Goal: Information Seeking & Learning: Learn about a topic

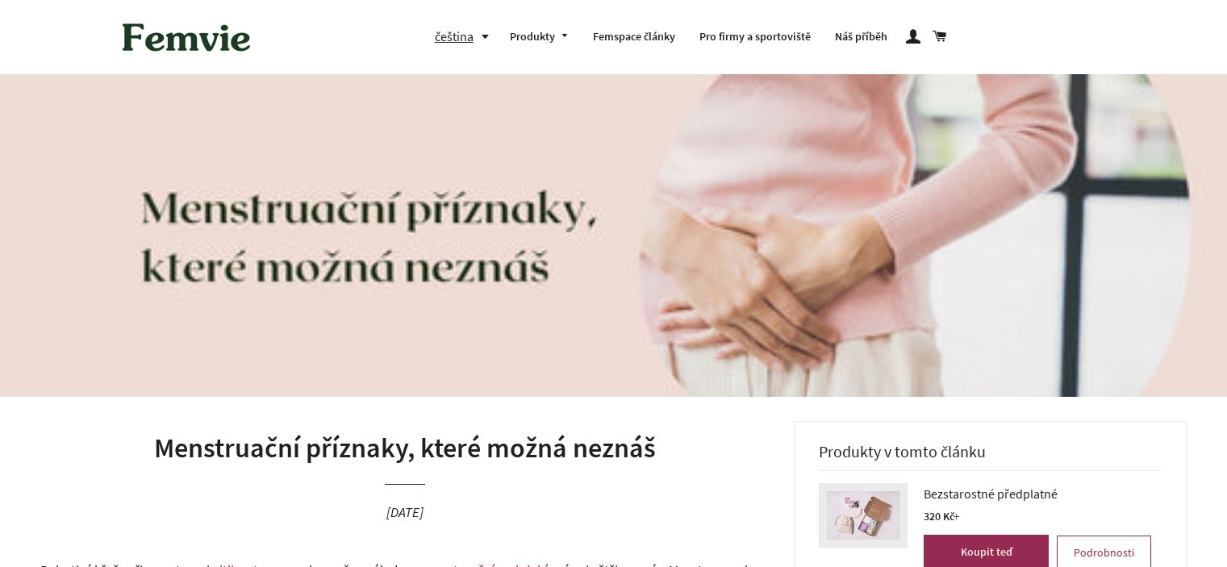
scroll to position [1049, 0]
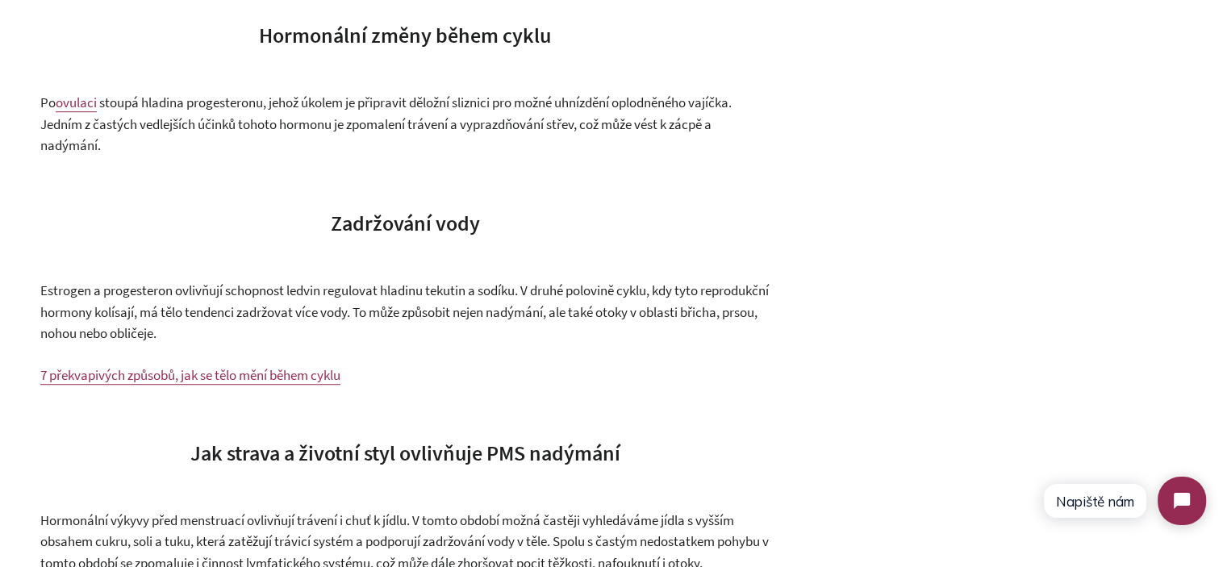
click at [229, 344] on p "Estrogen a progesteron ovlivňují schopnost ledvin regulovat hladinu tekutin a s…" at bounding box center [404, 312] width 729 height 65
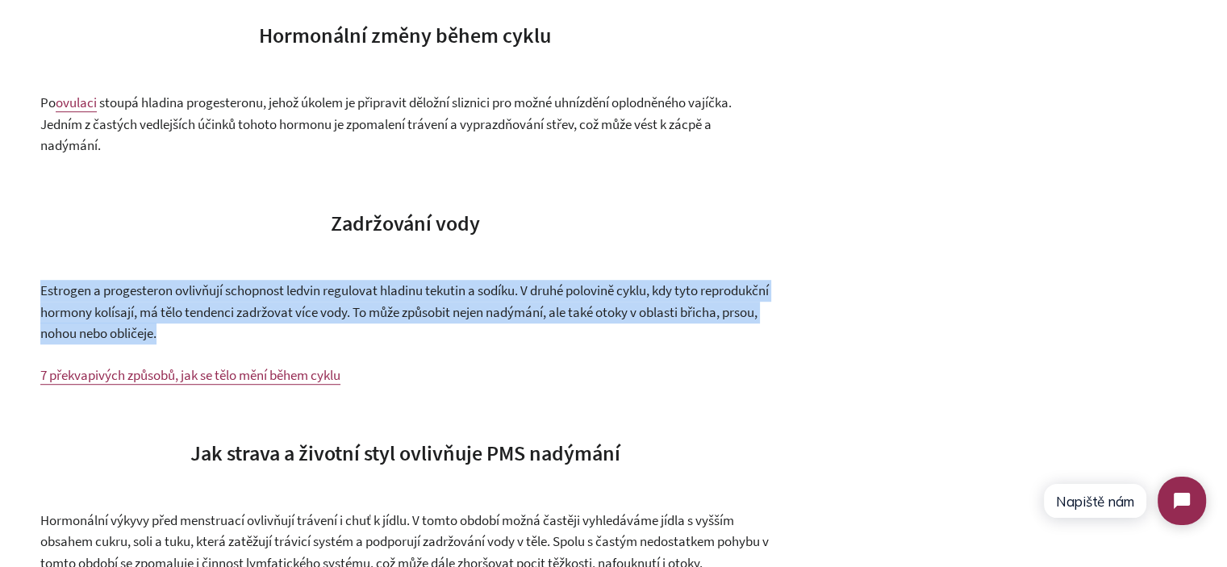
click at [229, 344] on p "Estrogen a progesteron ovlivňují schopnost ledvin regulovat hladinu tekutin a s…" at bounding box center [404, 312] width 729 height 65
click at [336, 345] on p "Estrogen a progesteron ovlivňují schopnost ledvin regulovat hladinu tekutin a s…" at bounding box center [404, 312] width 729 height 65
drag, startPoint x: 336, startPoint y: 357, endPoint x: 15, endPoint y: 314, distance: 324.1
click at [210, 345] on p "Estrogen a progesteron ovlivňují schopnost ledvin regulovat hladinu tekutin a s…" at bounding box center [404, 312] width 729 height 65
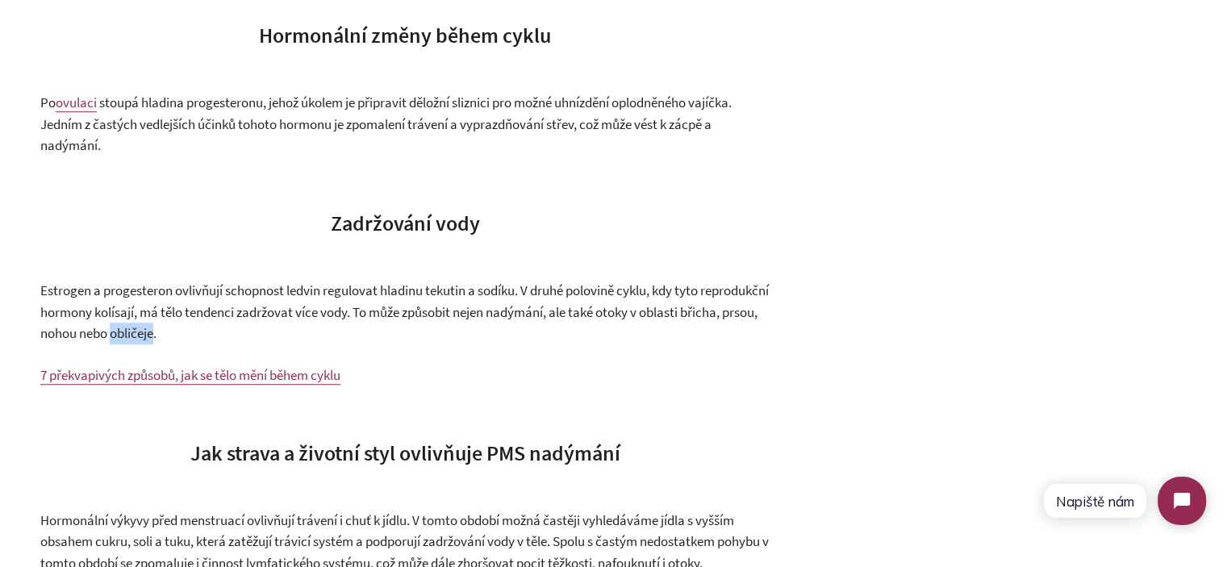
click at [210, 345] on p "Estrogen a progesteron ovlivňují schopnost ledvin regulovat hladinu tekutin a s…" at bounding box center [404, 312] width 729 height 65
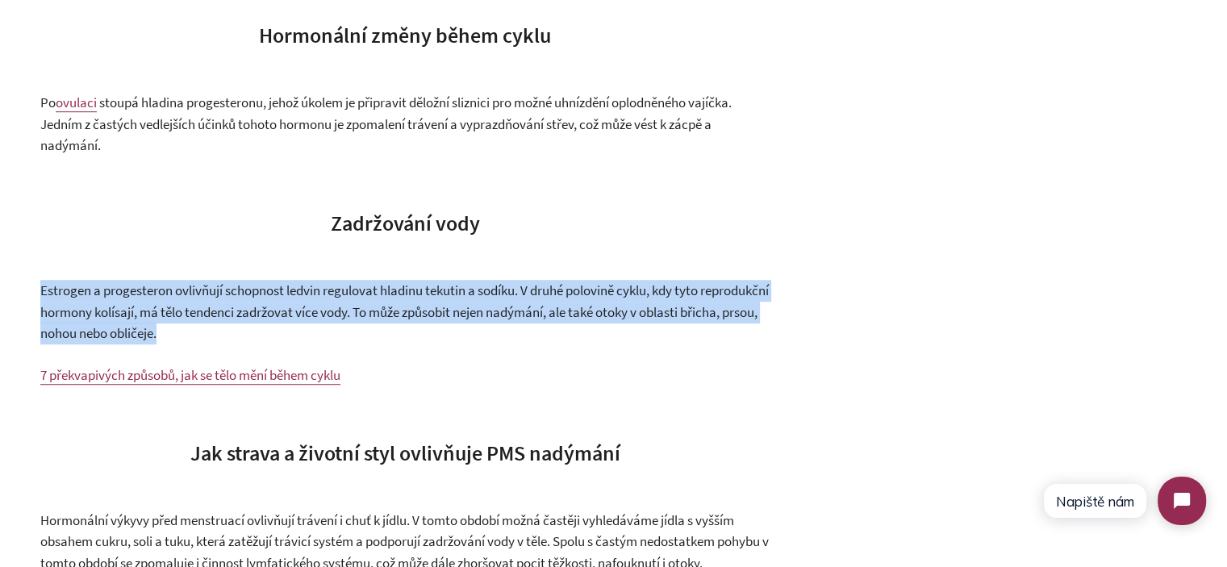
click at [210, 345] on p "Estrogen a progesteron ovlivňují schopnost ledvin regulovat hladinu tekutin a s…" at bounding box center [404, 312] width 729 height 65
click at [336, 345] on p "Estrogen a progesteron ovlivňují schopnost ledvin regulovat hladinu tekutin a s…" at bounding box center [404, 312] width 729 height 65
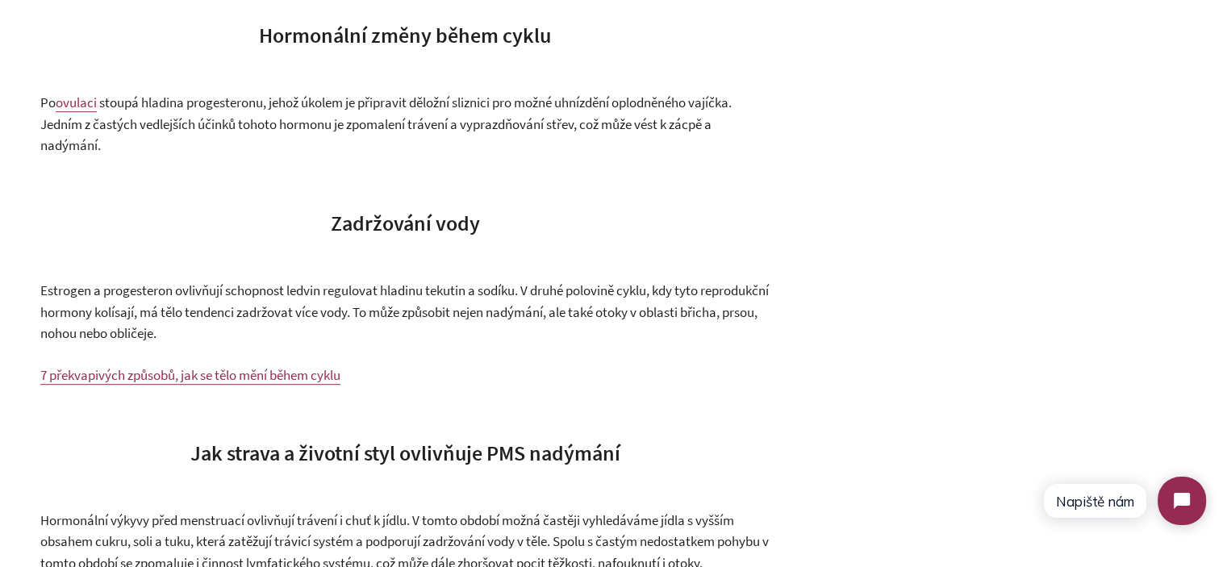
click at [336, 345] on p "Estrogen a progesteron ovlivňují schopnost ledvin regulovat hladinu tekutin a s…" at bounding box center [404, 312] width 729 height 65
drag, startPoint x: 223, startPoint y: 338, endPoint x: 319, endPoint y: 351, distance: 96.9
click at [319, 345] on p "Estrogen a progesteron ovlivňují schopnost ledvin regulovat hladinu tekutin a s…" at bounding box center [404, 312] width 729 height 65
click at [223, 336] on span "Estrogen a progesteron ovlivňují schopnost ledvin regulovat hladinu tekutin a s…" at bounding box center [404, 312] width 729 height 61
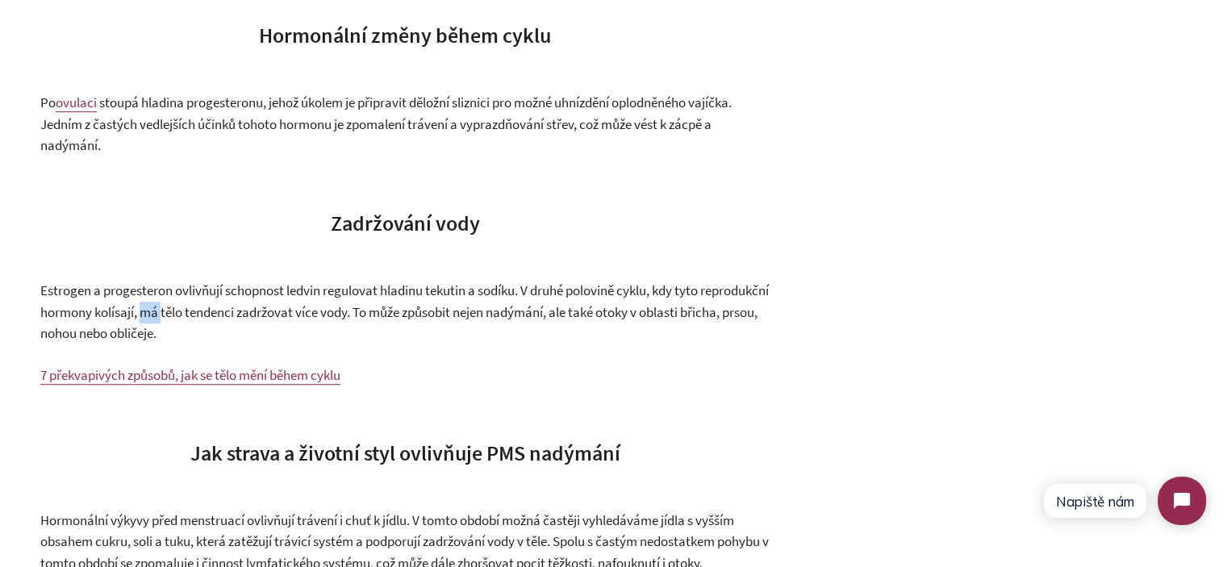
click at [223, 336] on span "Estrogen a progesteron ovlivňují schopnost ledvin regulovat hladinu tekutin a s…" at bounding box center [404, 312] width 729 height 61
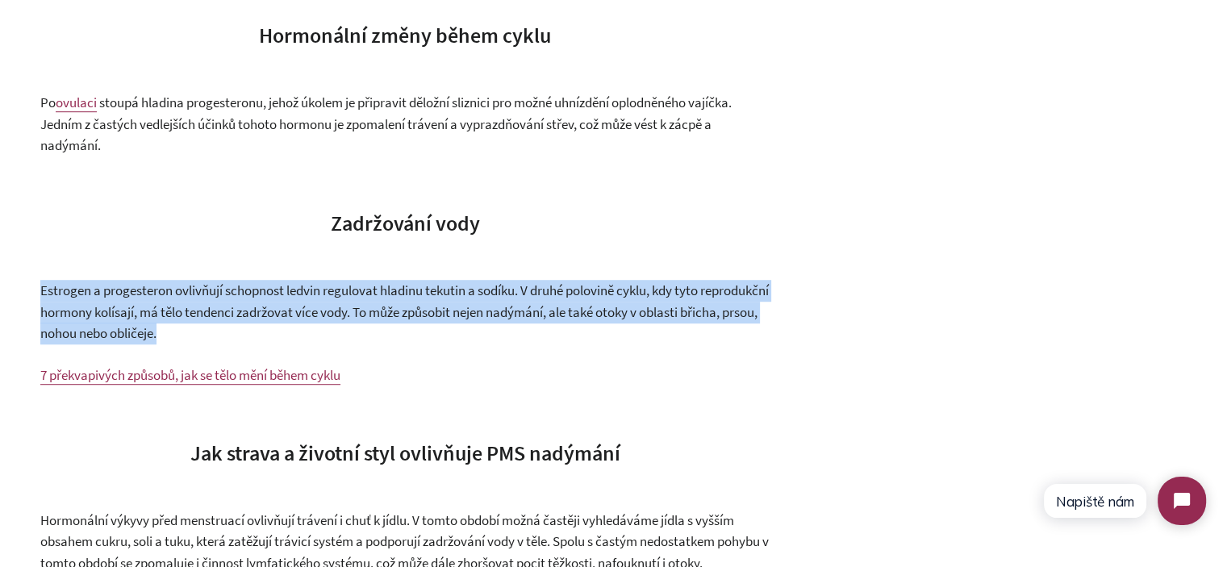
click at [223, 336] on span "Estrogen a progesteron ovlivňují schopnost ledvin regulovat hladinu tekutin a s…" at bounding box center [404, 312] width 729 height 61
click at [275, 345] on p "Estrogen a progesteron ovlivňují schopnost ledvin regulovat hladinu tekutin a s…" at bounding box center [404, 312] width 729 height 65
drag, startPoint x: 275, startPoint y: 350, endPoint x: 48, endPoint y: 315, distance: 229.4
click at [46, 319] on p "Estrogen a progesteron ovlivňují schopnost ledvin regulovat hladinu tekutin a s…" at bounding box center [404, 312] width 729 height 65
click at [48, 315] on span "Estrogen a progesteron ovlivňují schopnost ledvin regulovat hladinu tekutin a s…" at bounding box center [404, 312] width 729 height 61
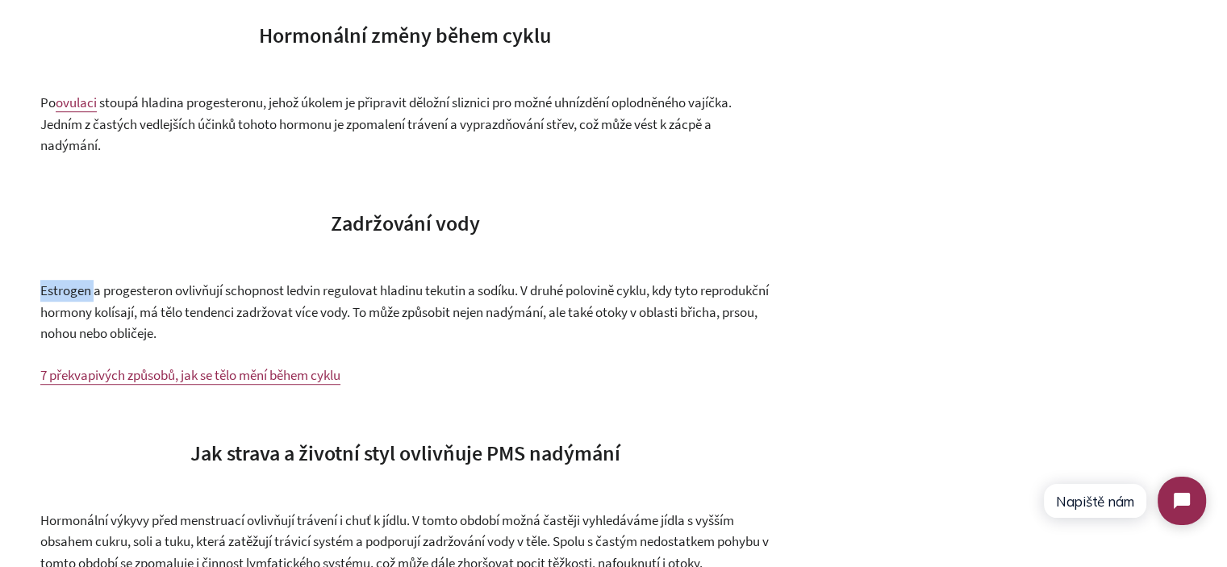
click at [48, 315] on span "Estrogen a progesteron ovlivňují schopnost ledvin regulovat hladinu tekutin a s…" at bounding box center [404, 312] width 729 height 61
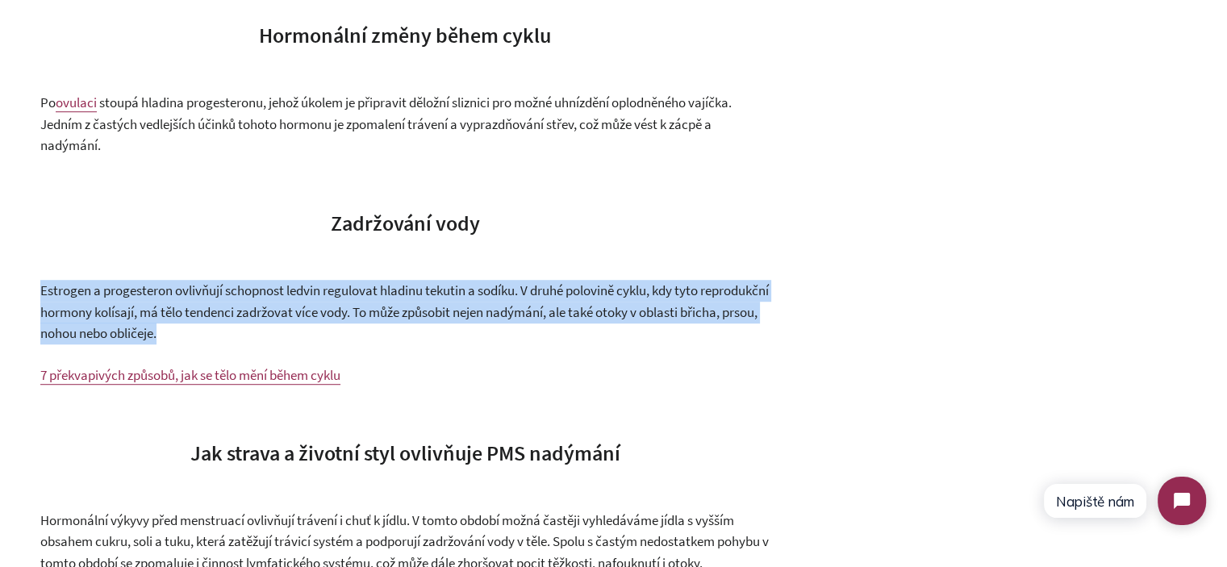
drag, startPoint x: 48, startPoint y: 315, endPoint x: 313, endPoint y: 348, distance: 266.6
click at [313, 345] on p "Estrogen a progesteron ovlivňují schopnost ledvin regulovat hladinu tekutin a s…" at bounding box center [404, 312] width 729 height 65
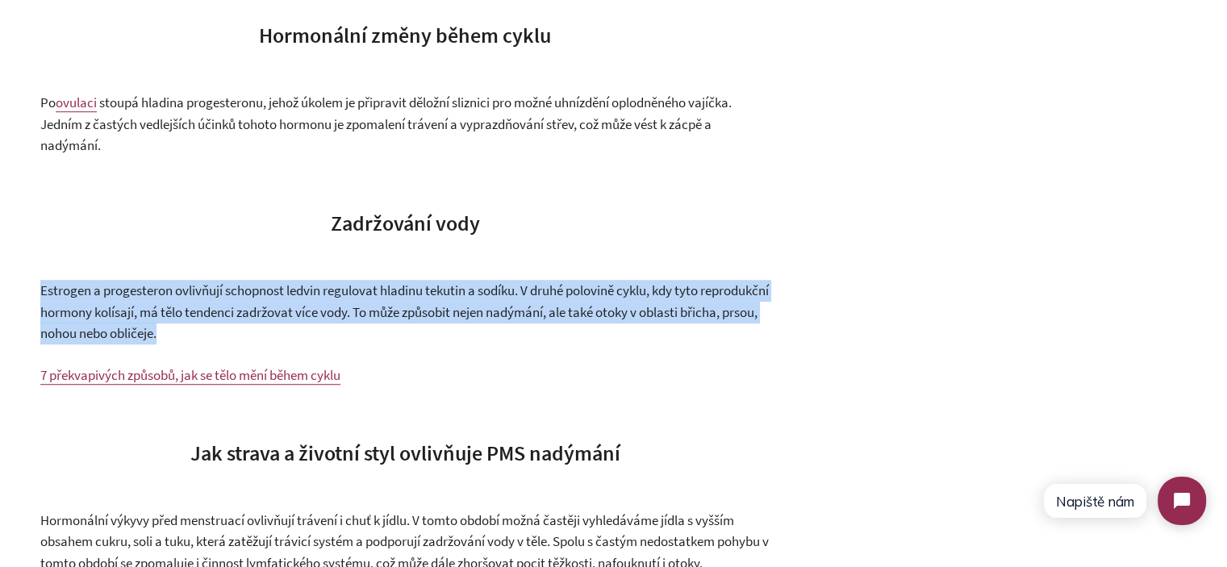
click at [311, 345] on p "Estrogen a progesteron ovlivňují schopnost ledvin regulovat hladinu tekutin a s…" at bounding box center [404, 312] width 729 height 65
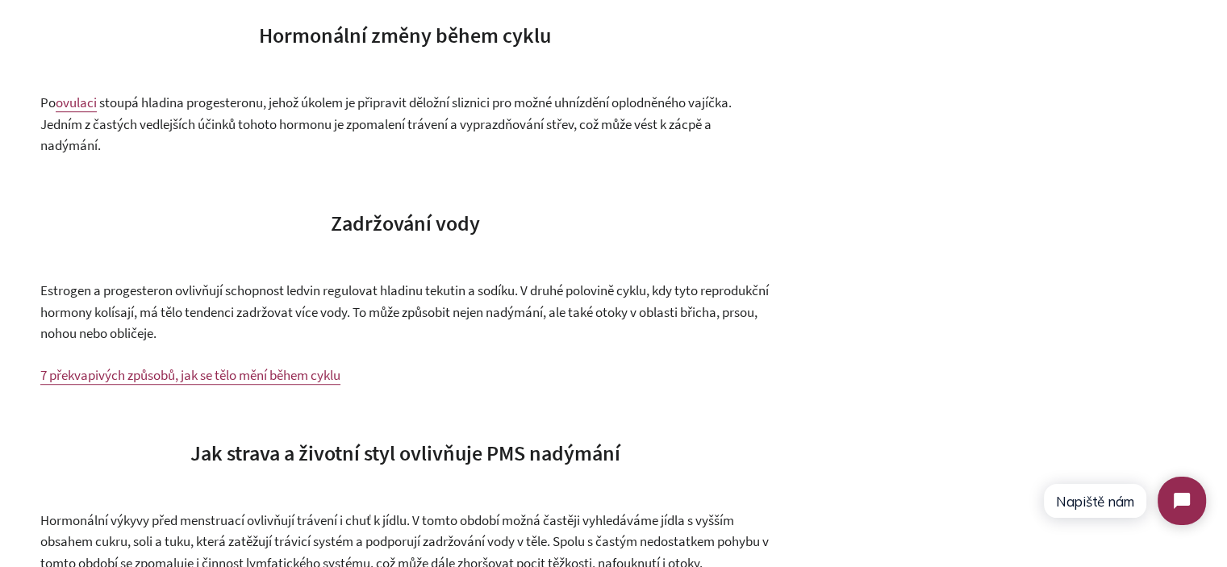
click at [311, 345] on p "Estrogen a progesteron ovlivňují schopnost ledvin regulovat hladinu tekutin a s…" at bounding box center [404, 312] width 729 height 65
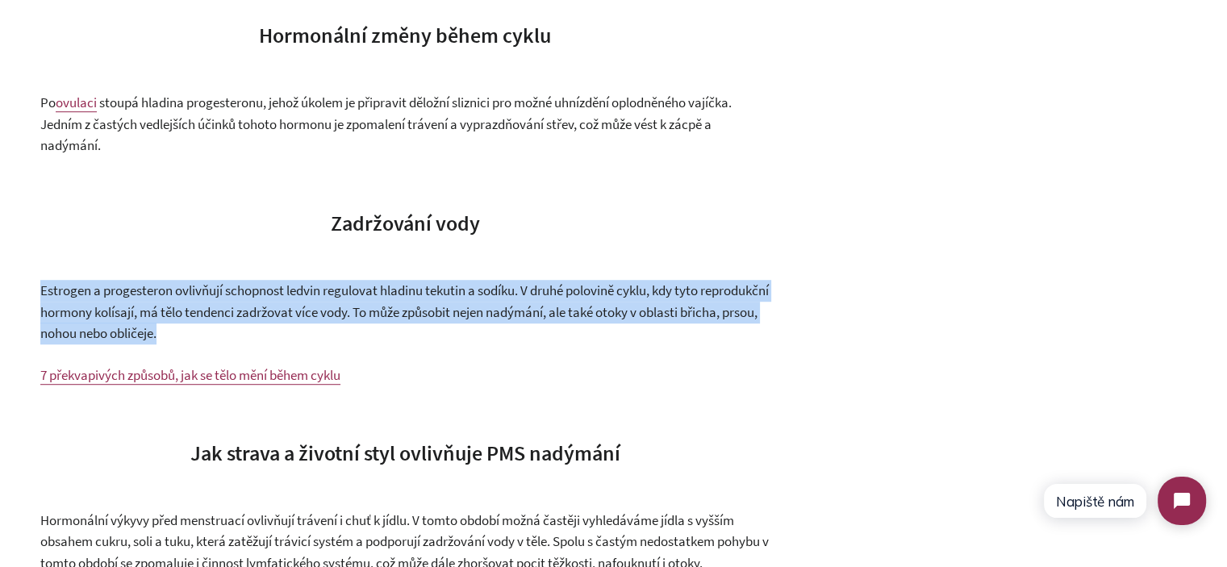
click at [311, 345] on p "Estrogen a progesteron ovlivňují schopnost ledvin regulovat hladinu tekutin a s…" at bounding box center [404, 312] width 729 height 65
click at [444, 345] on p "Estrogen a progesteron ovlivňují schopnost ledvin regulovat hladinu tekutin a s…" at bounding box center [404, 312] width 729 height 65
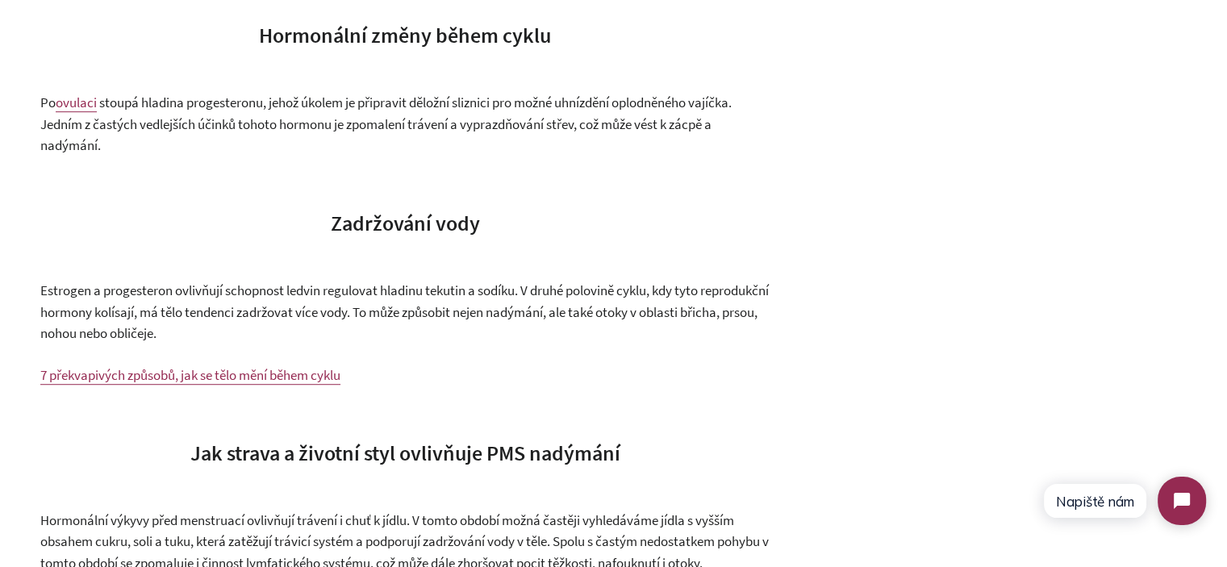
click at [516, 313] on span "Estrogen a progesteron ovlivňují schopnost ledvin regulovat hladinu tekutin a s…" at bounding box center [404, 312] width 729 height 61
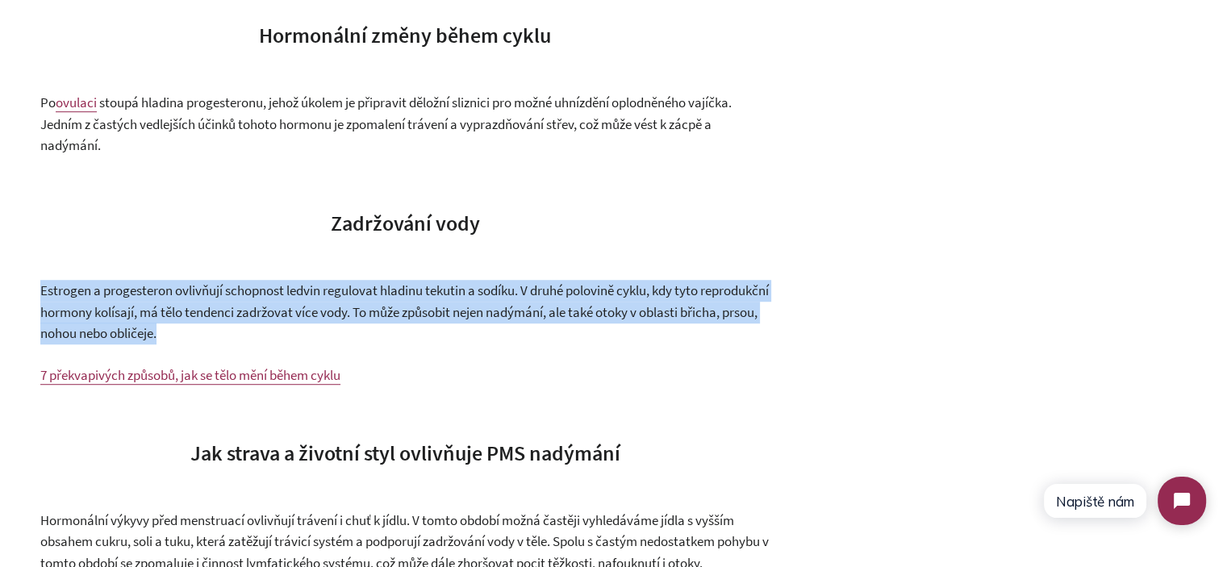
drag, startPoint x: 516, startPoint y: 313, endPoint x: 516, endPoint y: 350, distance: 37.1
click at [516, 314] on span "Estrogen a progesteron ovlivňují schopnost ledvin regulovat hladinu tekutin a s…" at bounding box center [404, 312] width 729 height 61
click at [516, 345] on p "Estrogen a progesteron ovlivňují schopnost ledvin regulovat hladinu tekutin a s…" at bounding box center [404, 312] width 729 height 65
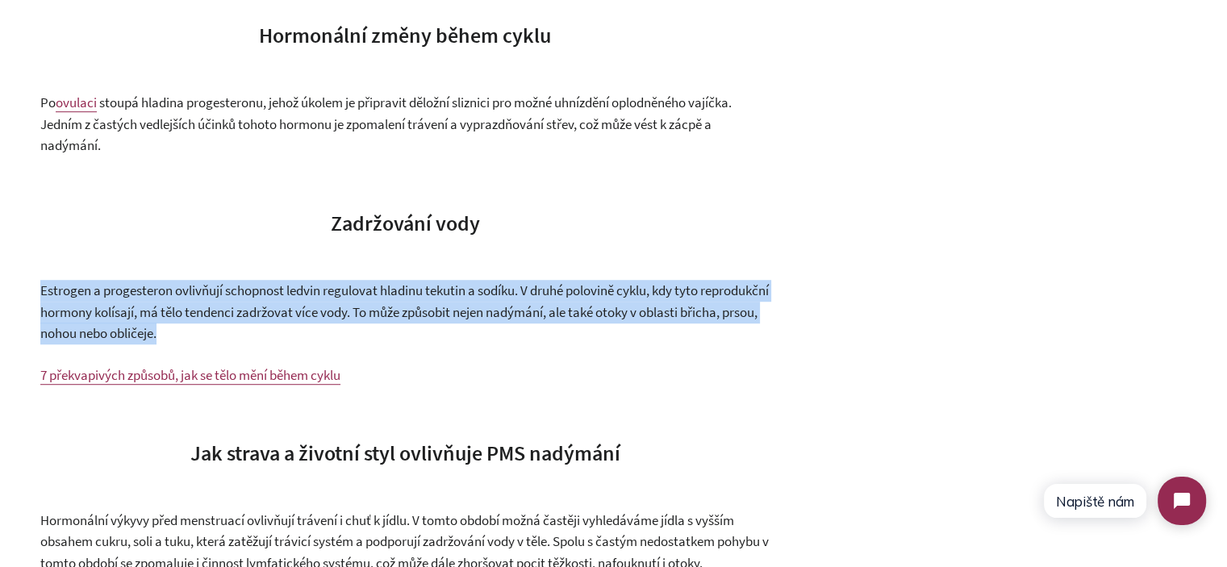
click at [516, 345] on p "Estrogen a progesteron ovlivňují schopnost ledvin regulovat hladinu tekutin a s…" at bounding box center [404, 312] width 729 height 65
click at [577, 336] on span "Estrogen a progesteron ovlivňují schopnost ledvin regulovat hladinu tekutin a s…" at bounding box center [404, 312] width 729 height 61
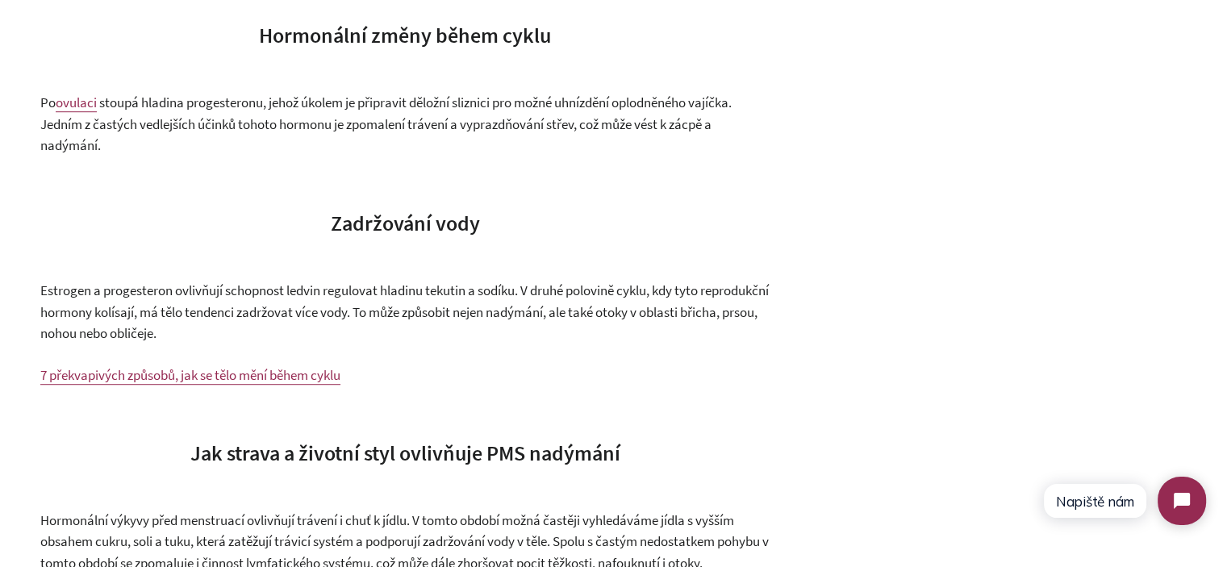
click at [352, 315] on span "Estrogen a progesteron ovlivňují schopnost ledvin regulovat hladinu tekutin a s…" at bounding box center [404, 312] width 729 height 61
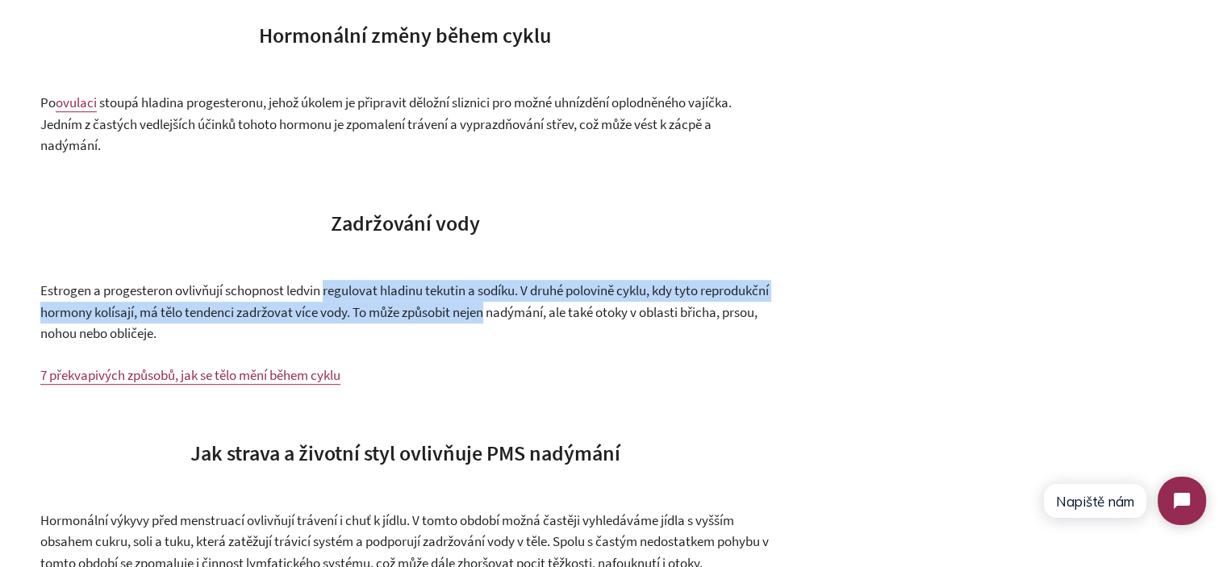
drag, startPoint x: 352, startPoint y: 315, endPoint x: 533, endPoint y: 340, distance: 183.2
click at [533, 340] on span "Estrogen a progesteron ovlivňují schopnost ledvin regulovat hladinu tekutin a s…" at bounding box center [404, 312] width 729 height 61
click at [534, 341] on span "Estrogen a progesteron ovlivňují schopnost ledvin regulovat hladinu tekutin a s…" at bounding box center [404, 312] width 729 height 61
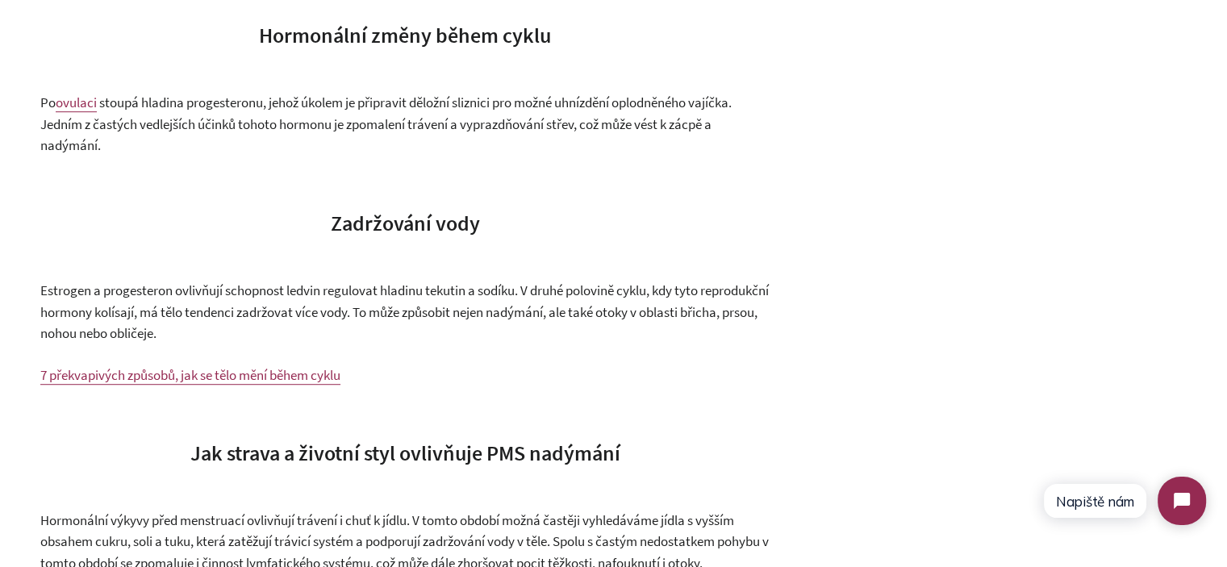
click at [540, 345] on p "Estrogen a progesteron ovlivňují schopnost ledvin regulovat hladinu tekutin a s…" at bounding box center [404, 312] width 729 height 65
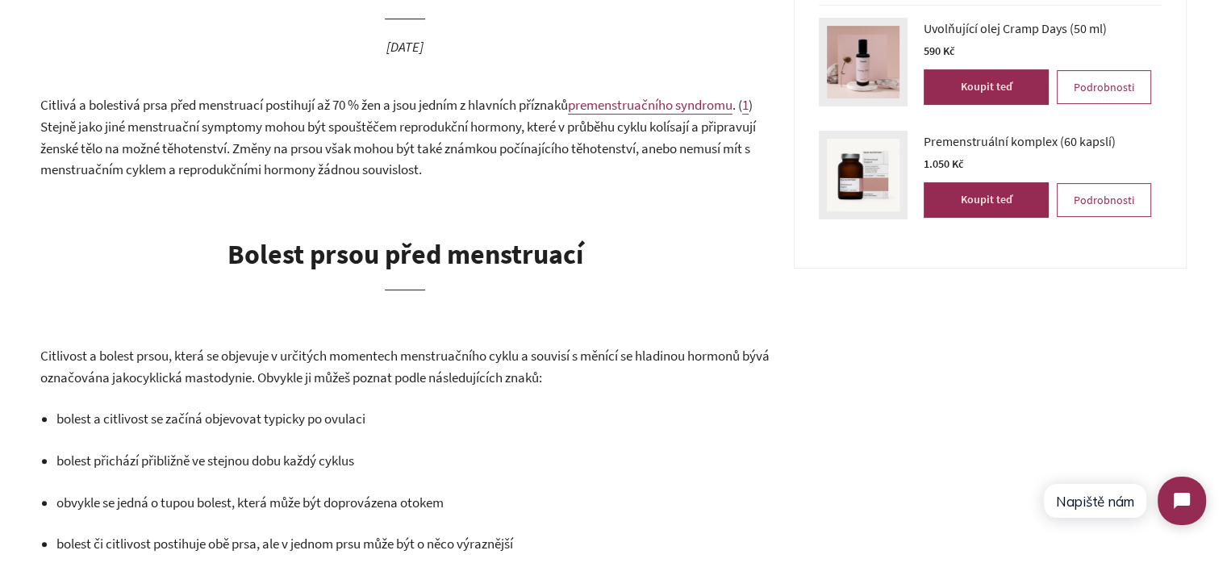
scroll to position [565, 0]
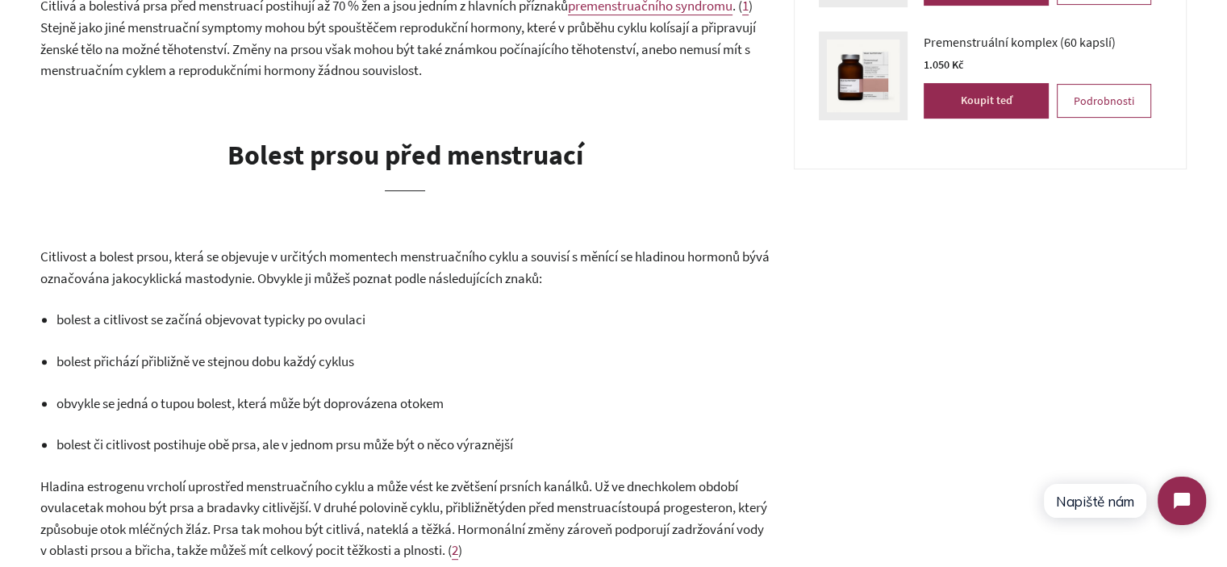
click at [143, 262] on span "Citlivost a bolest prsou, která se objevuje v určitých momentech menstruačního …" at bounding box center [404, 268] width 729 height 40
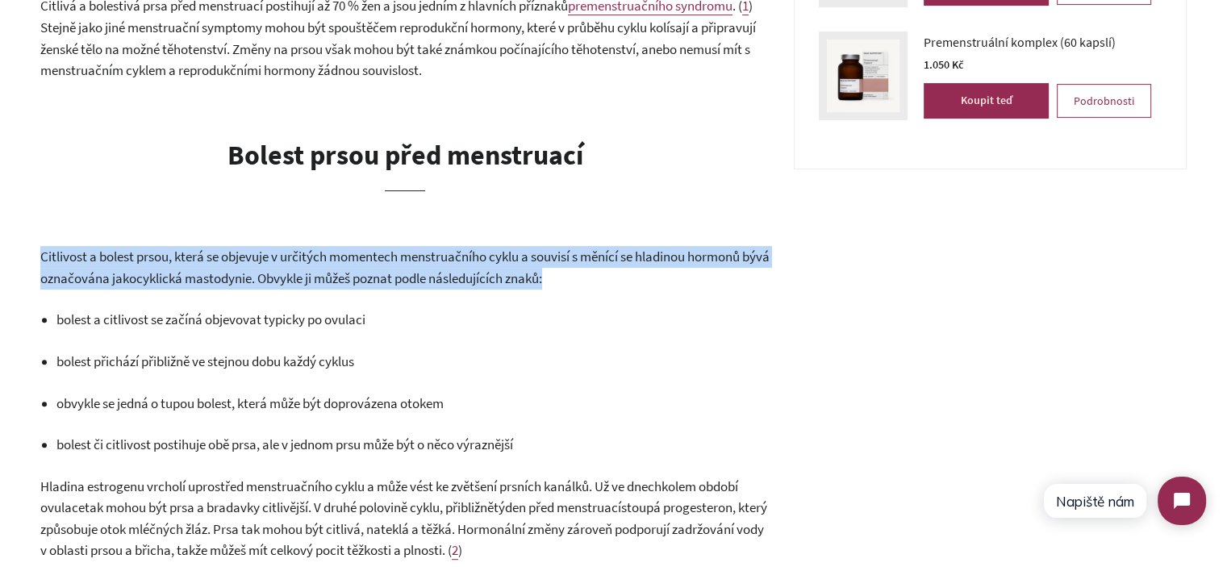
click at [143, 262] on span "Citlivost a bolest prsou, která se objevuje v určitých momentech menstruačního …" at bounding box center [404, 268] width 729 height 40
click at [407, 262] on span "Citlivost a bolest prsou, která se objevuje v určitých momentech menstruačního …" at bounding box center [404, 268] width 729 height 40
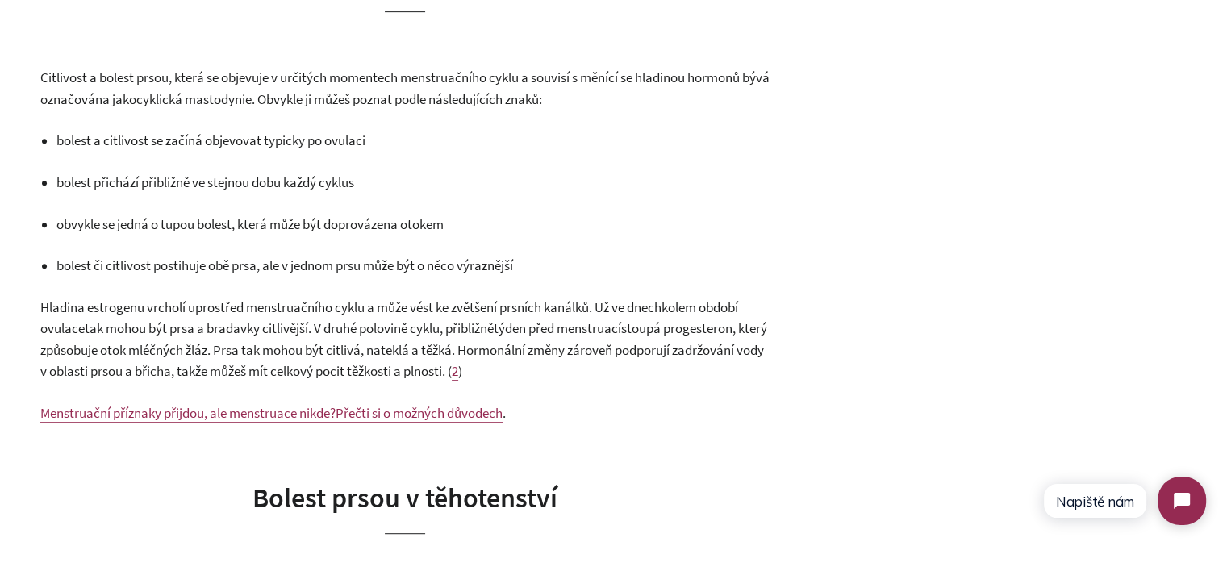
scroll to position [807, 0]
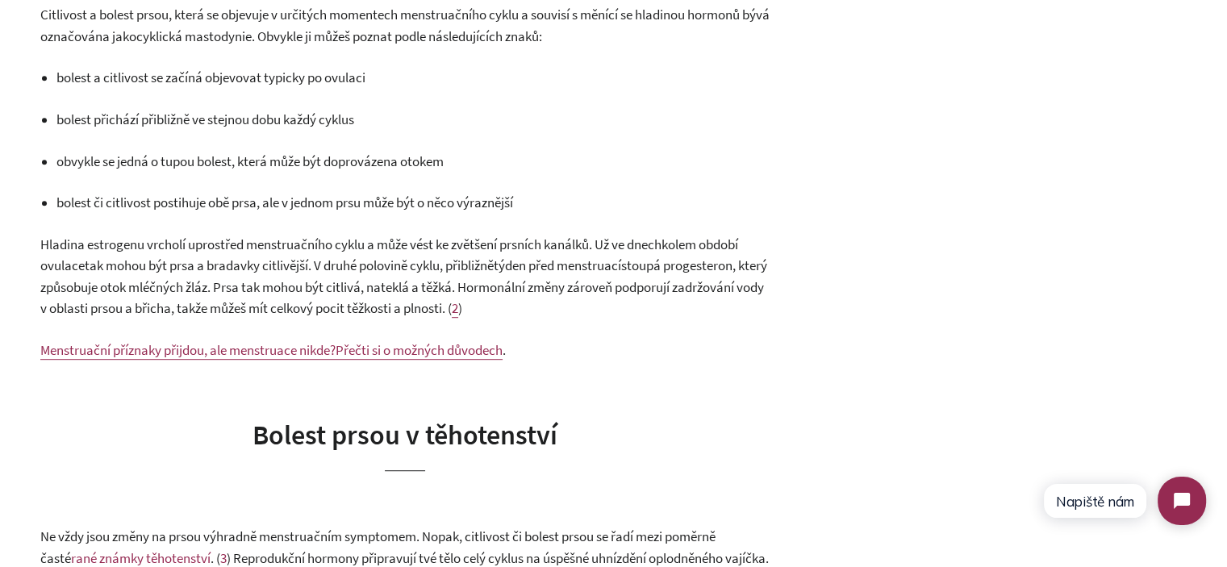
click at [189, 269] on span "tak mohou být prsa a bradavky citlivější. V druhé polovině cyklu, přibližně" at bounding box center [289, 266] width 409 height 18
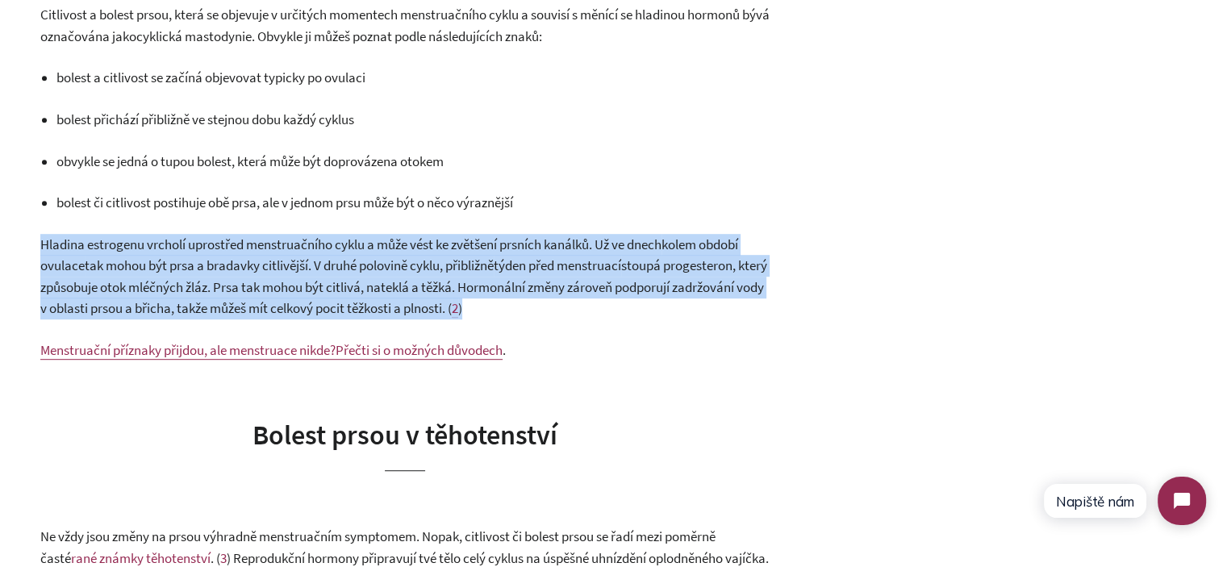
click at [189, 269] on span "tak mohou být prsa a bradavky citlivější. V druhé polovině cyklu, přibližně" at bounding box center [289, 266] width 409 height 18
click at [549, 266] on span "týden před menstruací" at bounding box center [557, 266] width 127 height 18
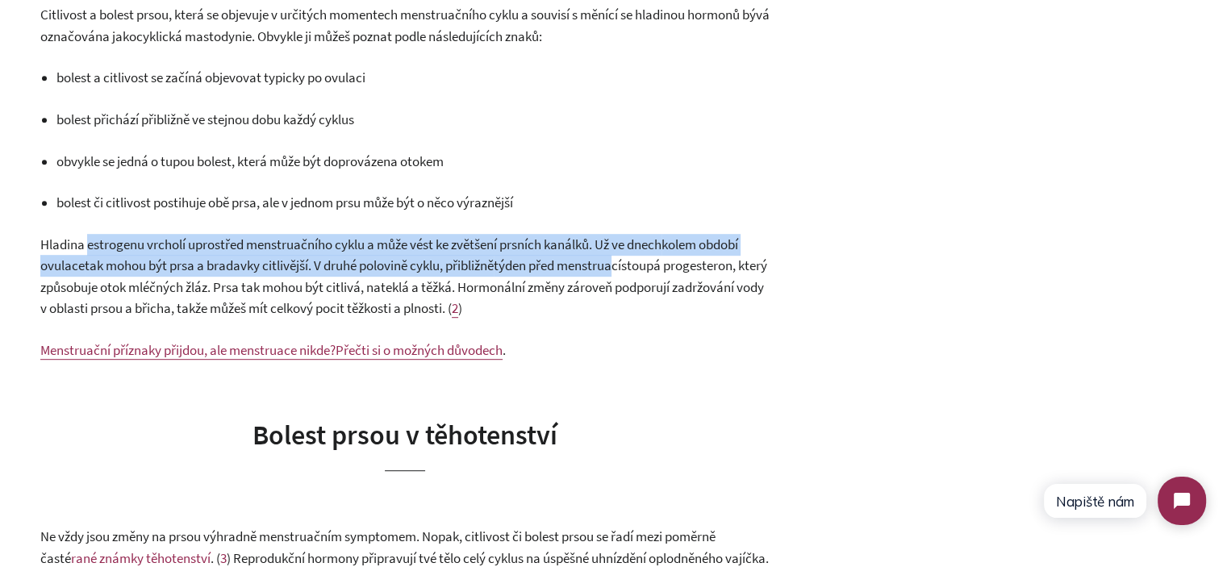
drag, startPoint x: 86, startPoint y: 251, endPoint x: 645, endPoint y: 264, distance: 559.3
click at [637, 264] on p "Hladina estrogenu vrcholí uprostřed menstruačního cyklu a může vést ke zvětšení…" at bounding box center [404, 277] width 729 height 86
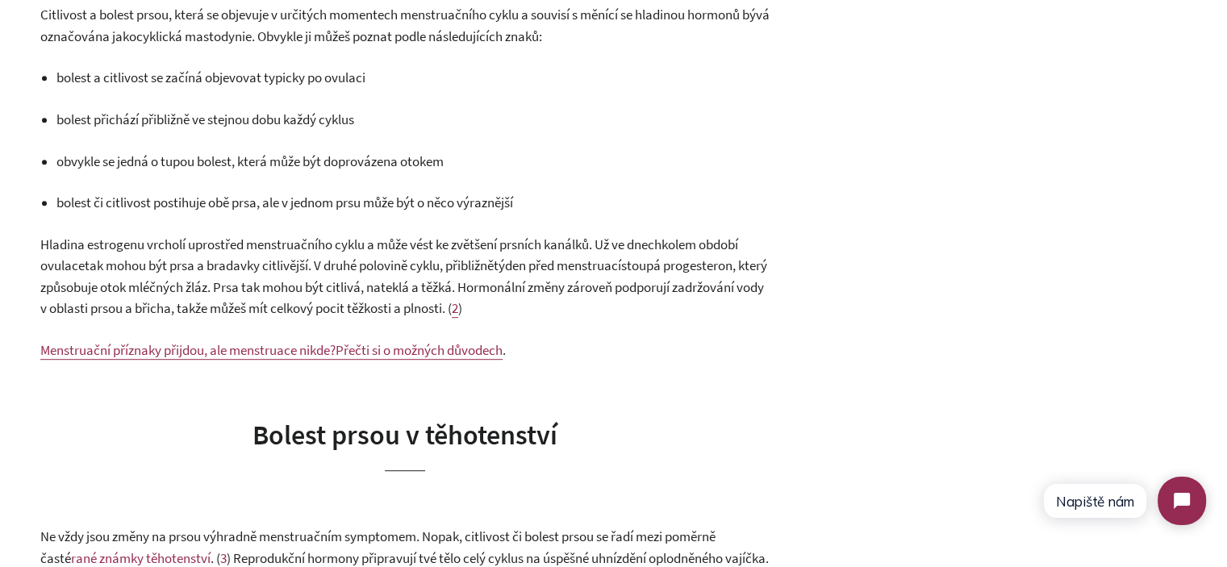
click at [646, 264] on span "stoupá progesteron, který způsobuje otok mléčných žláz. Prsa tak mohou být citl…" at bounding box center [403, 287] width 727 height 61
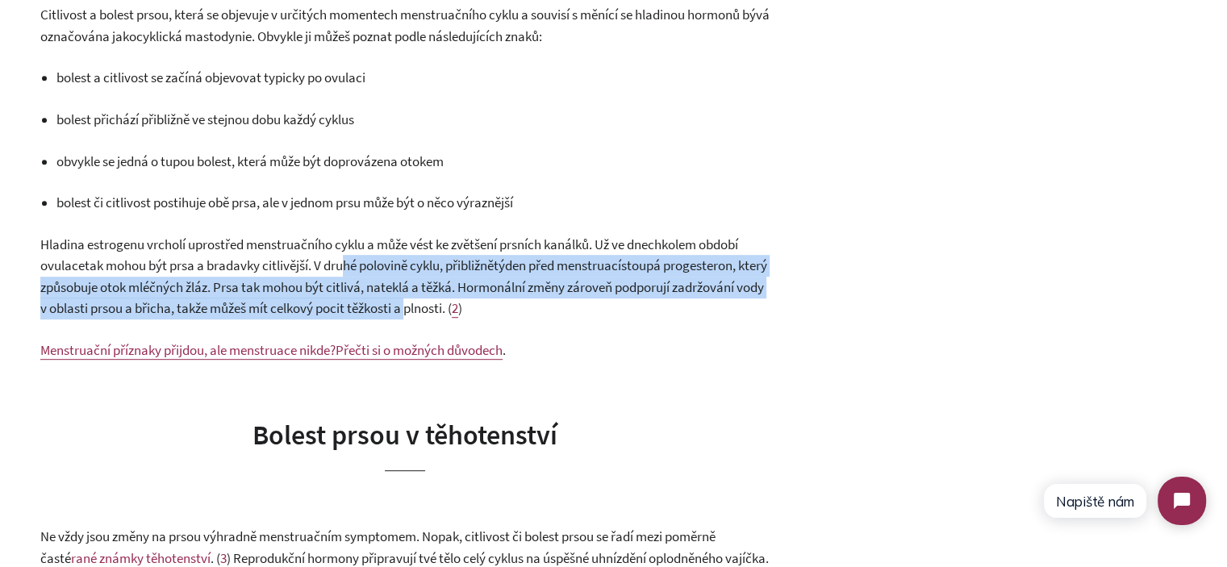
drag, startPoint x: 340, startPoint y: 264, endPoint x: 501, endPoint y: 305, distance: 166.5
click at [501, 305] on p "Hladina estrogenu vrcholí uprostřed menstruačního cyklu a může vést ke zvětšení…" at bounding box center [404, 277] width 729 height 86
click at [501, 305] on span "stoupá progesteron, který způsobuje otok mléčných žláz. Prsa tak mohou být citl…" at bounding box center [403, 287] width 727 height 61
drag, startPoint x: 516, startPoint y: 308, endPoint x: 418, endPoint y: 260, distance: 109.7
click at [418, 260] on p "Hladina estrogenu vrcholí uprostřed menstruačního cyklu a může vést ke zvětšení…" at bounding box center [404, 277] width 729 height 86
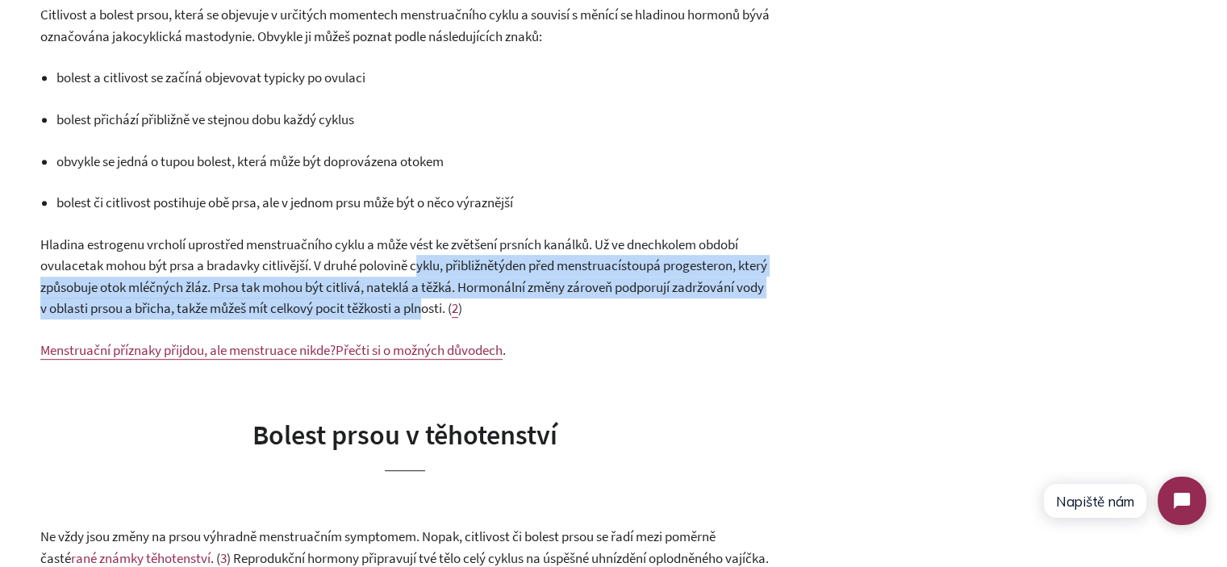
click at [421, 261] on span "tak mohou být prsa a bradavky citlivější. V druhé polovině cyklu, přibližně" at bounding box center [289, 266] width 409 height 18
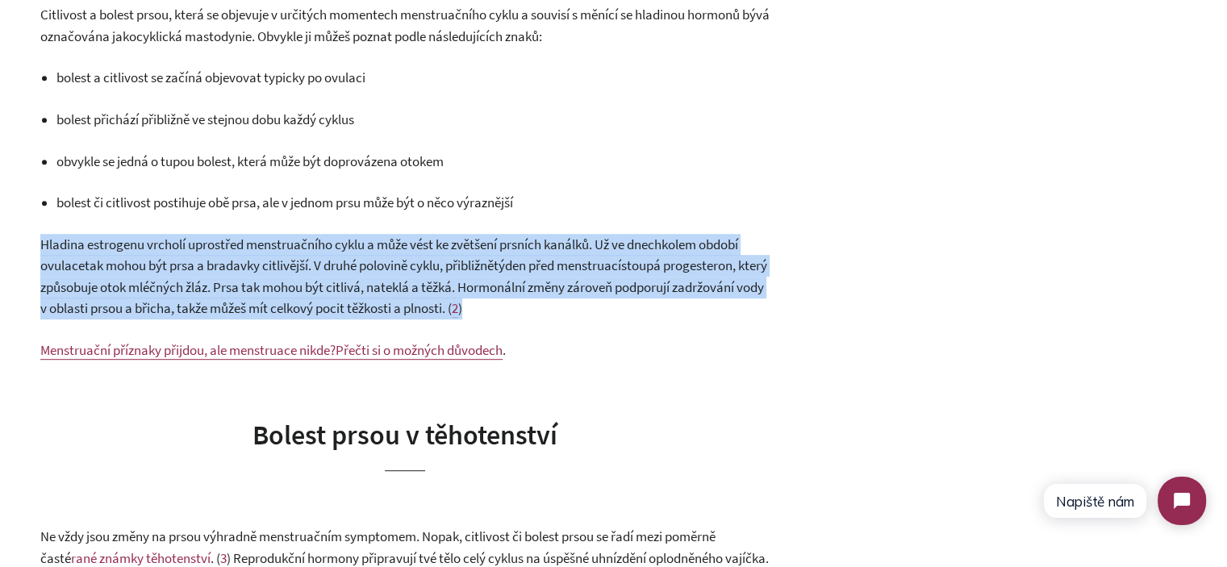
click at [447, 255] on p "Hladina estrogenu vrcholí uprostřed menstruačního cyklu a může vést ke zvětšení…" at bounding box center [404, 277] width 729 height 86
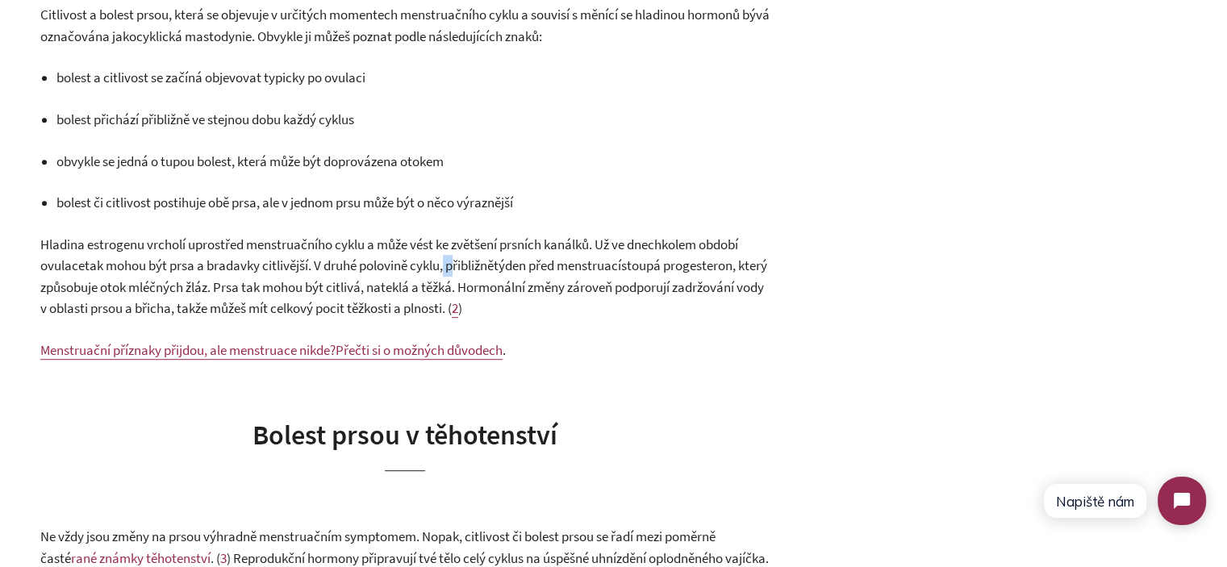
click at [447, 255] on p "Hladina estrogenu vrcholí uprostřed menstruačního cyklu a může vést ke zvětšení…" at bounding box center [404, 277] width 729 height 86
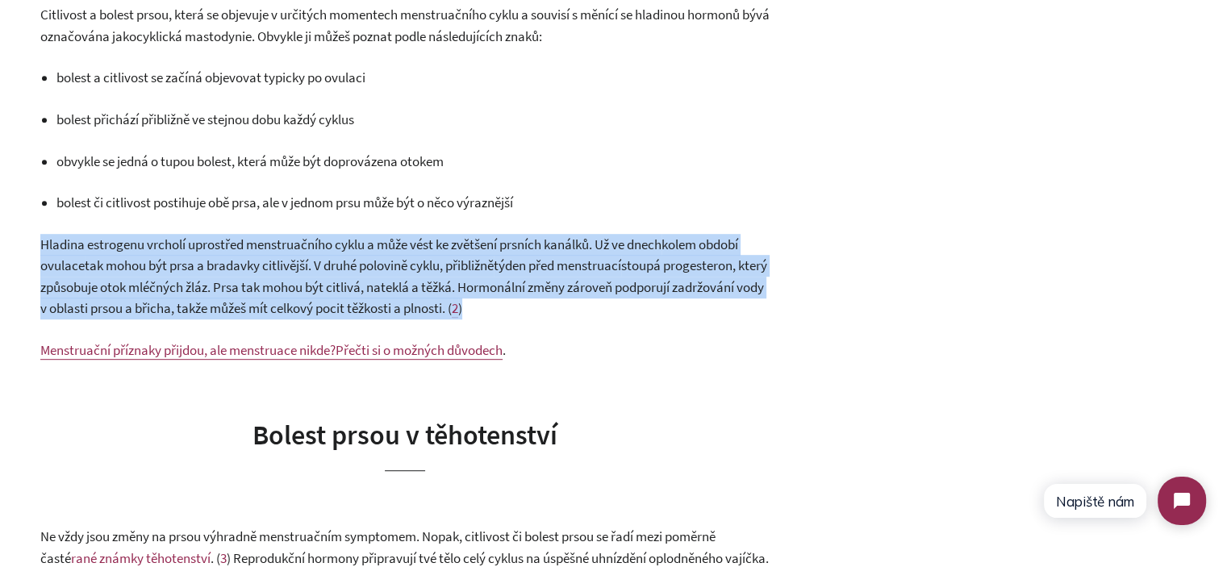
click at [447, 255] on p "Hladina estrogenu vrcholí uprostřed menstruačního cyklu a může vést ke zvětšení…" at bounding box center [404, 277] width 729 height 86
click at [148, 278] on span "stoupá progesteron, který způsobuje otok mléčných žláz. Prsa tak mohou být citl…" at bounding box center [403, 287] width 727 height 61
click at [148, 251] on span "Hladina estrogenu vrcholí uprostřed menstruačního cyklu a může vést ke zvětšení…" at bounding box center [350, 245] width 621 height 18
click at [152, 240] on span "Hladina estrogenu vrcholí uprostřed menstruačního cyklu a může vést ke zvětšení…" at bounding box center [350, 245] width 621 height 18
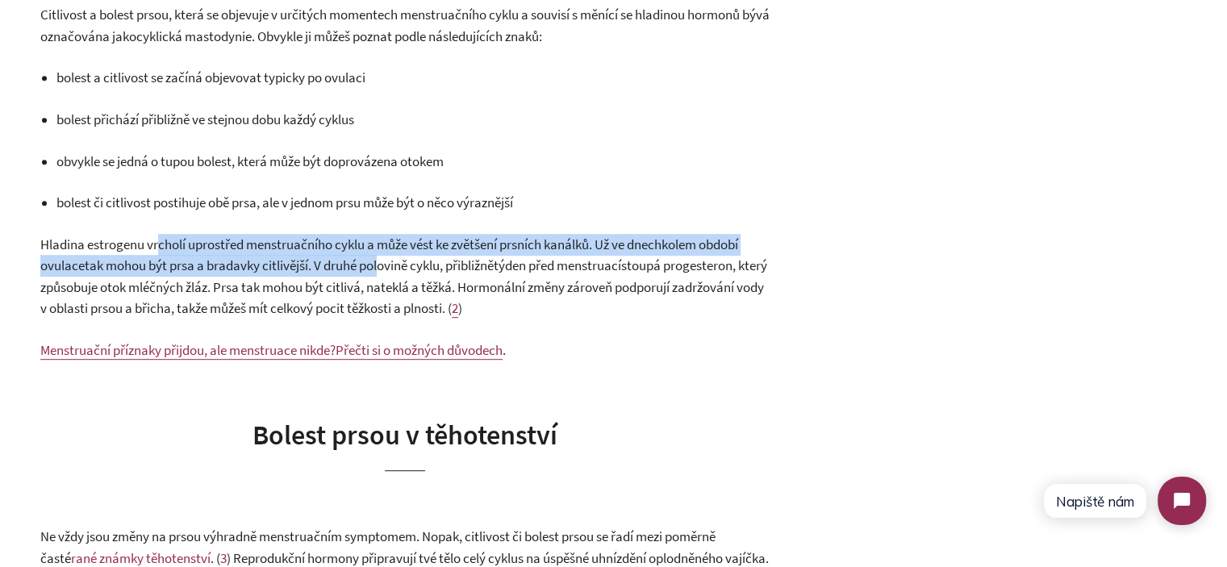
drag, startPoint x: 160, startPoint y: 231, endPoint x: 410, endPoint y: 277, distance: 254.3
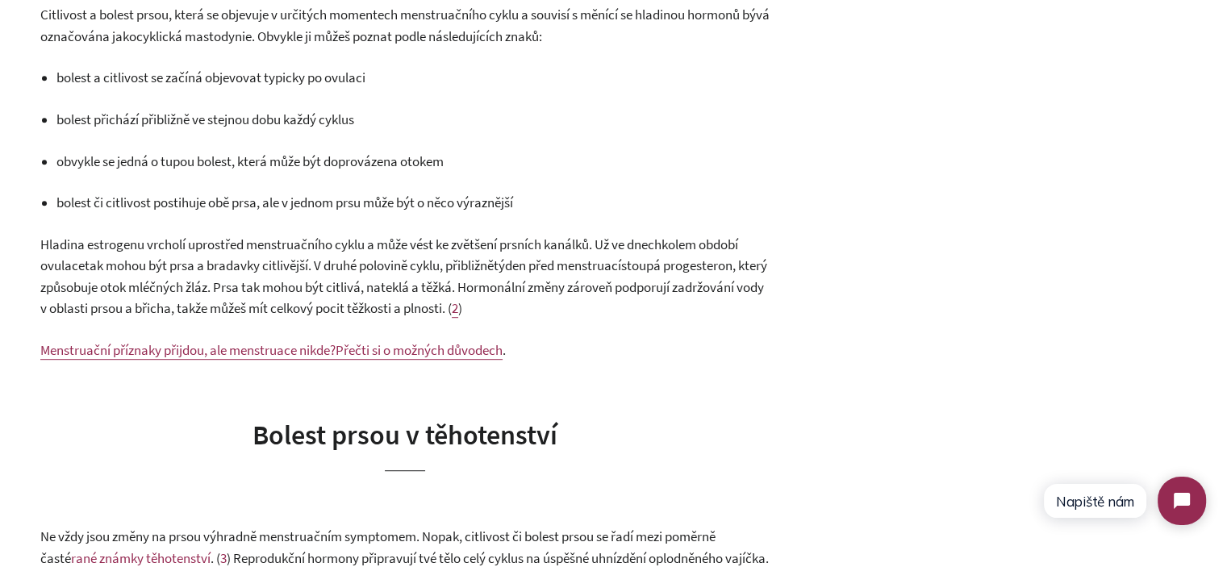
click at [436, 279] on span "stoupá progesteron, který způsobuje otok mléčných žláz. Prsa tak mohou být citl…" at bounding box center [403, 287] width 727 height 61
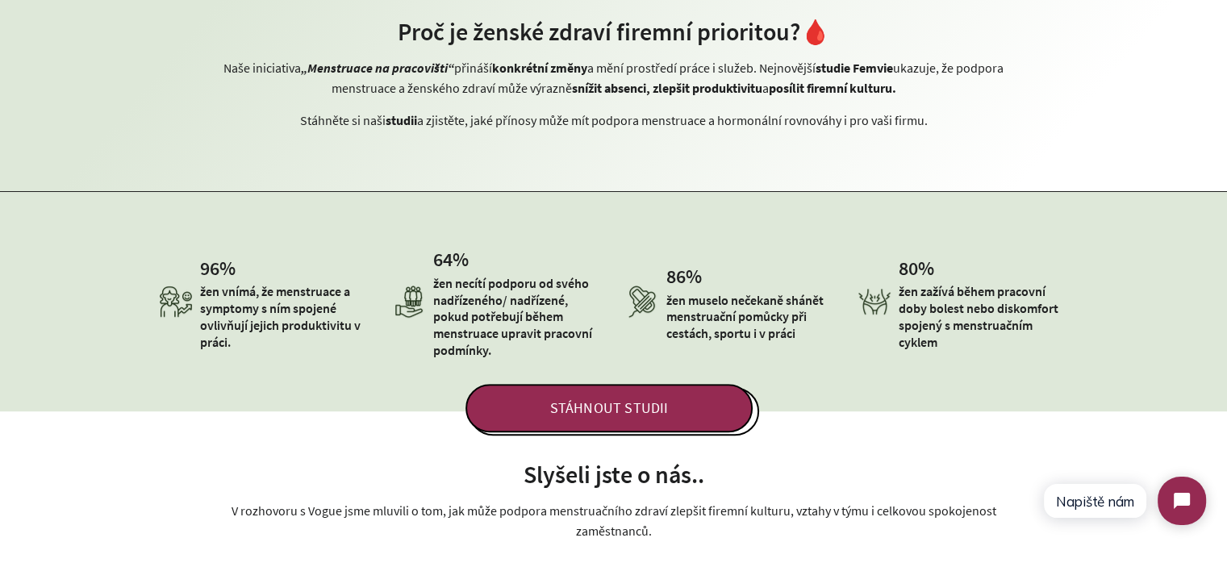
scroll to position [726, 0]
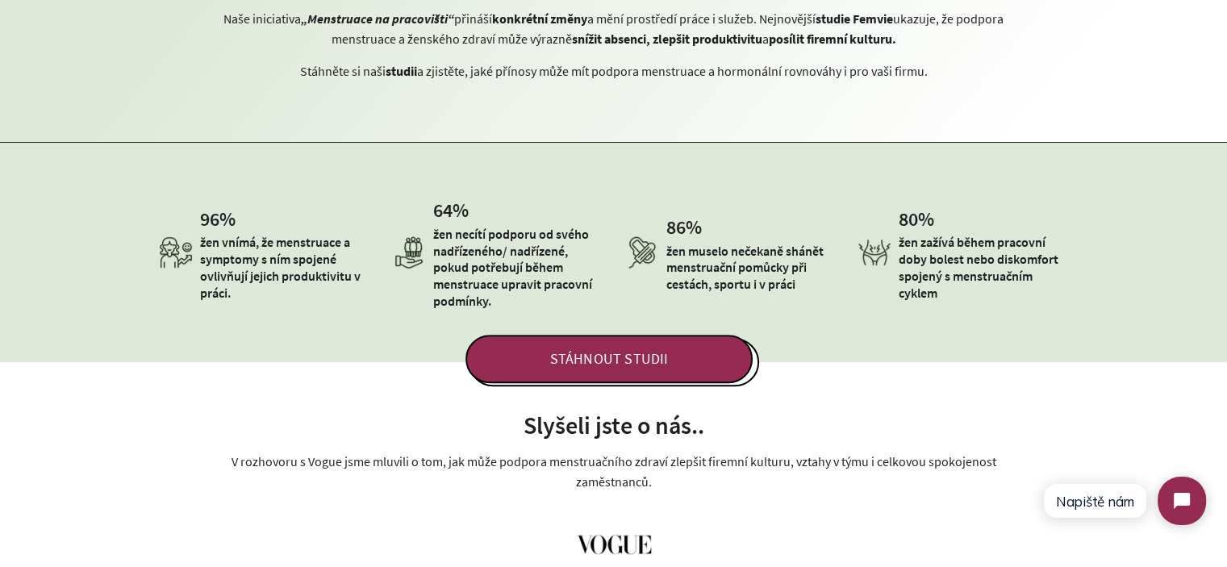
click at [290, 278] on div "STÁHNOUT STUDII" at bounding box center [613, 330] width 1227 height 113
click at [445, 265] on p "žen necítí podporu od svého nadřízeného/ nadřízené, pokud potřebují během menst…" at bounding box center [517, 268] width 169 height 84
click at [450, 264] on p "žen necítí podporu od svého nadřízeného/ nadřízené, pokud potřebují během menst…" at bounding box center [517, 268] width 169 height 84
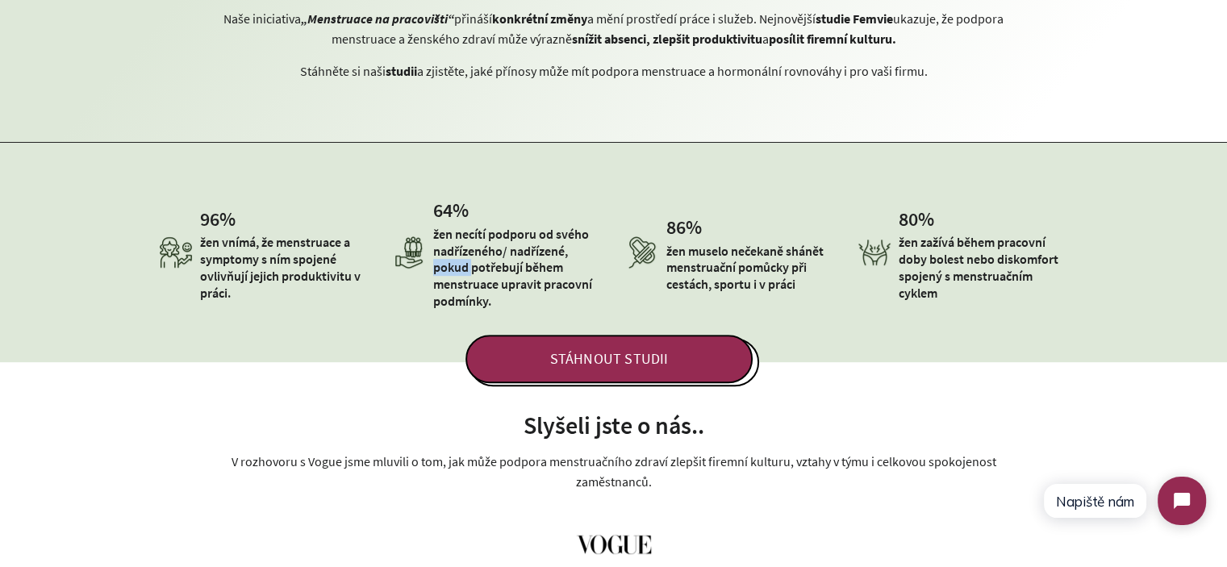
click at [450, 264] on p "žen necítí podporu od svého nadřízeného/ nadřízené, pokud potřebují během menst…" at bounding box center [517, 268] width 169 height 84
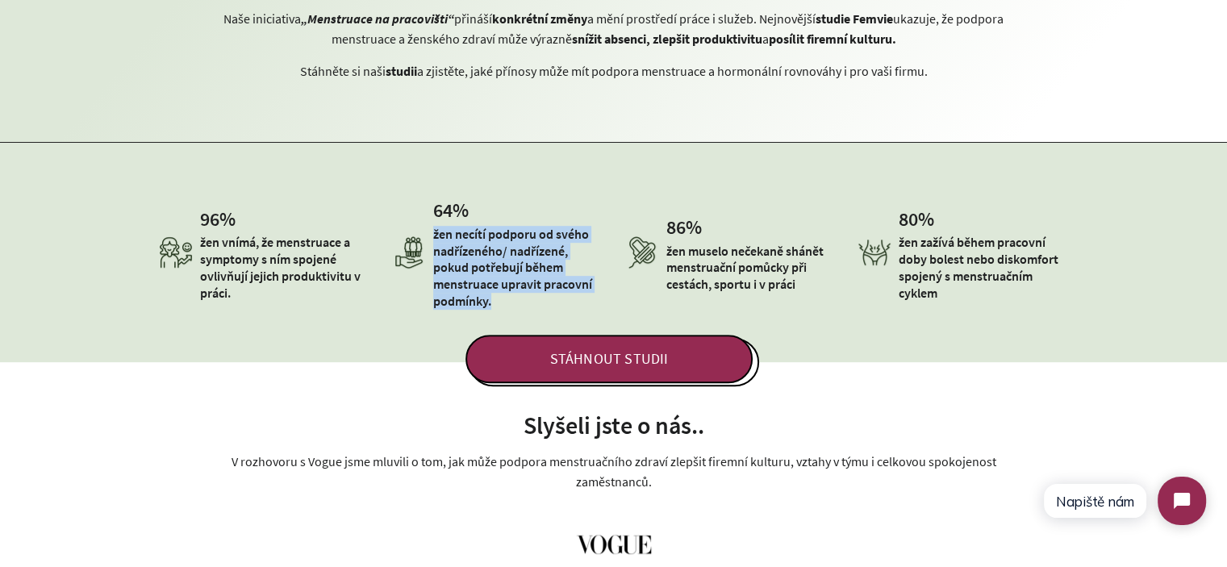
click at [450, 264] on p "žen necítí podporu od svého nadřízeného/ nadřízené, pokud potřebují během menst…" at bounding box center [517, 268] width 169 height 84
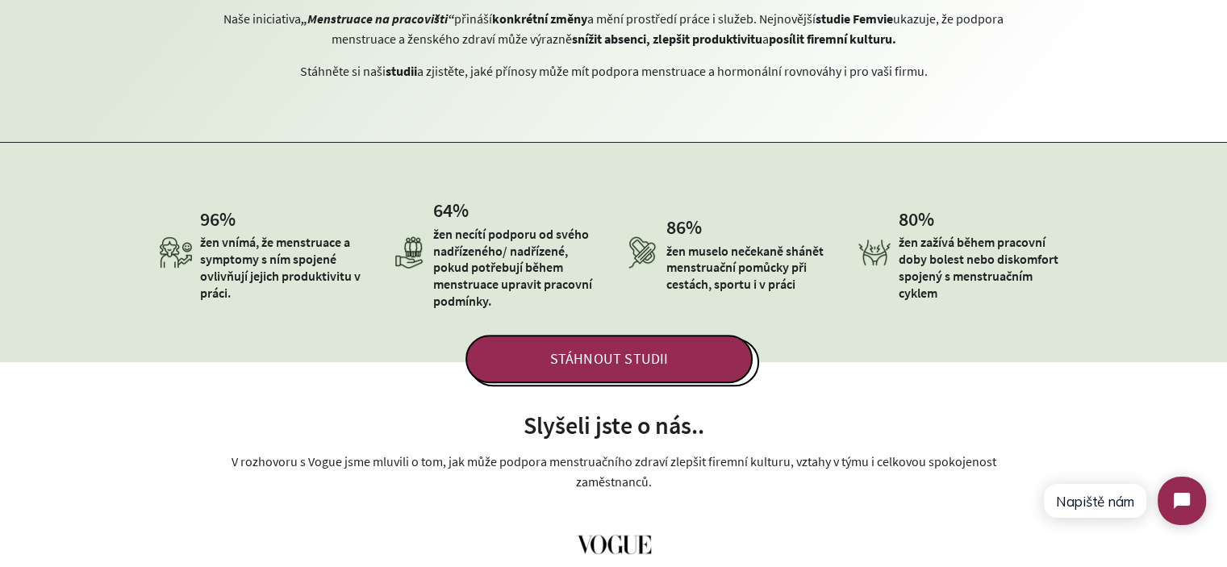
click at [534, 280] on div "STÁHNOUT STUDII" at bounding box center [613, 330] width 1227 height 113
click at [1004, 261] on p "žen zažívá během pracovní doby bolest nebo diskomfort spojený s menstruačním cy…" at bounding box center [983, 267] width 169 height 67
click at [996, 287] on div "STÁHNOUT STUDII" at bounding box center [613, 330] width 1227 height 113
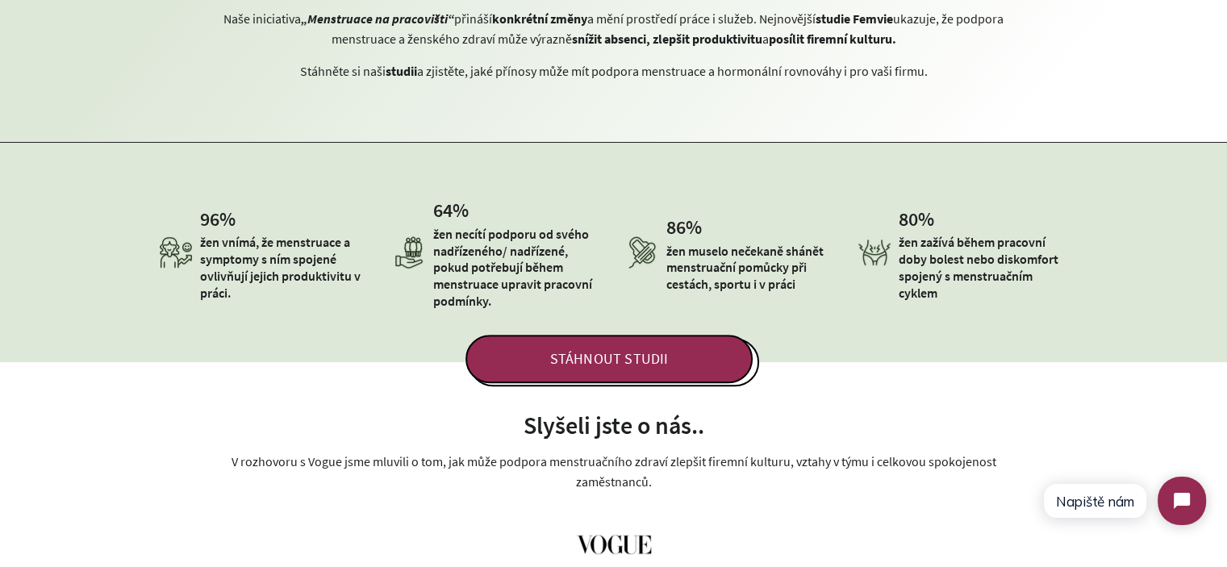
click at [1059, 199] on div "80 % žen zažívá během pracovní doby bolest nebo diskomfort spojený s menstruačn…" at bounding box center [962, 253] width 233 height 122
click at [449, 256] on p "žen necítí podporu od svého nadřízeného/ nadřízené, pokud potřebují během menst…" at bounding box center [517, 268] width 169 height 84
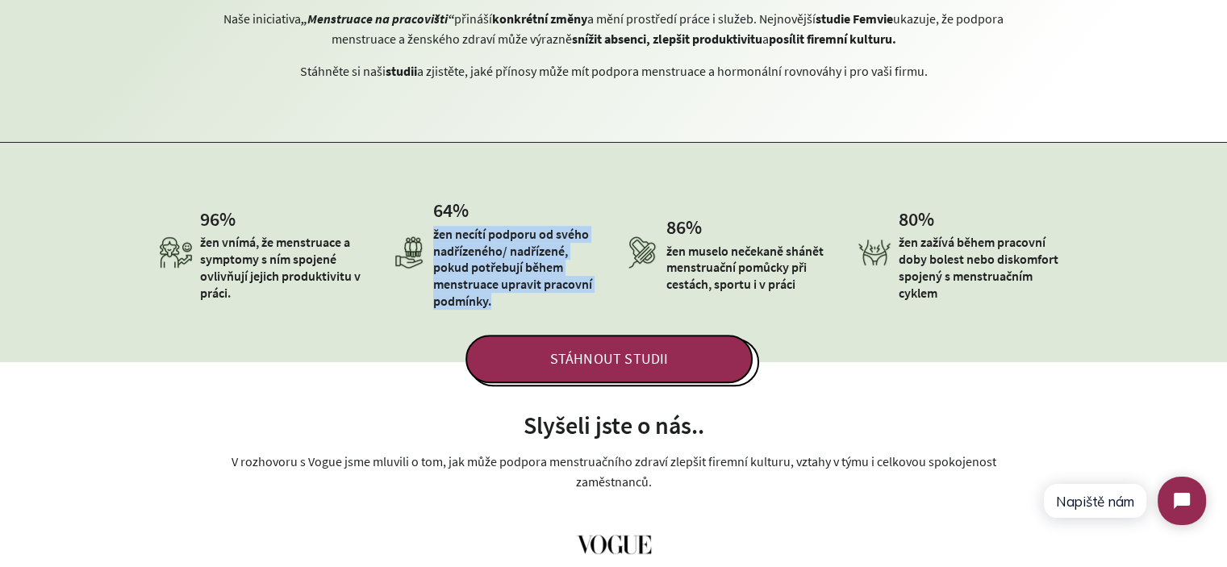
click at [449, 256] on p "žen necítí podporu od svého nadřízeného/ nadřízené, pokud potřebují během menst…" at bounding box center [517, 268] width 169 height 84
click at [519, 261] on p "žen necítí podporu od svého nadřízeného/ nadřízené, pokud potřebují během menst…" at bounding box center [517, 268] width 169 height 84
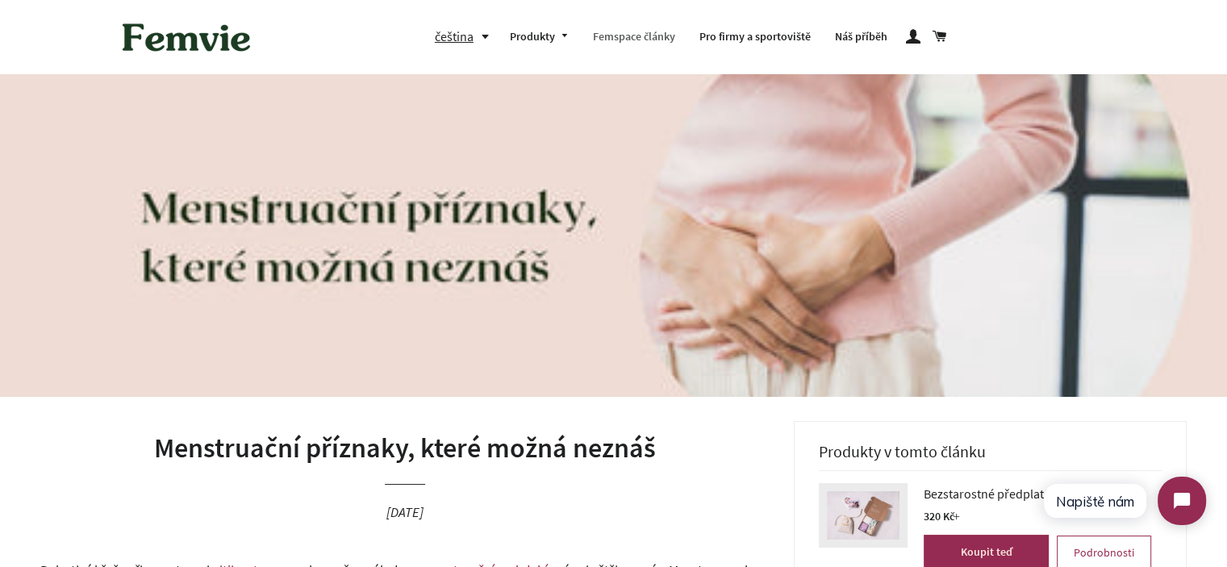
click at [649, 40] on link "Femspace články" at bounding box center [634, 37] width 106 height 42
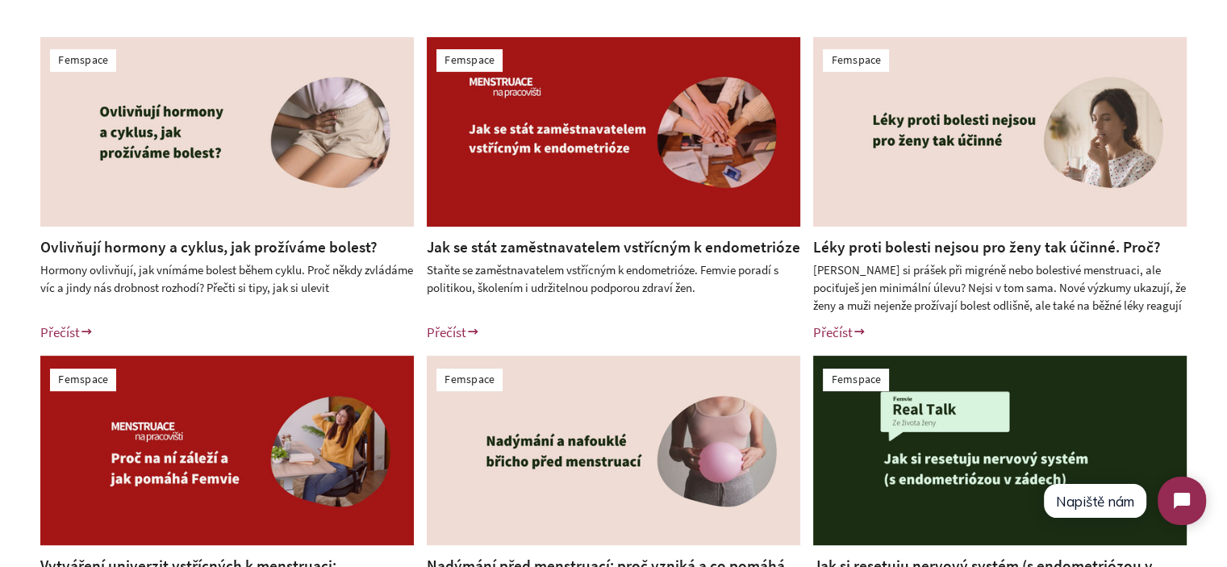
click at [0, 250] on div "Femspace Ovlivňují hormony a cyklus, jak prožíváme bolest? Hormony ovlivňují, j…" at bounding box center [613, 350] width 1227 height 706
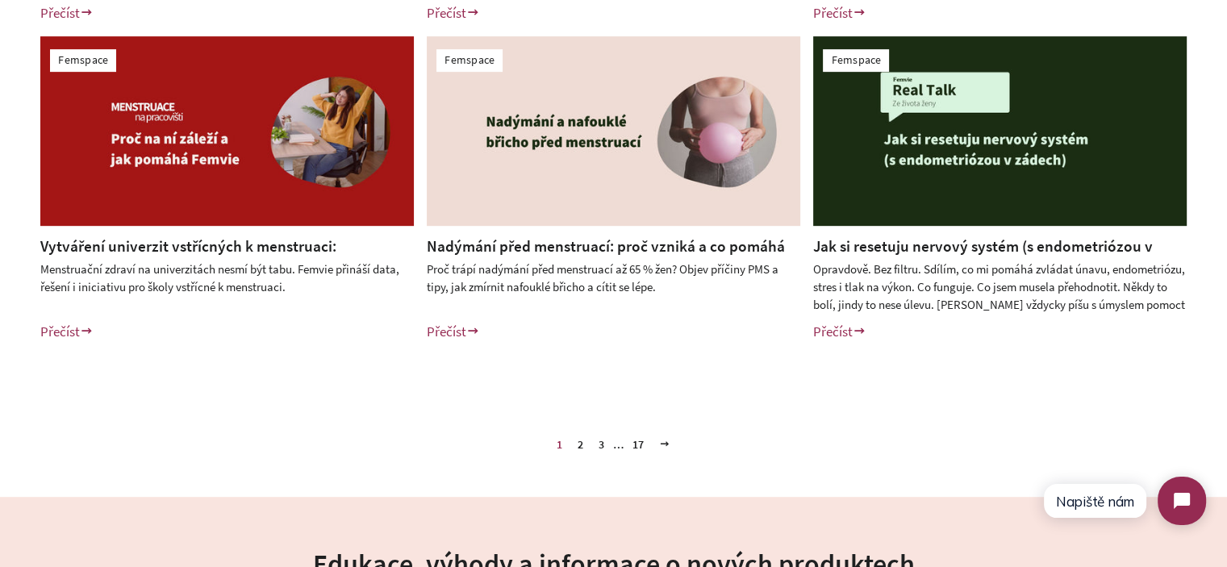
scroll to position [726, 0]
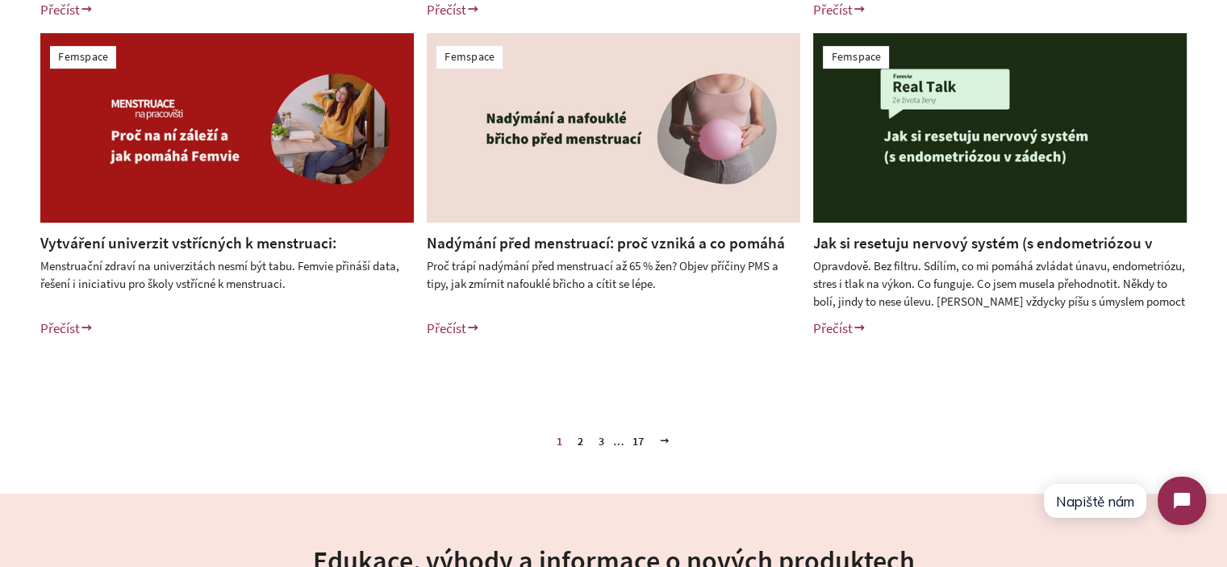
click at [579, 441] on link "2" at bounding box center [580, 441] width 19 height 24
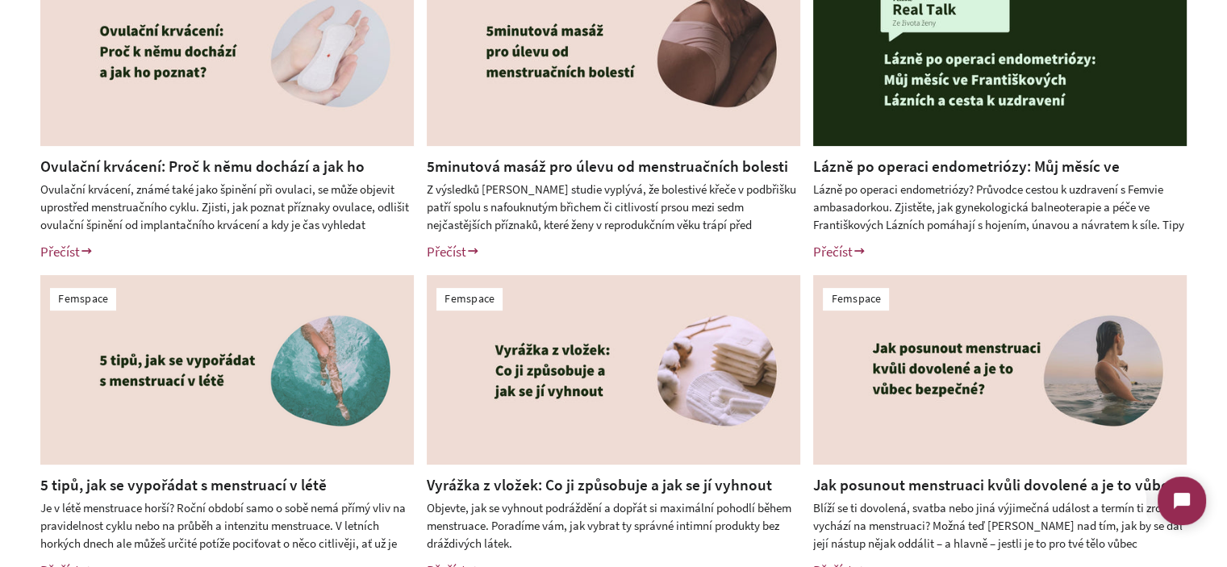
click at [0, 320] on div "Femspace Ovulační krvácení: Proč k němu dochází a jak ho poznat? Ovulační krvác…" at bounding box center [613, 269] width 1227 height 706
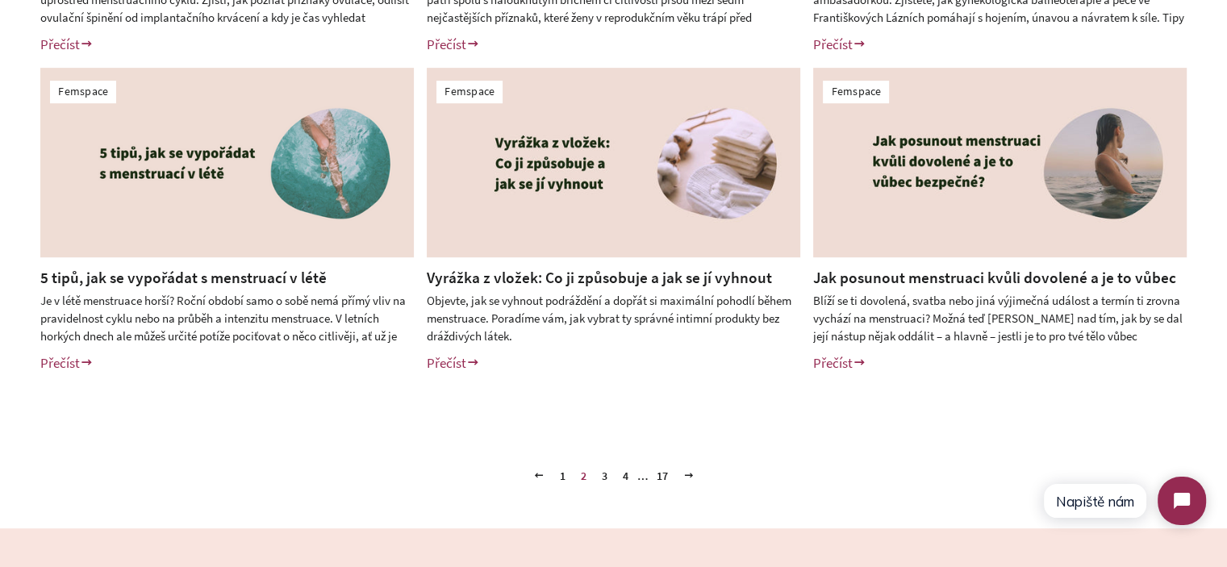
scroll to position [726, 0]
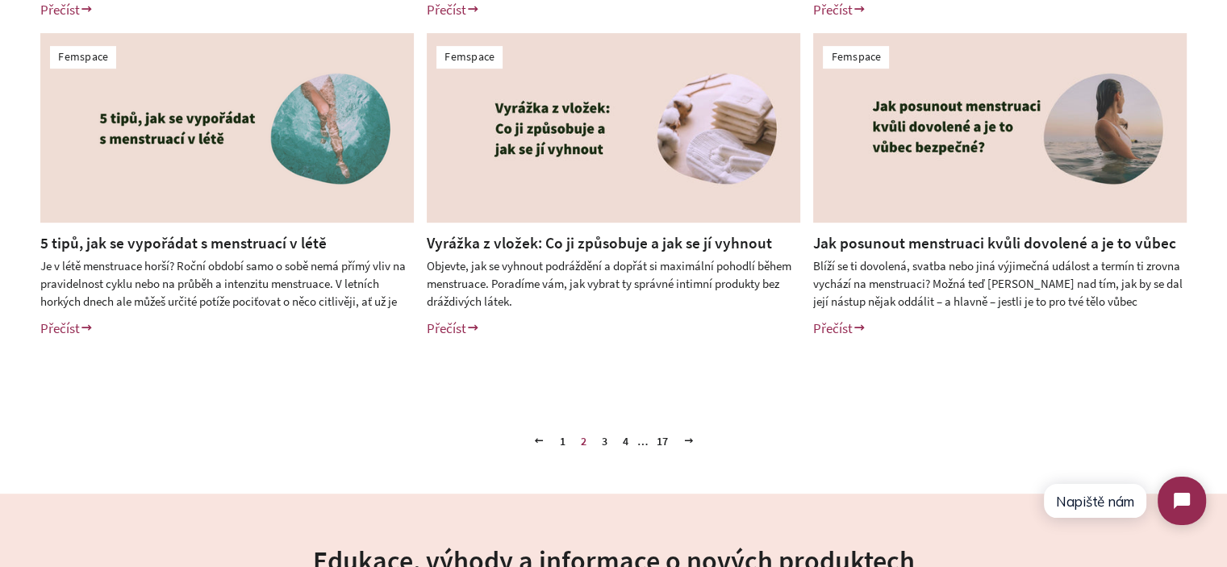
click at [603, 443] on link "3" at bounding box center [604, 441] width 19 height 24
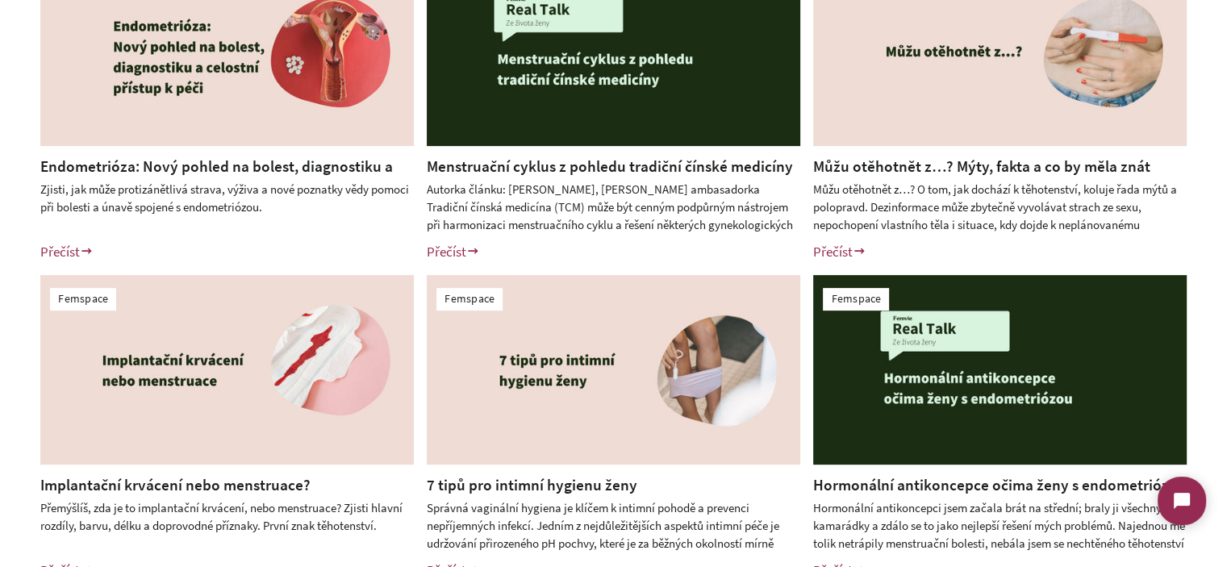
click at [0, 255] on div "Femspace Endometrióza: Nový pohled na bolest, diagnostiku a celostní přístup k …" at bounding box center [613, 269] width 1227 height 706
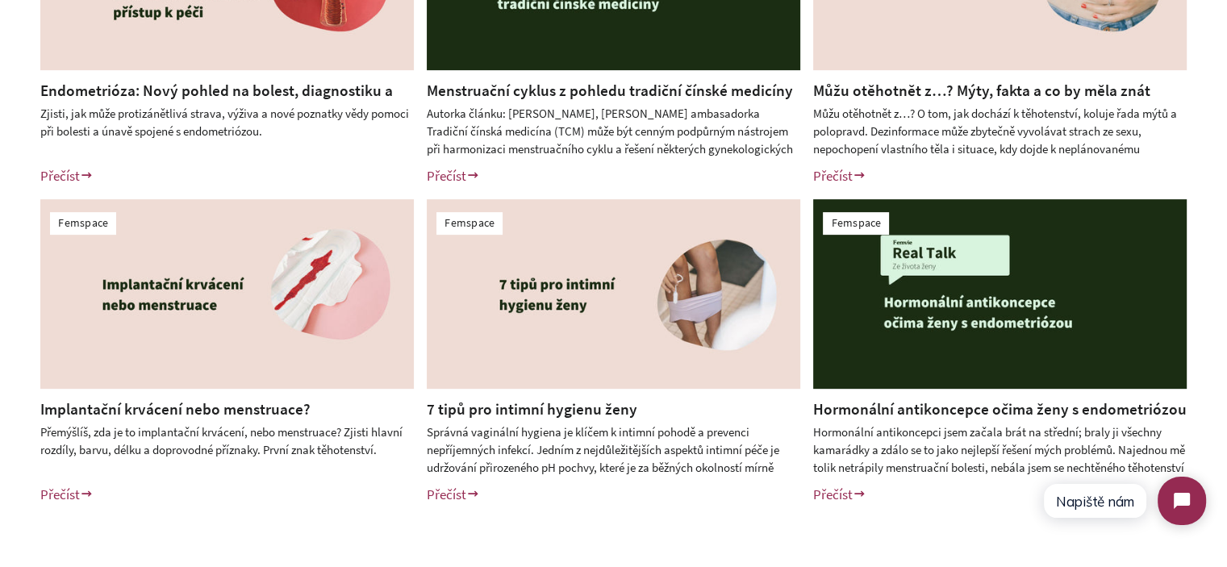
scroll to position [726, 0]
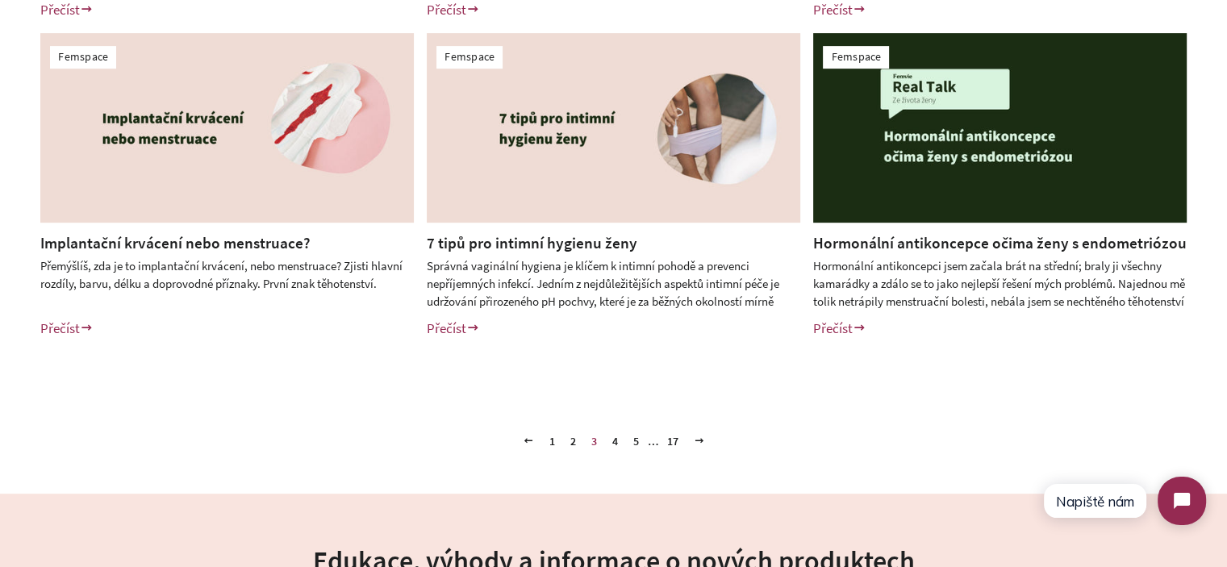
click at [615, 441] on link "4" at bounding box center [615, 441] width 19 height 24
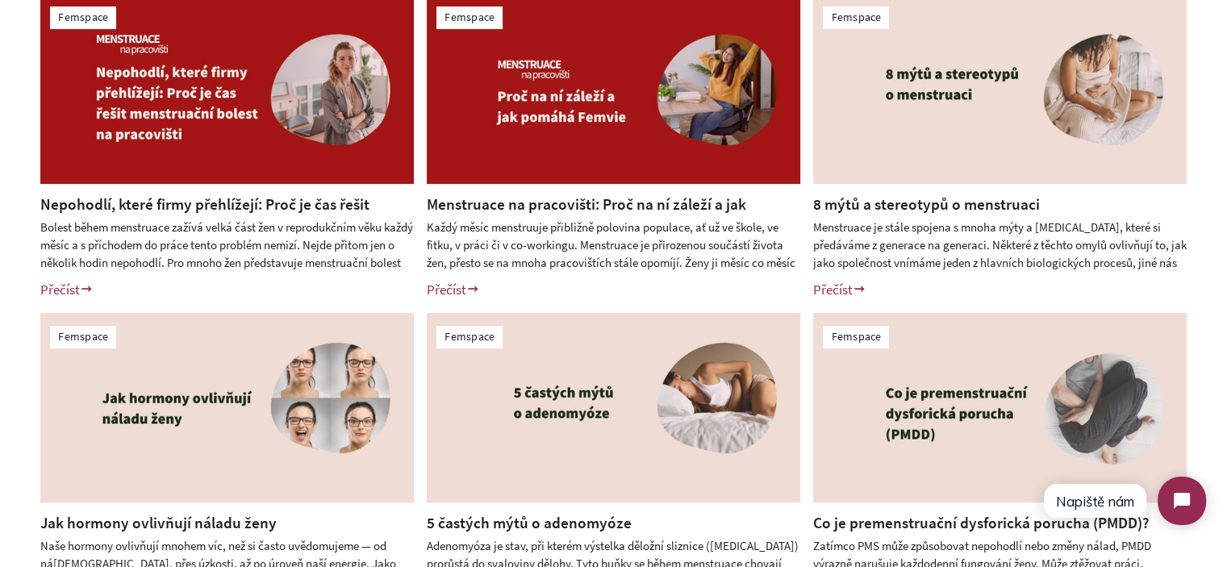
scroll to position [645, 0]
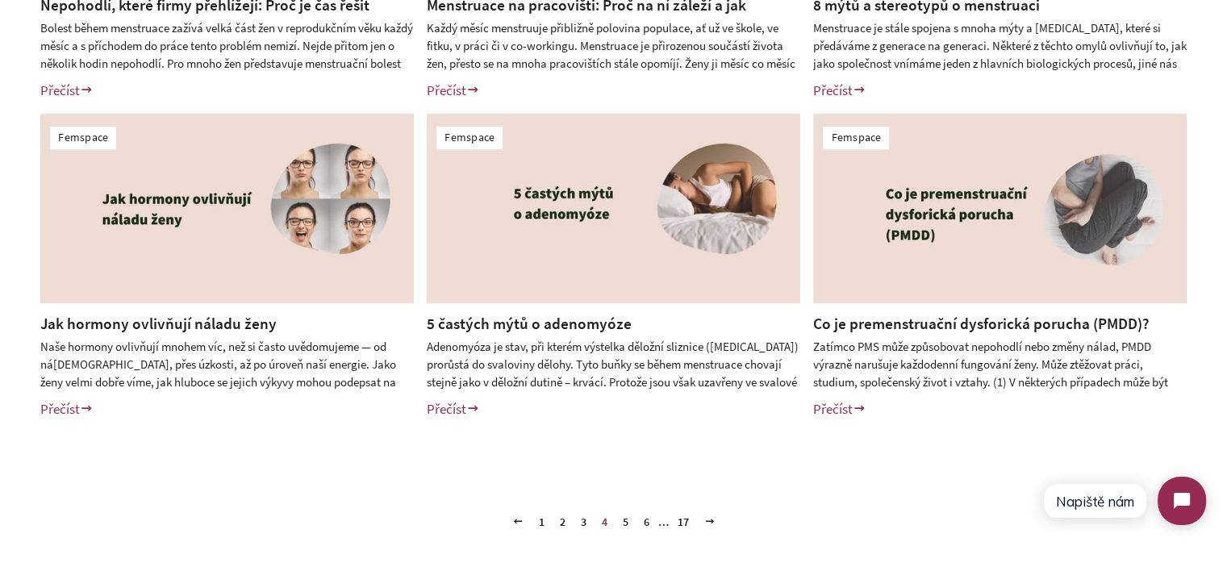
click at [628, 518] on link "5" at bounding box center [625, 522] width 19 height 24
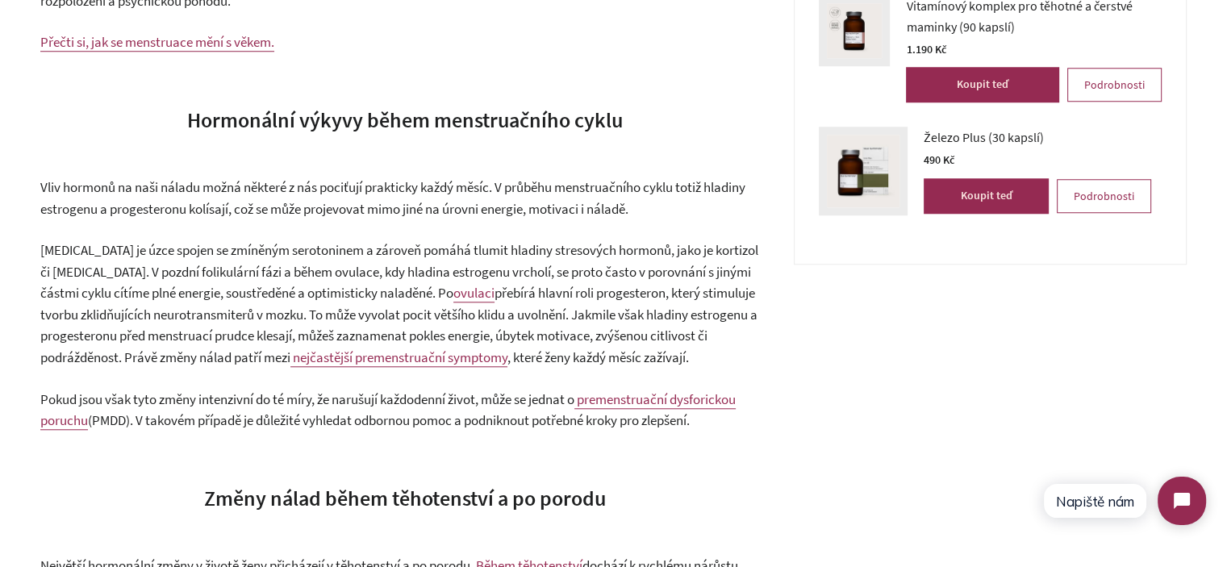
scroll to position [1452, 0]
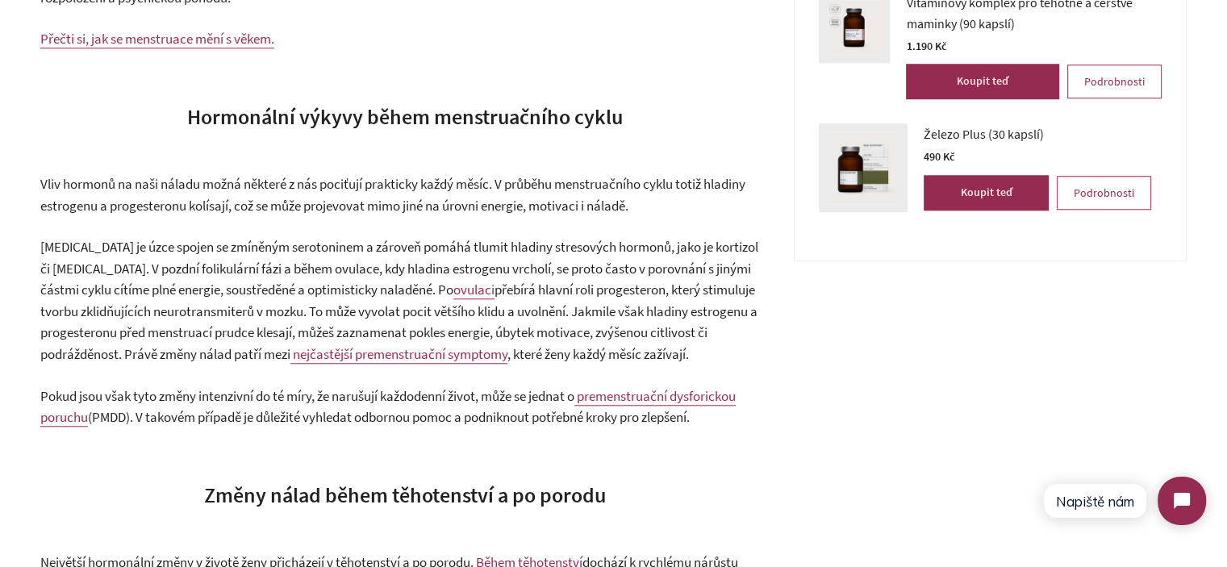
click at [265, 264] on span "[MEDICAL_DATA] je úzce spojen se zmíněným serotoninem a zároveň pomáhá tlumit h…" at bounding box center [399, 268] width 718 height 61
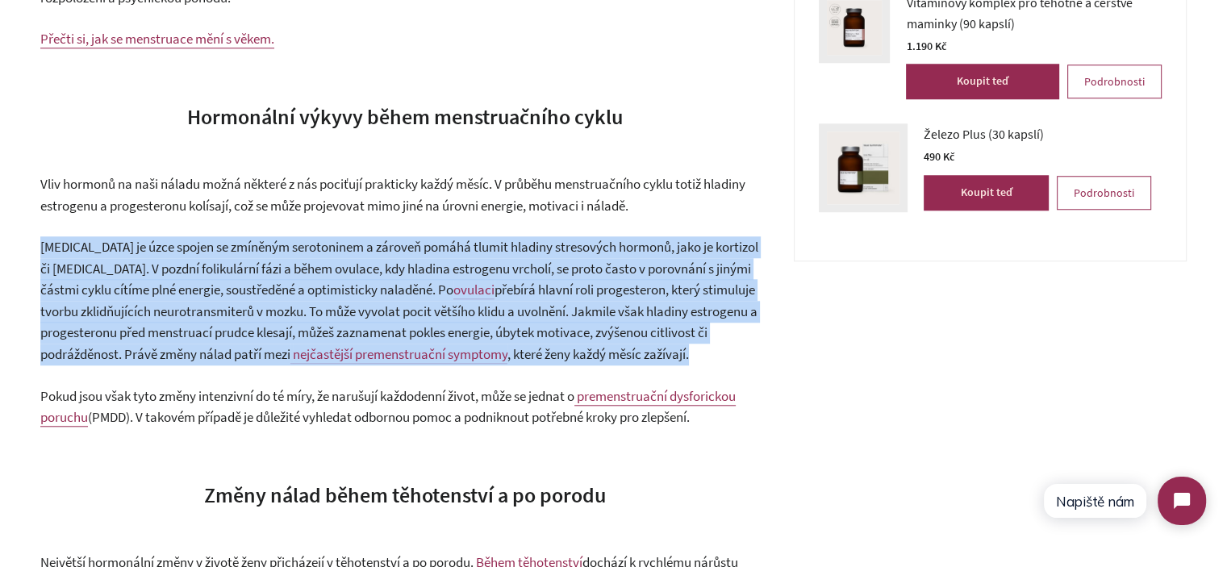
click at [265, 264] on span "[MEDICAL_DATA] je úzce spojen se zmíněným serotoninem a zároveň pomáhá tlumit h…" at bounding box center [399, 268] width 718 height 61
drag, startPoint x: 207, startPoint y: 283, endPoint x: 245, endPoint y: 299, distance: 41.2
click at [209, 285] on span "Estrogen je úzce spojen se zmíněným serotoninem a zároveň pomáhá tlumit hladiny…" at bounding box center [399, 268] width 718 height 61
click at [319, 303] on span "přebírá hlavní roli progesteron, který stimuluje tvorbu zklidňujících neurotran…" at bounding box center [398, 322] width 717 height 82
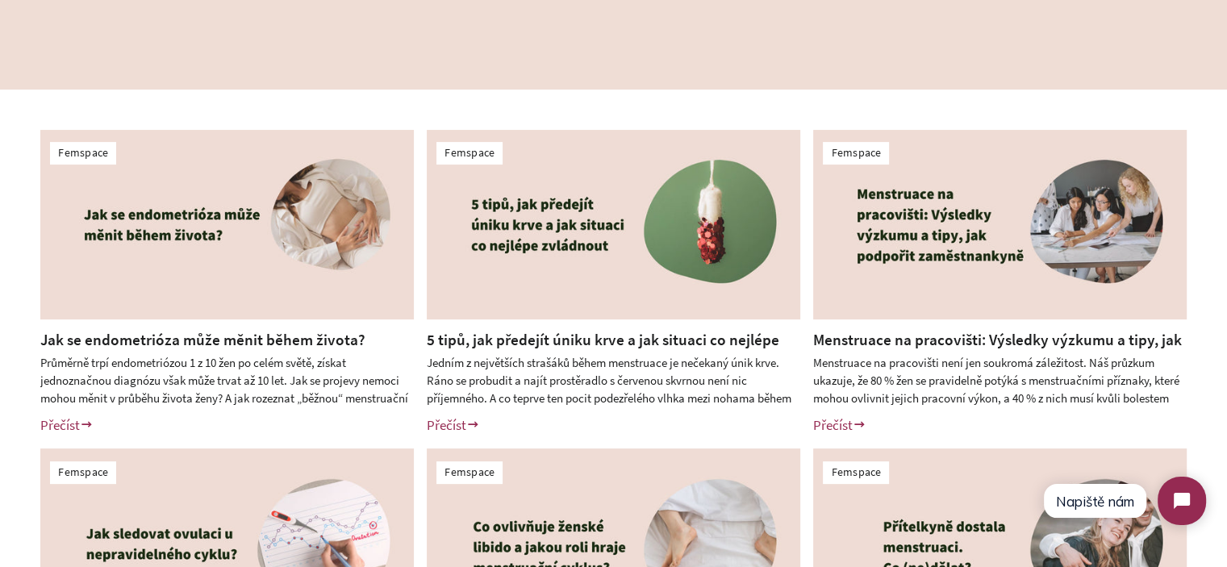
scroll to position [323, 0]
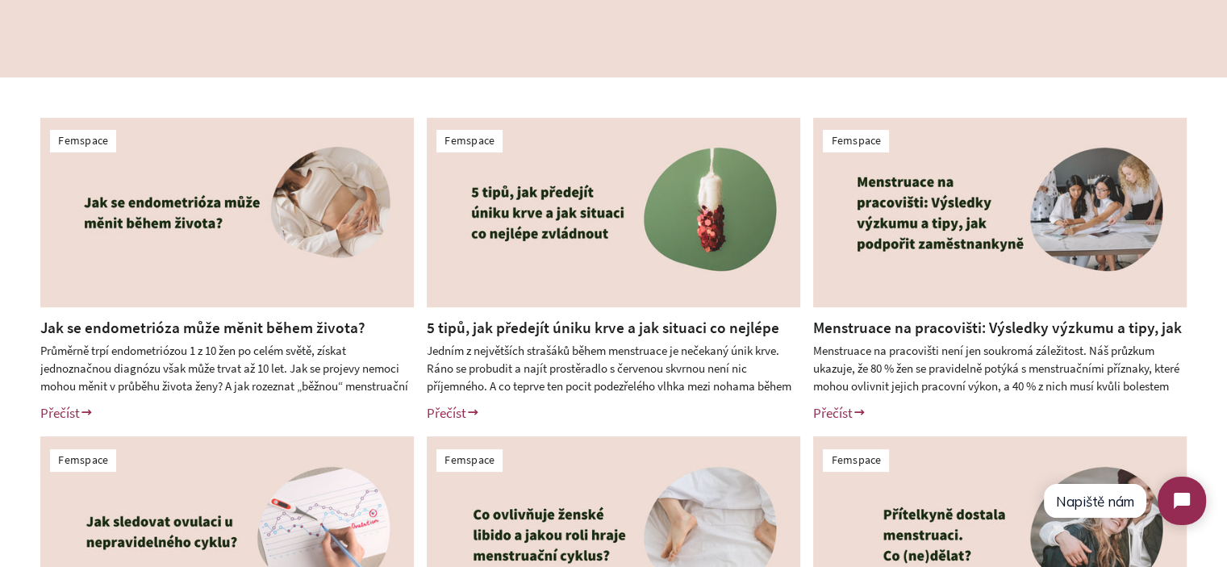
click at [0, 297] on div "Femspace Jak se endometrióza může měnit během života? Průměrně trpí endometrióz…" at bounding box center [613, 430] width 1227 height 706
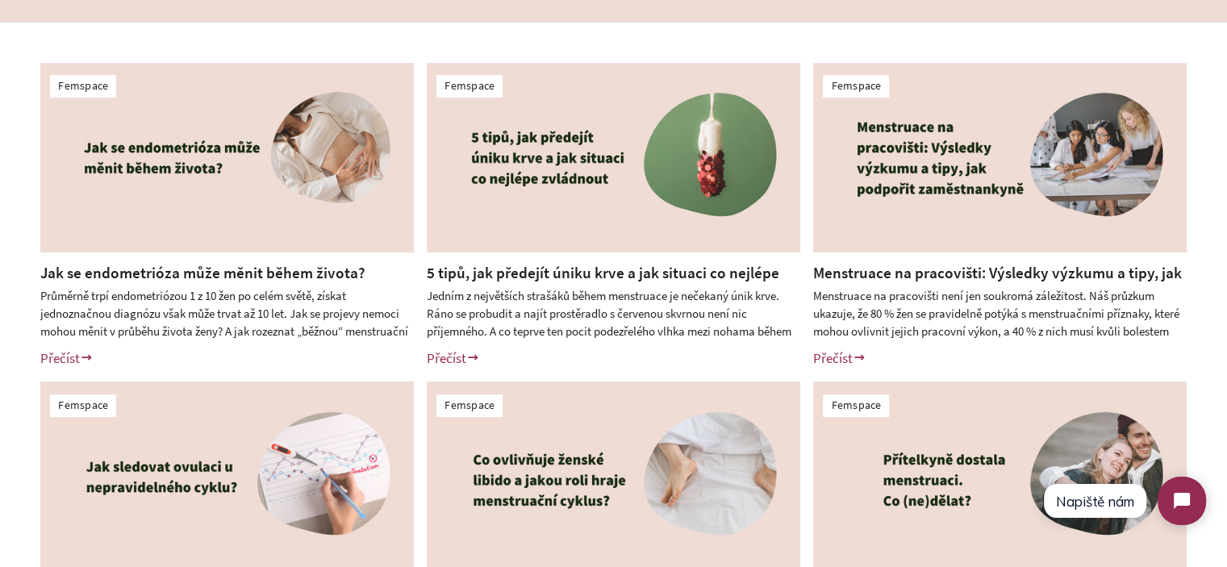
scroll to position [403, 0]
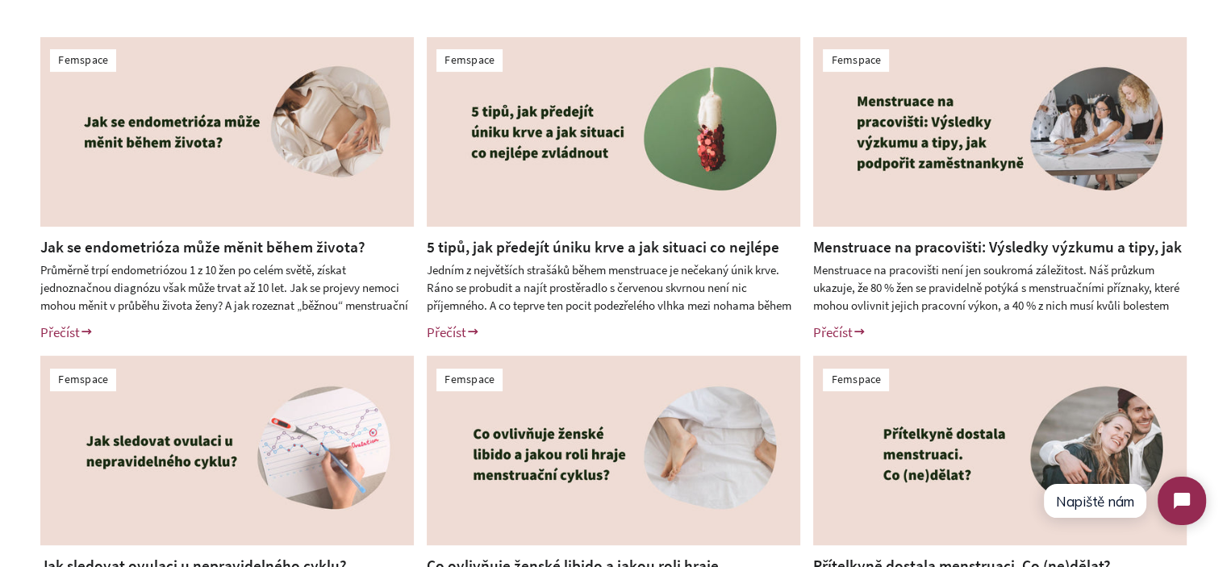
click at [0, 371] on div "Femspace Jak se endometrióza může měnit během života? Průměrně trpí endometrióz…" at bounding box center [613, 350] width 1227 height 706
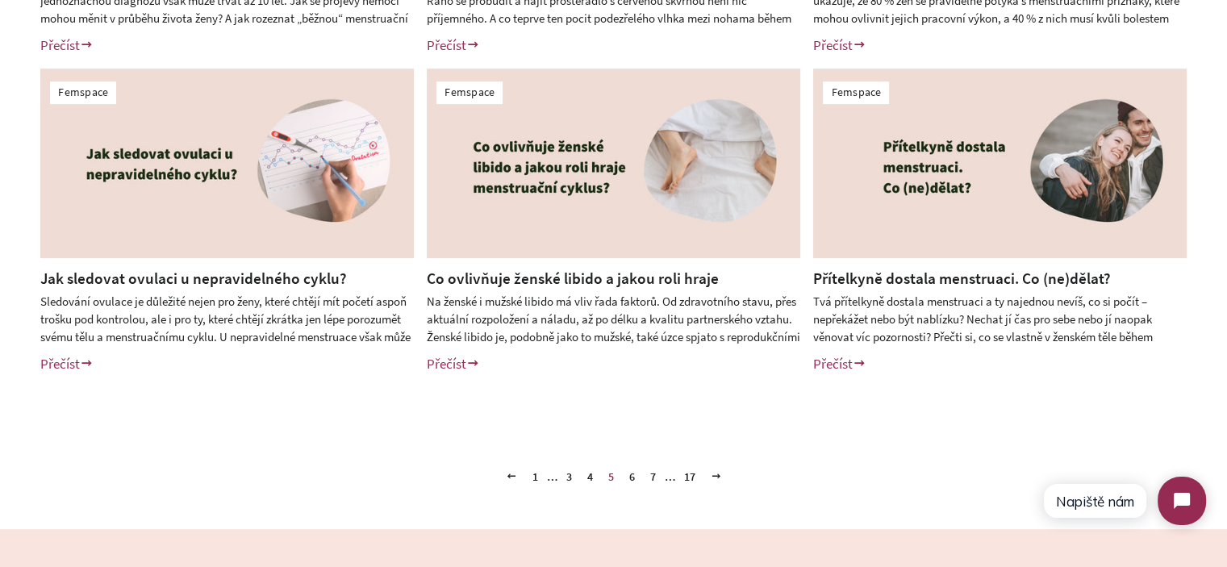
scroll to position [726, 0]
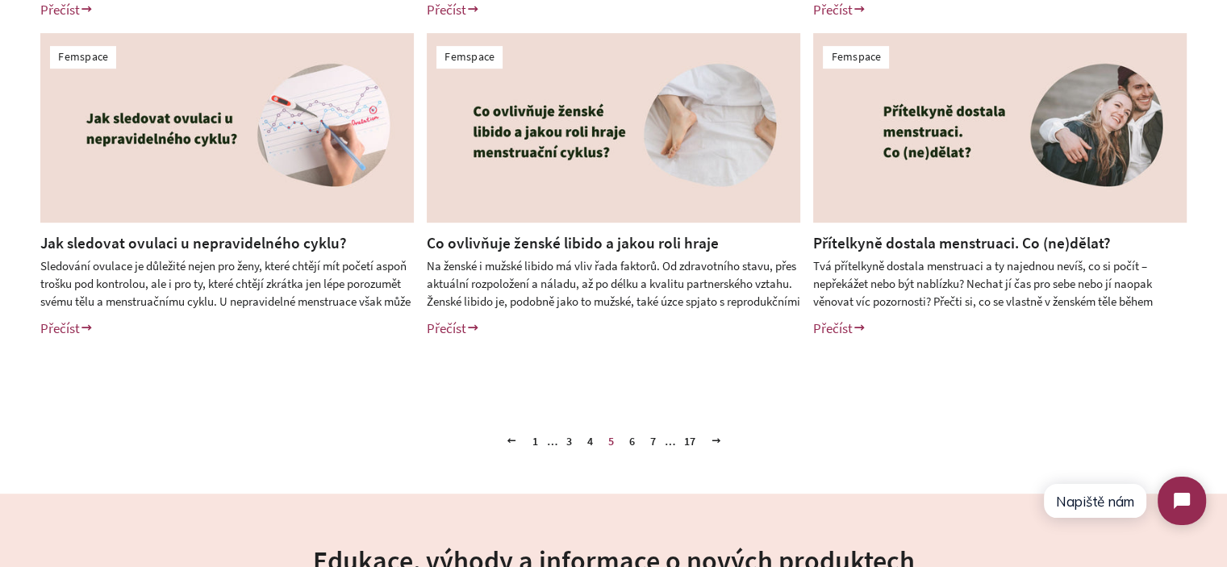
click at [281, 432] on div "Předchozí 1 … 3 4 5 6 7 … 17 Další" at bounding box center [613, 416] width 1227 height 73
click at [592, 492] on div "Femspace Blog o všech aspektech ženského cyklu. Nejnovější vědecké poznatky, in…" at bounding box center [613, 93] width 1227 height 1490
click at [650, 485] on div "Femspace Blog o všech aspektech ženského cyklu. Nejnovější vědecké poznatky, in…" at bounding box center [613, 93] width 1227 height 1490
click at [632, 441] on link "6" at bounding box center [632, 441] width 19 height 24
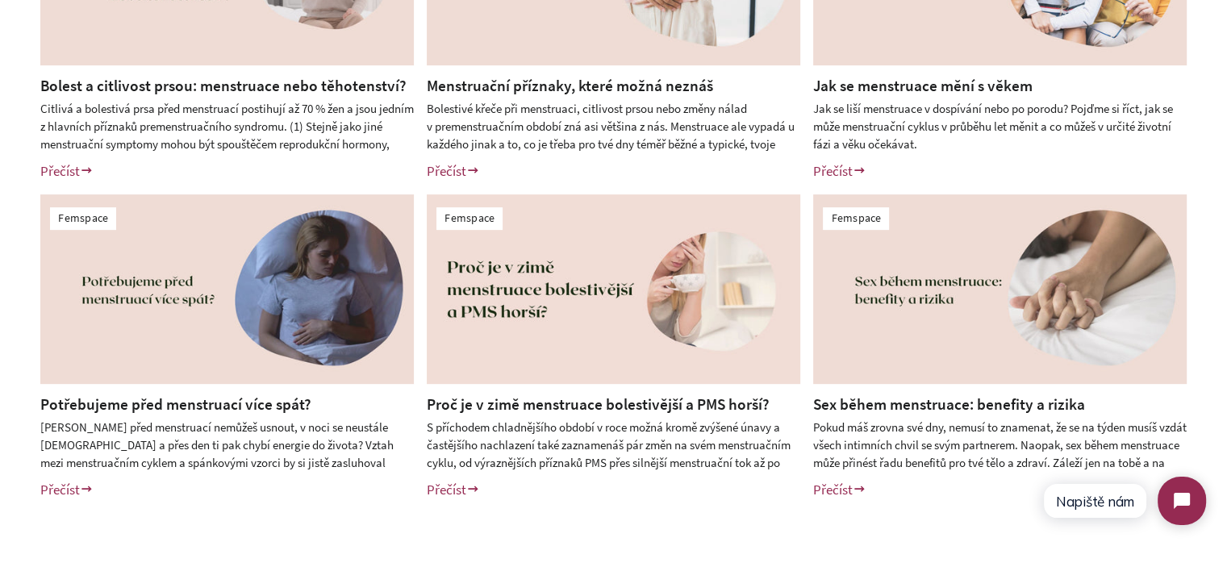
click at [0, 291] on div "Femspace Bolest a citlivost prsou: menstruace nebo těhotenství? Citlivá a boles…" at bounding box center [613, 188] width 1227 height 706
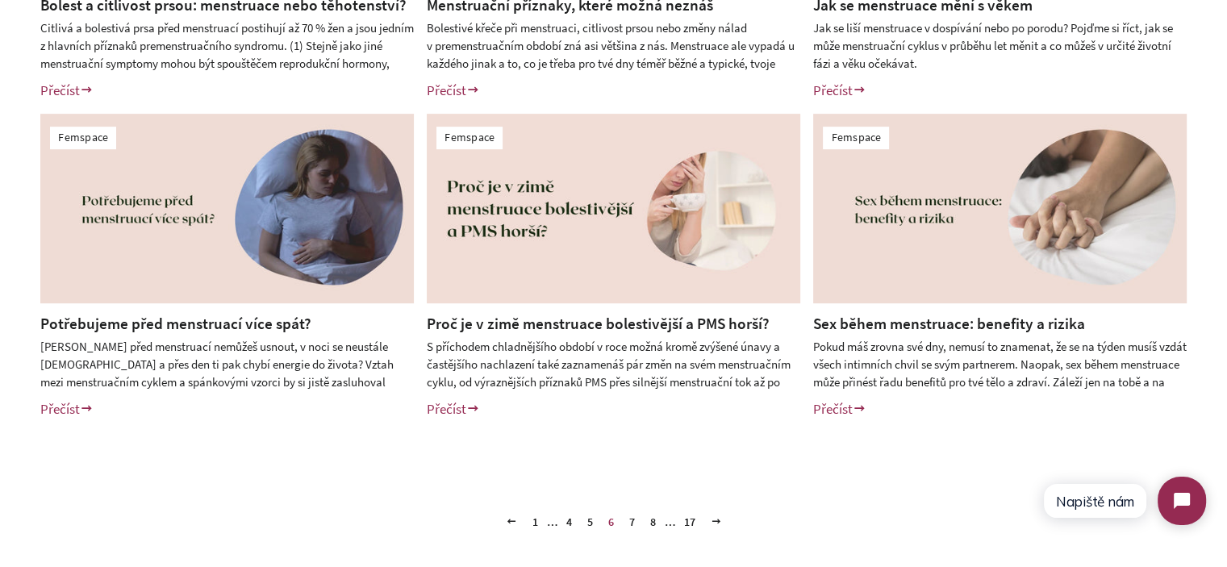
scroll to position [726, 0]
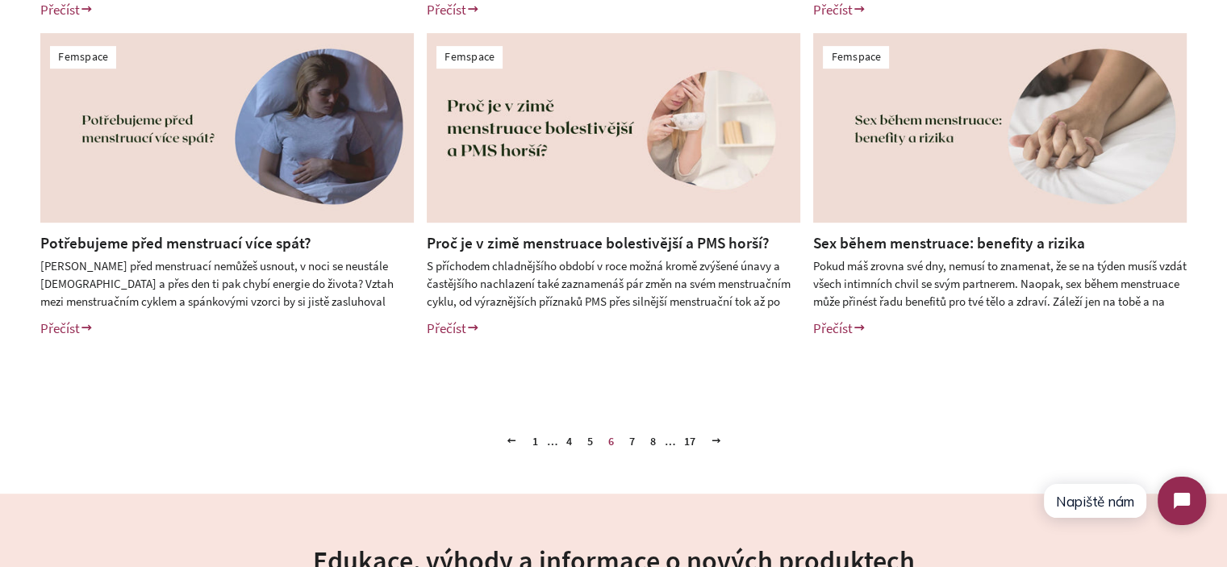
click at [632, 444] on link "7" at bounding box center [632, 441] width 19 height 24
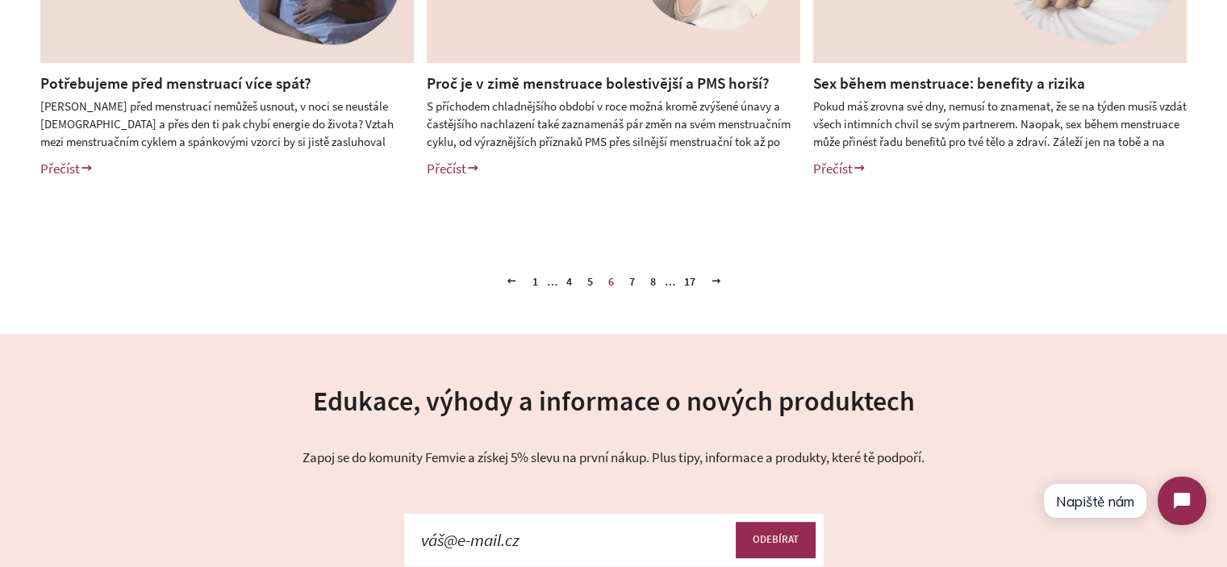
scroll to position [887, 0]
click at [628, 277] on link "7" at bounding box center [632, 280] width 19 height 24
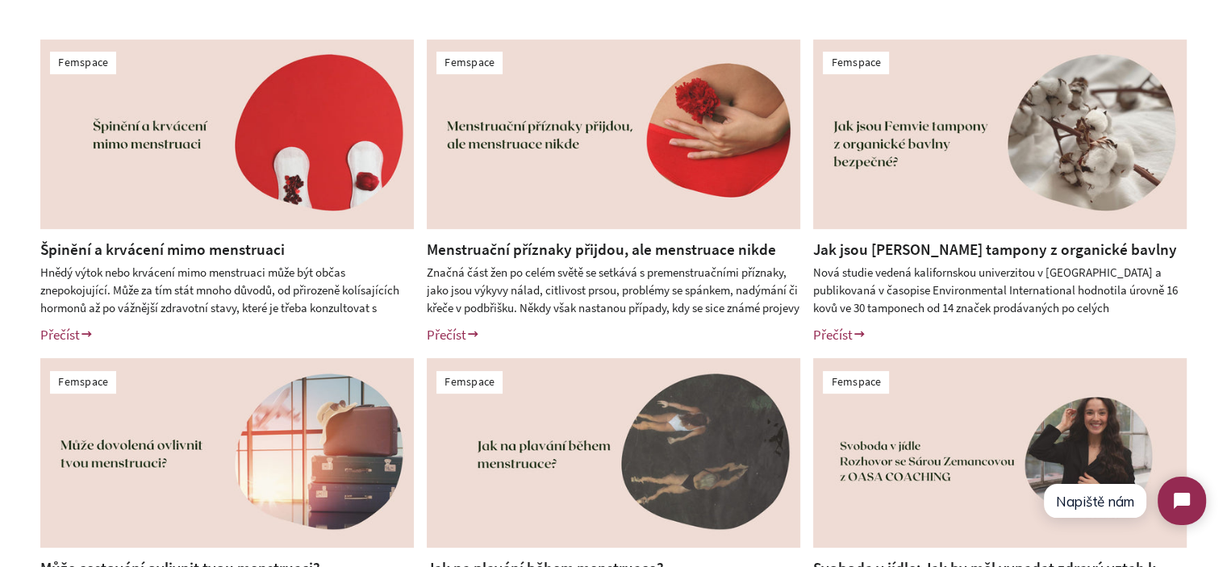
scroll to position [403, 0]
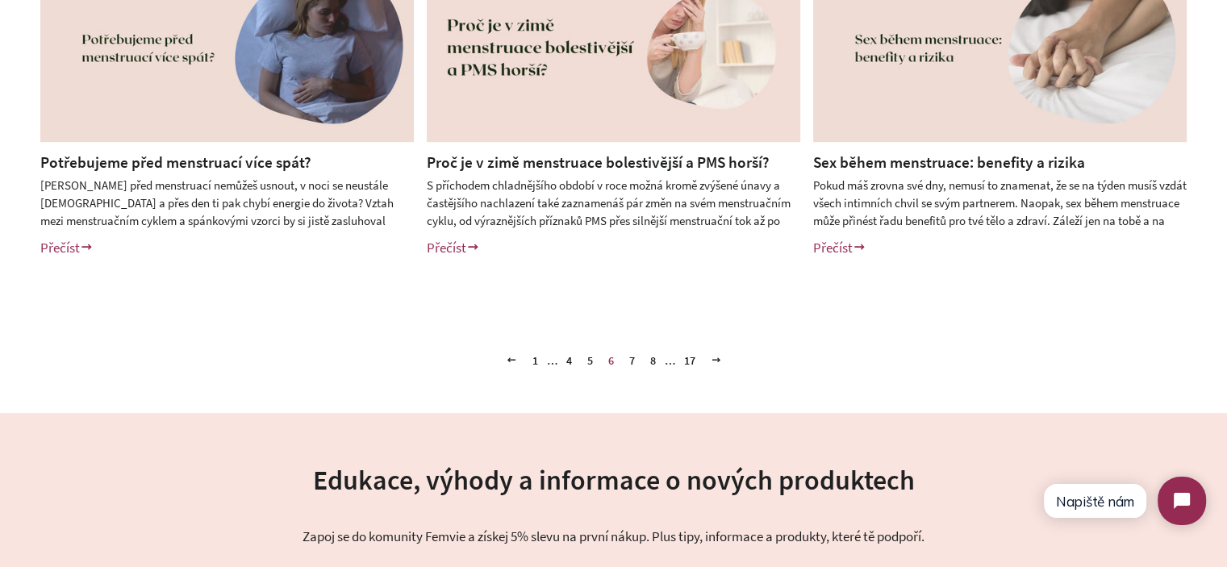
click at [183, 161] on link "Potřebujeme před menstruací více spát?" at bounding box center [175, 161] width 271 height 19
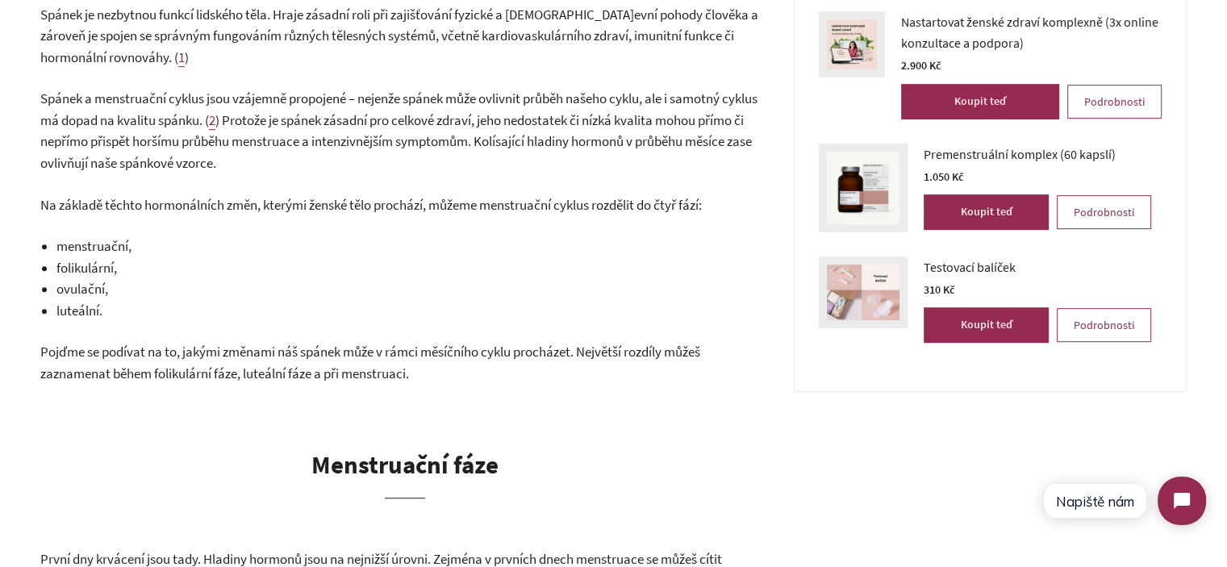
click at [136, 196] on span "Na základě těchto hormonálních změn, kterými ženské tělo prochází, můžeme menst…" at bounding box center [371, 205] width 662 height 18
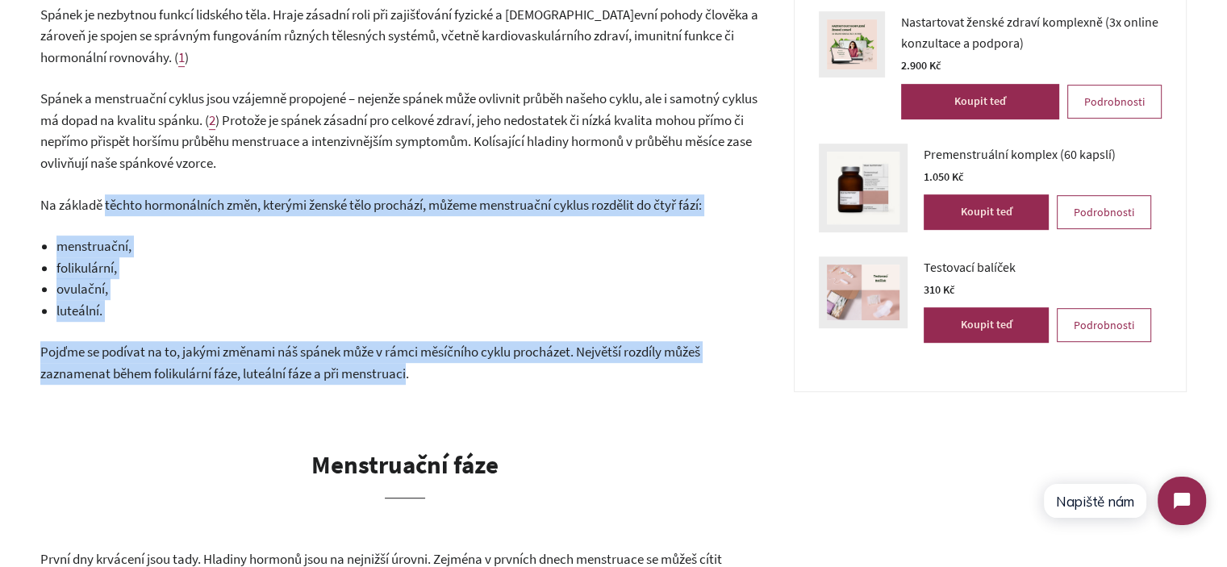
drag, startPoint x: 136, startPoint y: 182, endPoint x: 431, endPoint y: 348, distance: 338.2
click at [441, 347] on p "Pojďme se podívat na to, jakými změnami náš spánek může v rámci měsíčního cyklu…" at bounding box center [404, 362] width 729 height 43
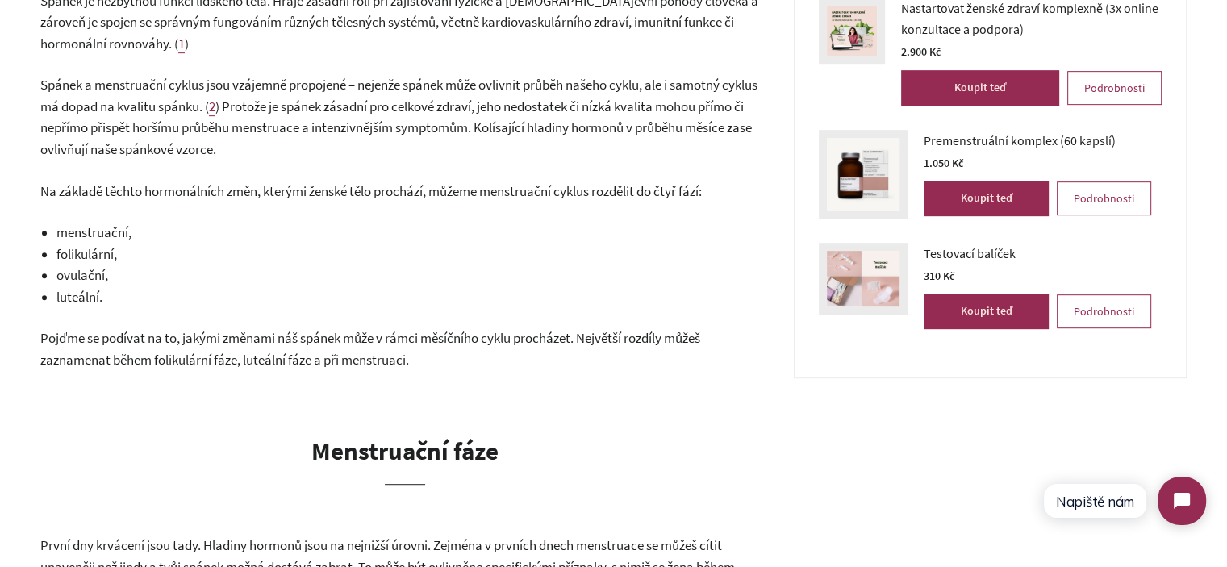
scroll to position [1210, 0]
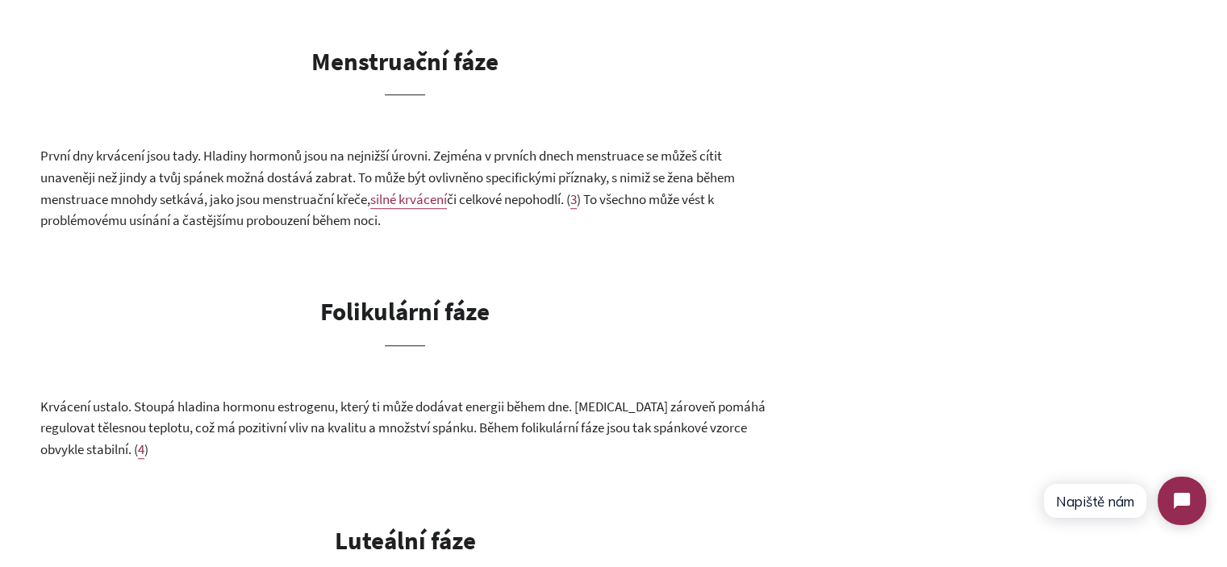
click at [247, 182] on span "První dny krvácení jsou tady. Hladiny hormonů jsou na nejnižší úrovni. Zejména …" at bounding box center [387, 177] width 695 height 61
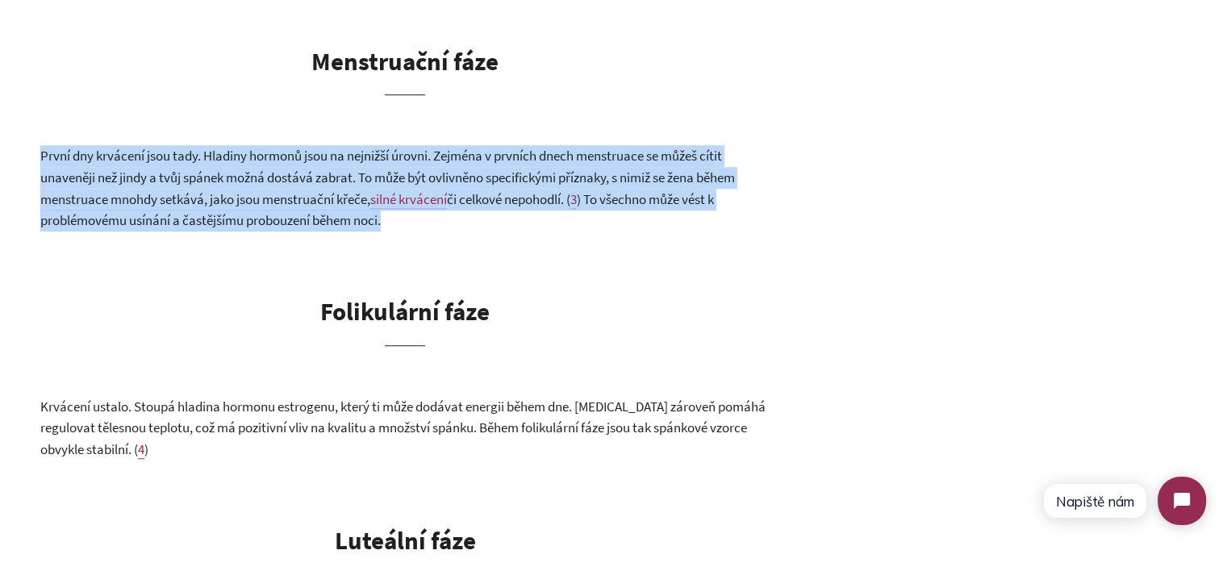
click at [247, 182] on span "První dny krvácení jsou tady. Hladiny hormonů jsou na nejnižší úrovni. Zejména …" at bounding box center [387, 177] width 695 height 61
click at [385, 202] on span ") To všechno může vést k problémovému usínání a častějšímu probouzení během noc…" at bounding box center [377, 210] width 674 height 40
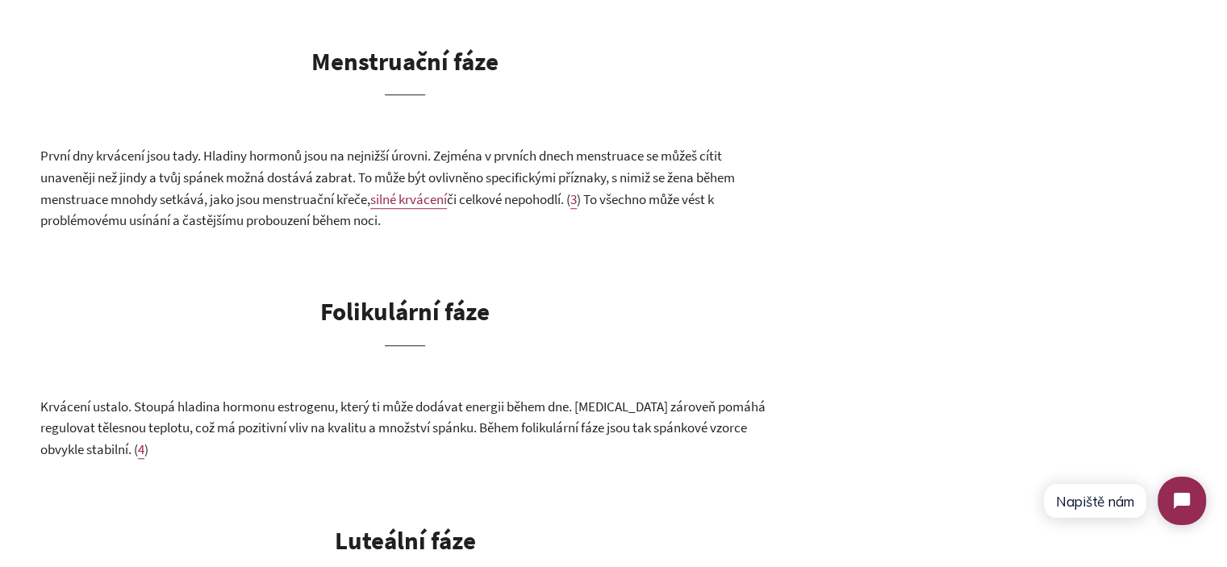
drag, startPoint x: 403, startPoint y: 199, endPoint x: 36, endPoint y: 141, distance: 371.7
click at [36, 141] on div "Potřebujeme před menstruací více spát? 6. prosinec 2024 Taky před menstruací ne…" at bounding box center [613, 410] width 1227 height 2399
click at [36, 140] on div "Potřebujeme před menstruací více spát? 6. prosinec 2024 Taky před menstruací ne…" at bounding box center [613, 410] width 1227 height 2399
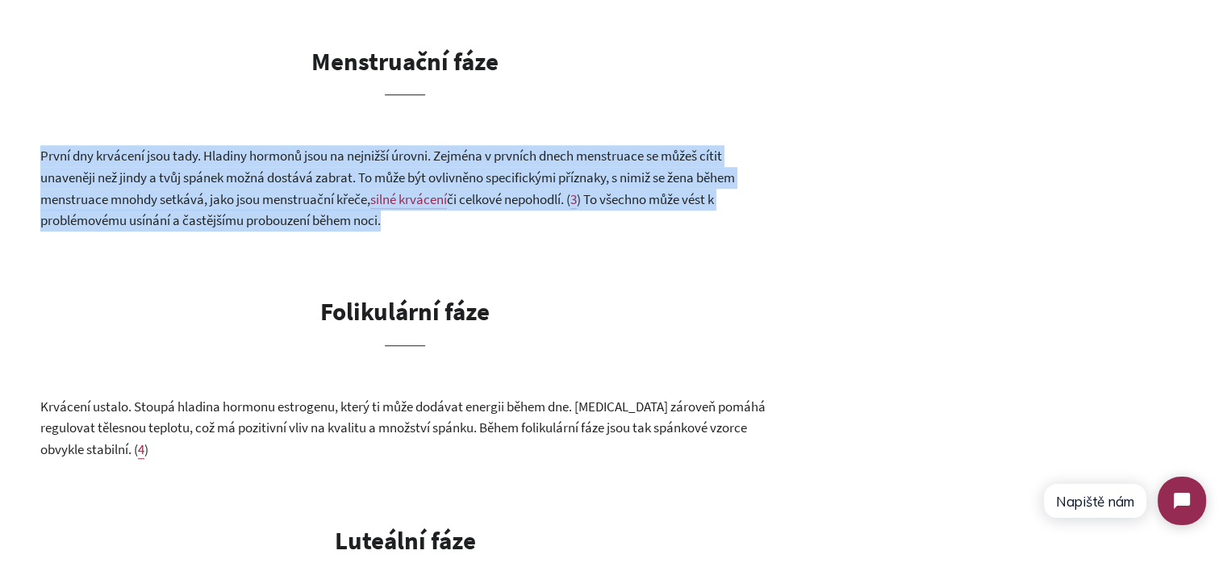
drag, startPoint x: 36, startPoint y: 140, endPoint x: 416, endPoint y: 202, distance: 385.1
click at [416, 202] on div "Potřebujeme před menstruací více spát? 6. prosinec 2024 Taky před menstruací ne…" at bounding box center [613, 410] width 1227 height 2399
click at [416, 202] on p "První dny krvácení jsou tady. Hladiny hormonů jsou na nejnižší úrovni. Zejména …" at bounding box center [404, 188] width 729 height 86
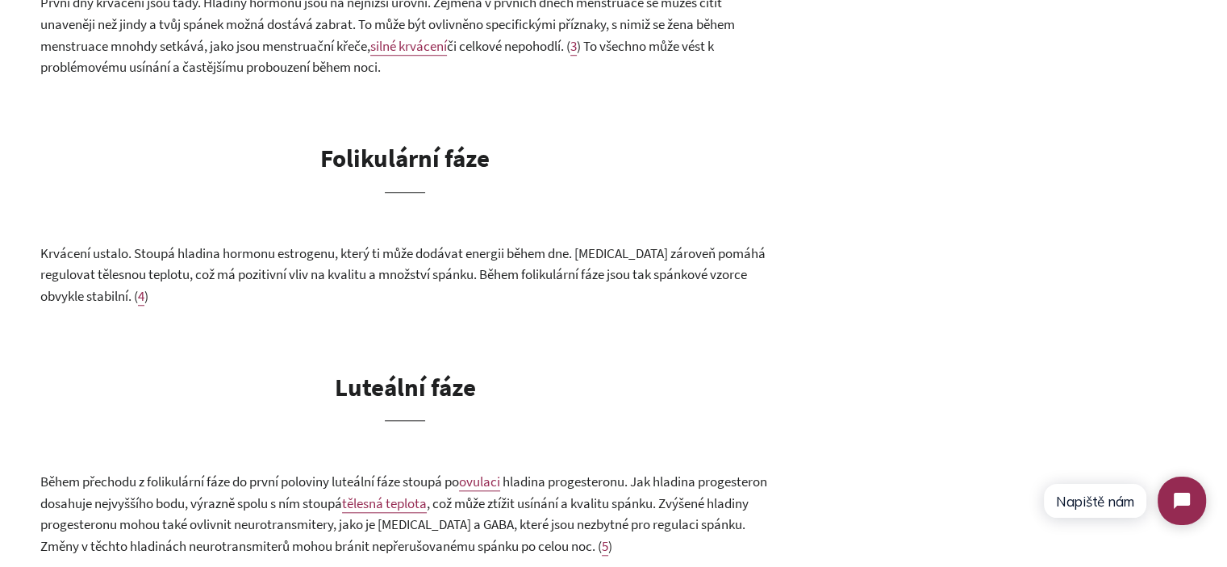
scroll to position [1533, 0]
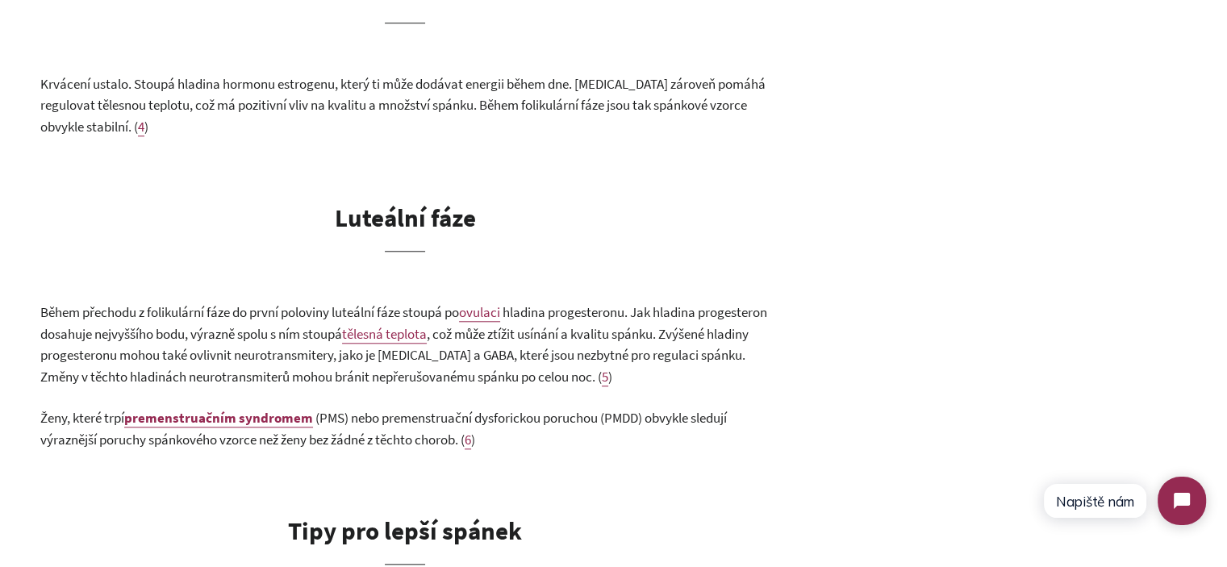
click at [238, 314] on span "hladina progesteronu. Jak hladina progesteron dosahuje nejvyššího bodu, výrazně…" at bounding box center [403, 323] width 727 height 40
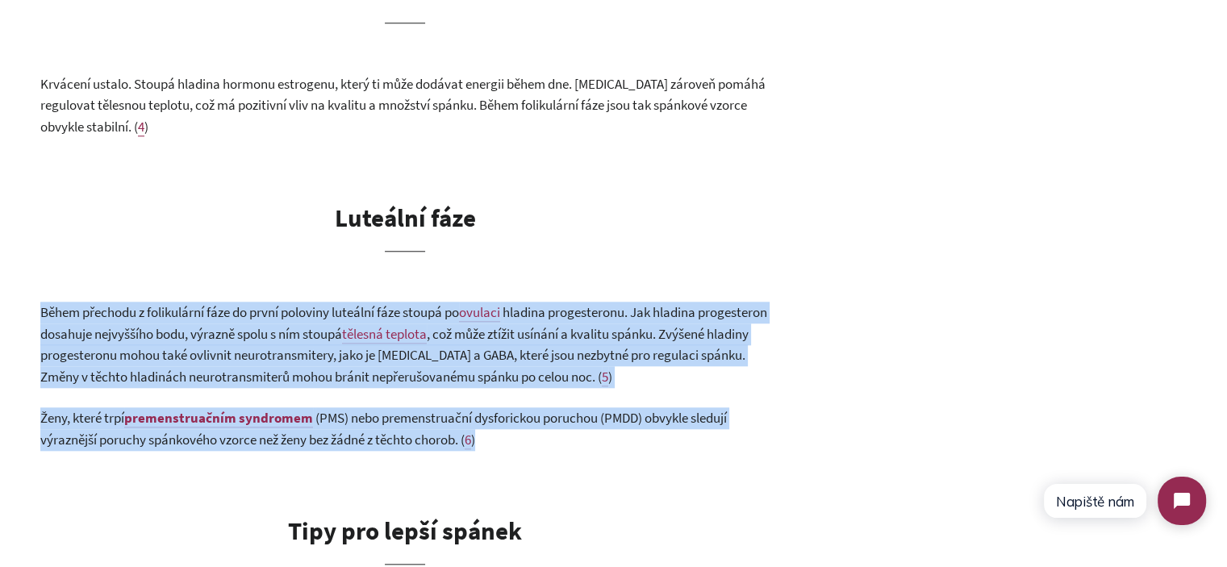
drag, startPoint x: 238, startPoint y: 314, endPoint x: 522, endPoint y: 402, distance: 297.3
click at [521, 402] on div "Taky před menstruací nemůžeš usnout, v noci se neustále budíš a přes den ti pak…" at bounding box center [404, 105] width 729 height 2157
click at [523, 409] on span "(PMS) nebo premenstruační dysforickou poruchou (PMDD) obvykle sledují výraznějš…" at bounding box center [383, 429] width 687 height 40
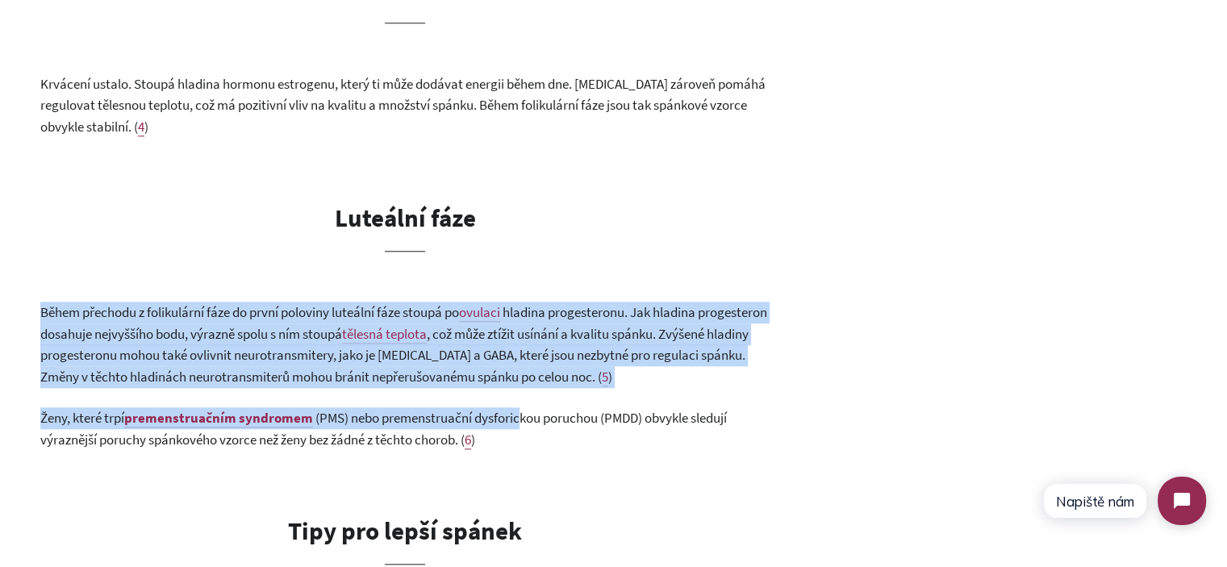
drag, startPoint x: 523, startPoint y: 407, endPoint x: 26, endPoint y: 283, distance: 512.1
click at [26, 283] on div "Potřebujeme před menstruací více spát? 6. prosinec 2024 Taky před menstruací ne…" at bounding box center [613, 87] width 1227 height 2399
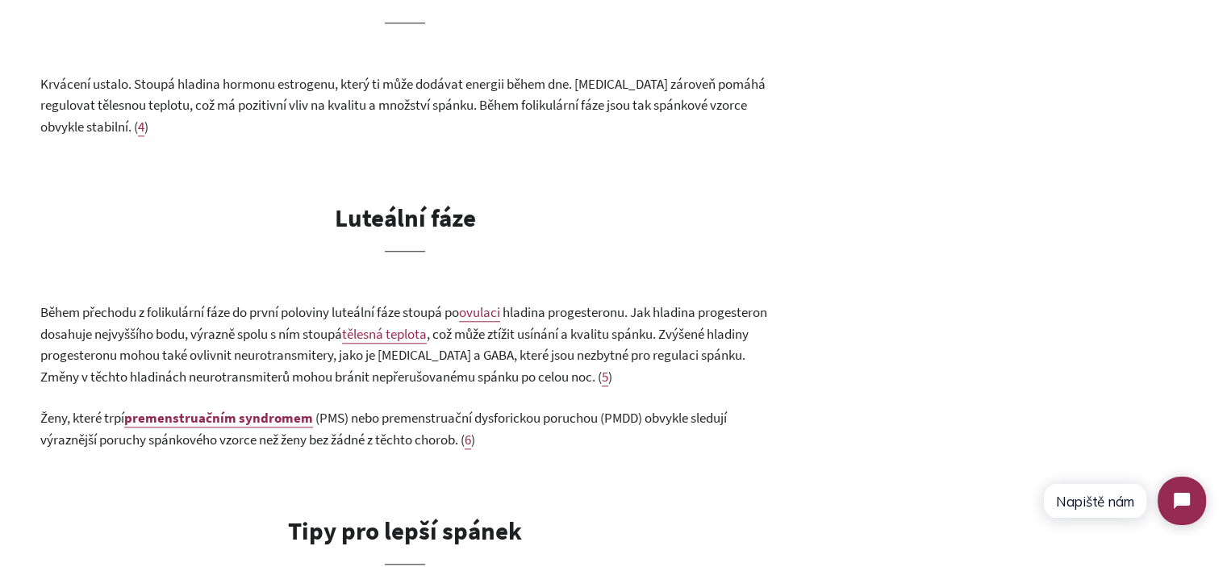
click at [42, 303] on span "Během přechodu z folikulární fáze do první poloviny luteální fáze stoupá po" at bounding box center [249, 312] width 419 height 18
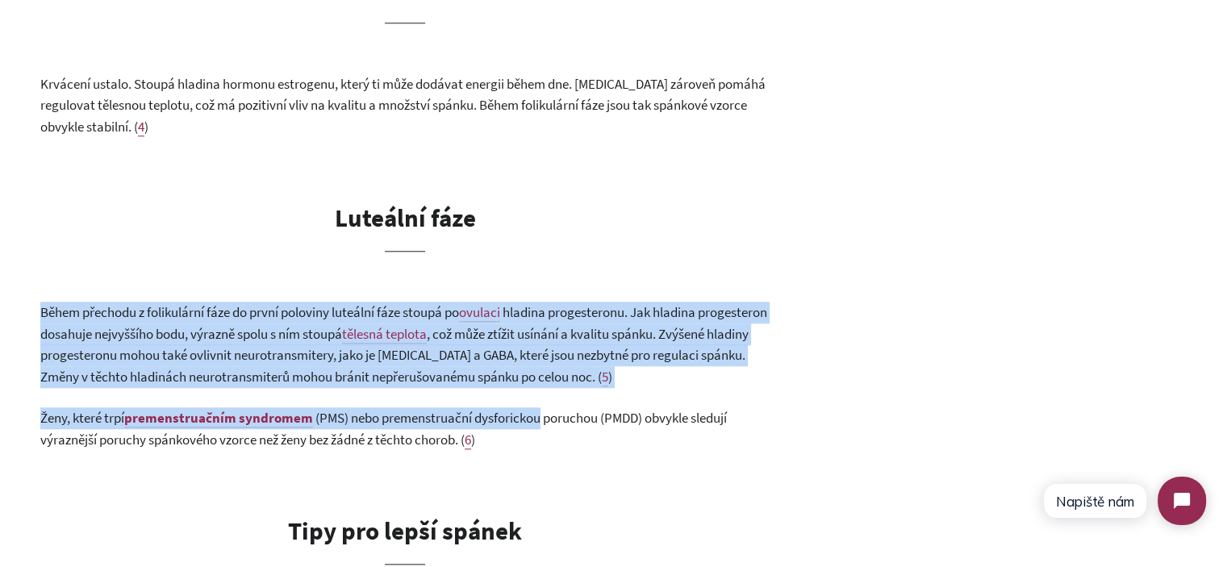
drag, startPoint x: 42, startPoint y: 288, endPoint x: 521, endPoint y: 406, distance: 493.5
click at [494, 399] on div "Taky před menstruací nemůžeš usnout, v noci se neustále budíš a přes den ti pak…" at bounding box center [404, 105] width 729 height 2157
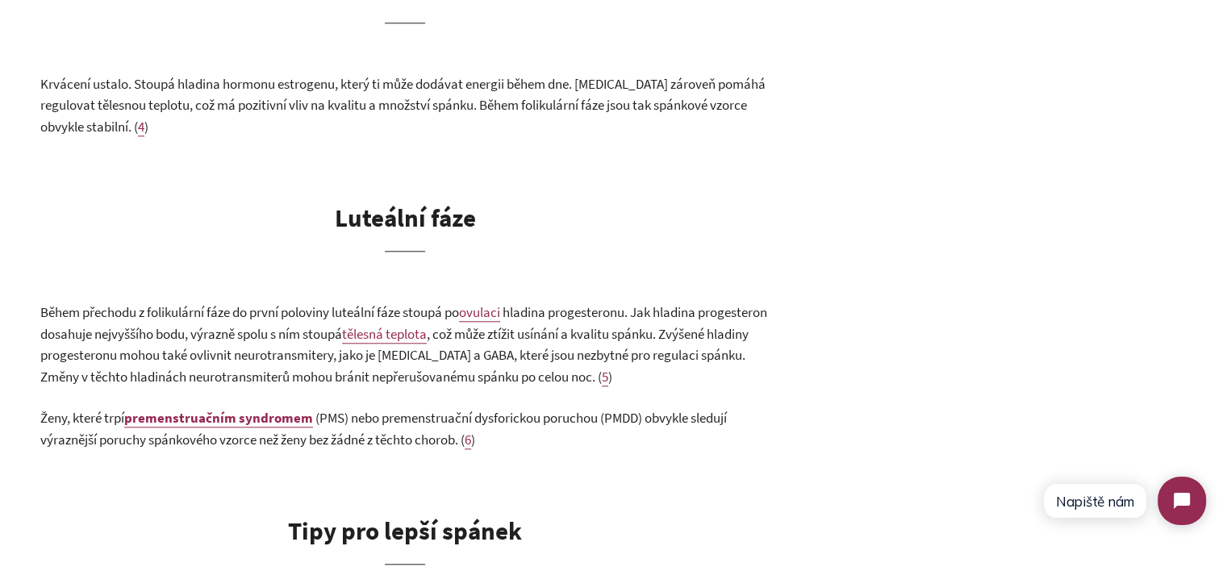
click at [534, 412] on p "Ženy, které trpí premenstruačním syndromem (PMS) nebo premenstruační dysforicko…" at bounding box center [404, 428] width 729 height 43
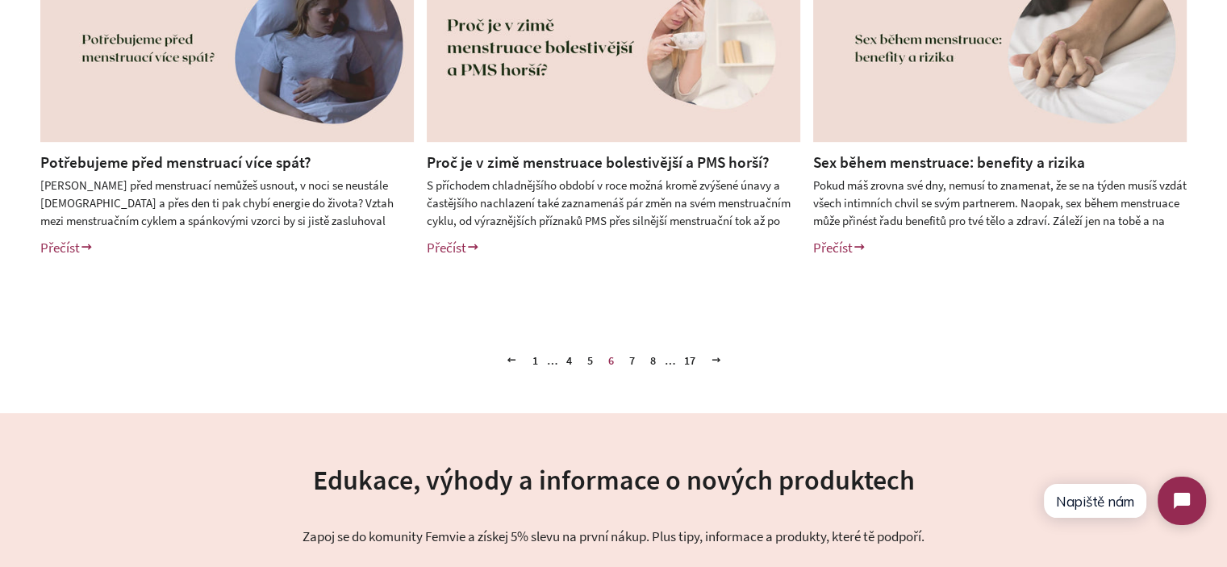
click at [629, 361] on link "7" at bounding box center [632, 361] width 19 height 24
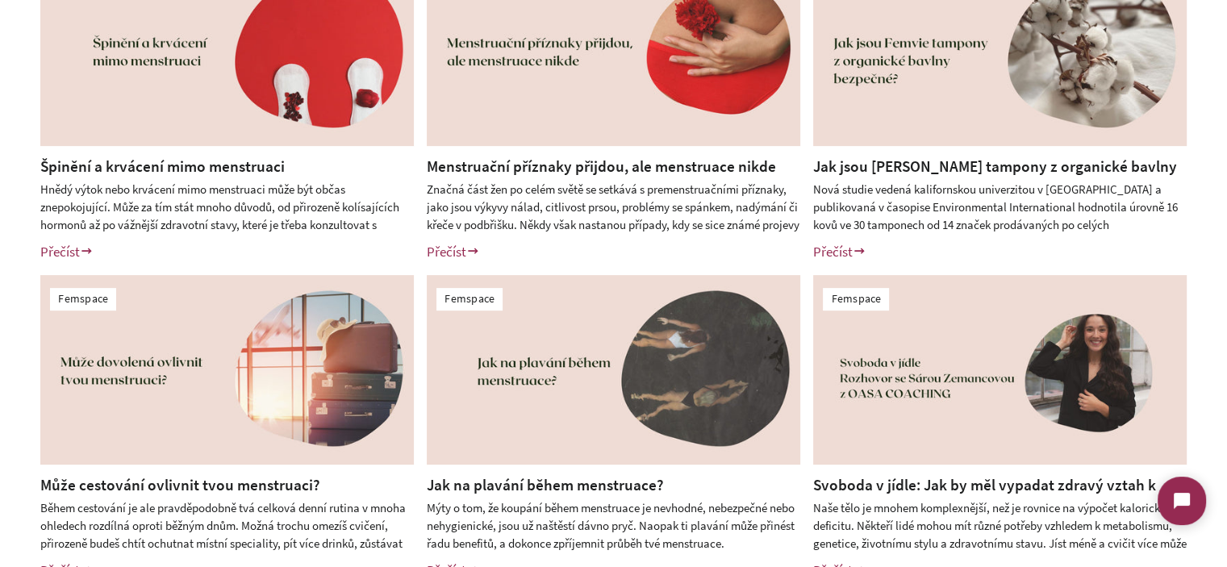
click at [0, 354] on div "Femspace Špinění a krvácení mimo menstruaci Hnědý výtok nebo krvácení mimo mens…" at bounding box center [613, 269] width 1227 height 706
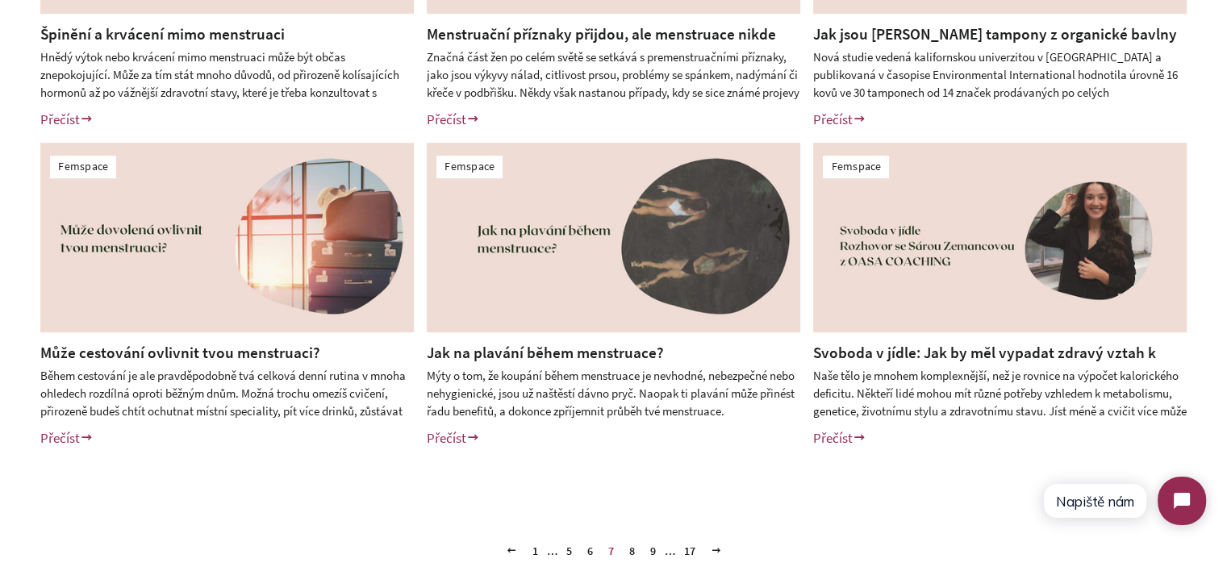
scroll to position [645, 0]
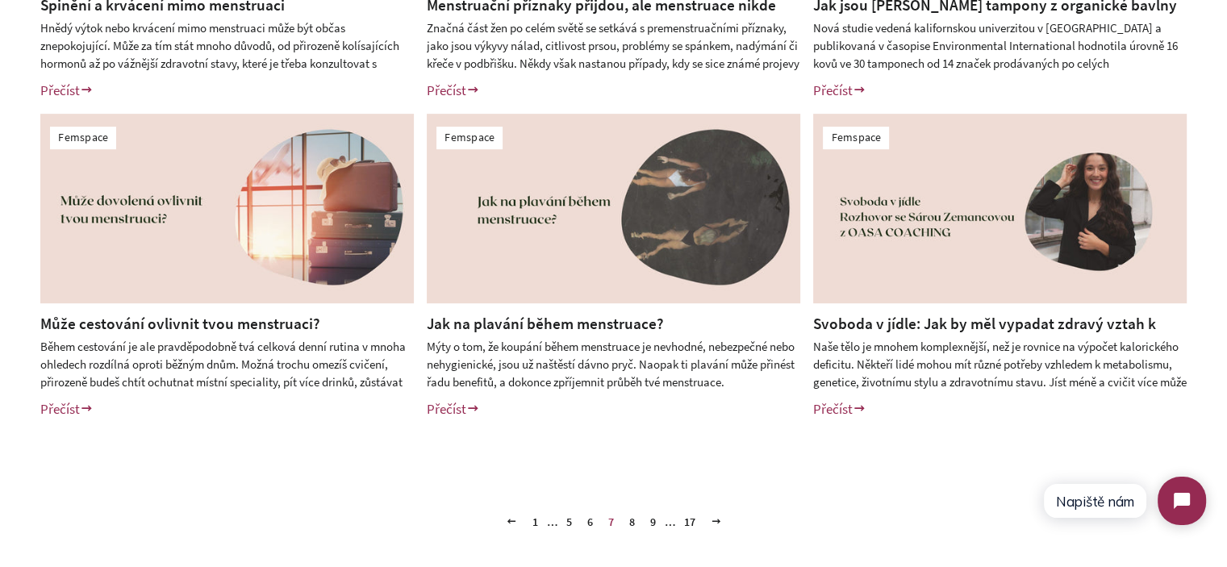
click at [0, 316] on div "Femspace Špinění a krvácení mimo menstruaci Hnědý výtok nebo krvácení mimo mens…" at bounding box center [613, 108] width 1227 height 706
click at [0, 403] on div "Femspace Špinění a krvácení mimo menstruaci Hnědý výtok nebo krvácení mimo mens…" at bounding box center [613, 108] width 1227 height 706
click at [0, 419] on div "Femspace Špinění a krvácení mimo menstruaci Hnědý výtok nebo krvácení mimo mens…" at bounding box center [613, 108] width 1227 height 706
drag, startPoint x: 0, startPoint y: 383, endPoint x: 35, endPoint y: 386, distance: 34.8
click at [0, 383] on div "Femspace Špinění a krvácení mimo menstruaci Hnědý výtok nebo krvácení mimo mens…" at bounding box center [613, 108] width 1227 height 706
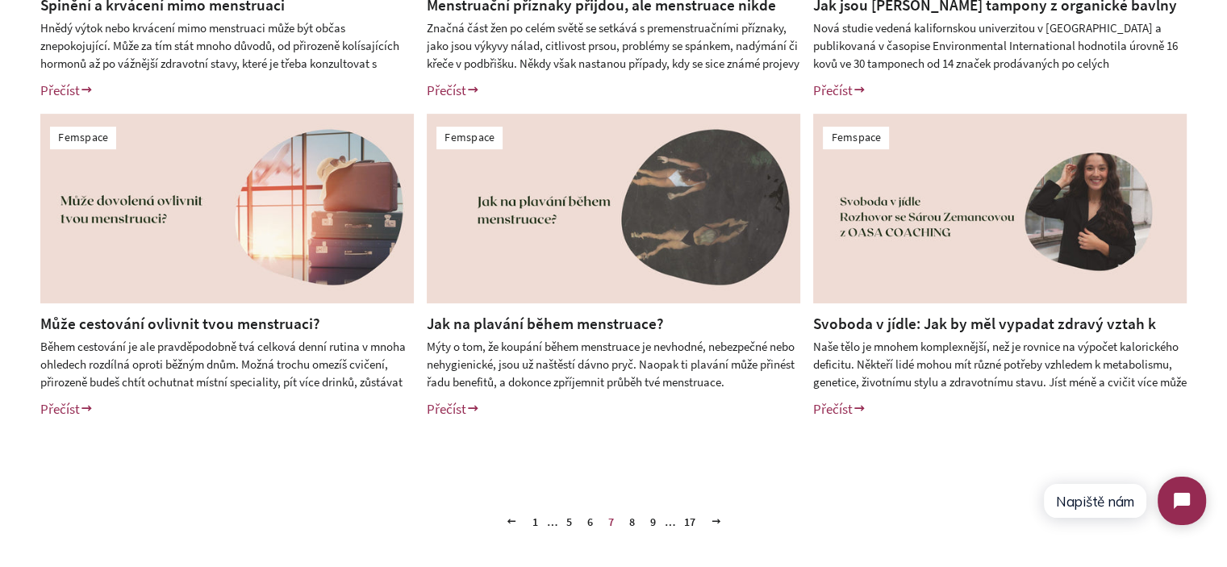
click at [531, 525] on link "1" at bounding box center [535, 522] width 19 height 24
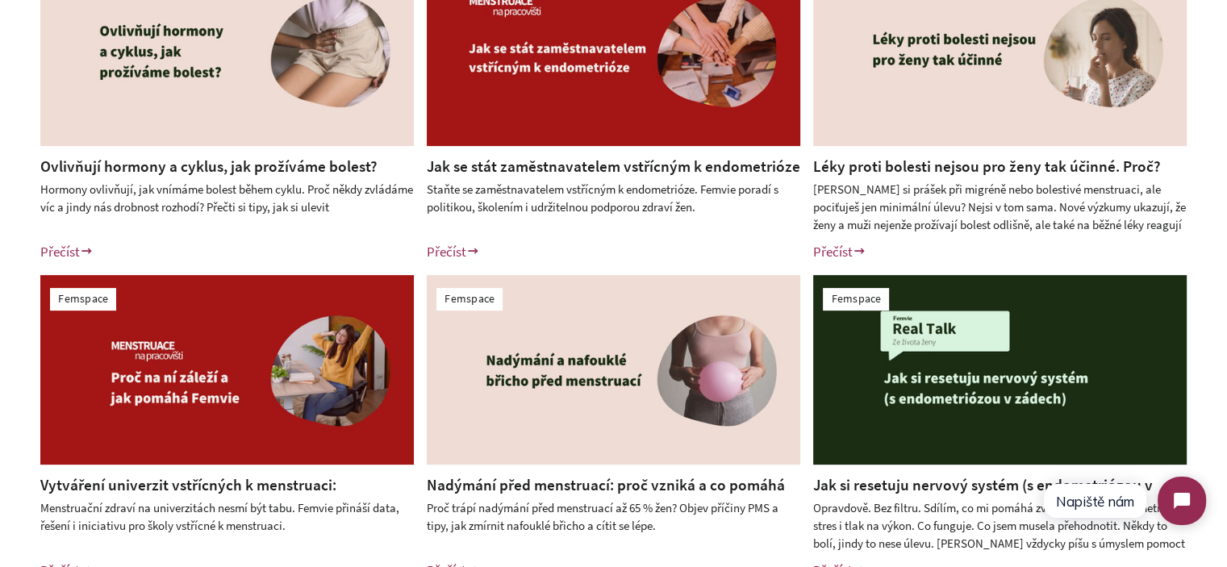
drag, startPoint x: 870, startPoint y: 161, endPoint x: 883, endPoint y: 161, distance: 12.9
click at [871, 161] on link "Léky proti bolesti nejsou pro ženy tak účinné. Proč?" at bounding box center [987, 166] width 348 height 19
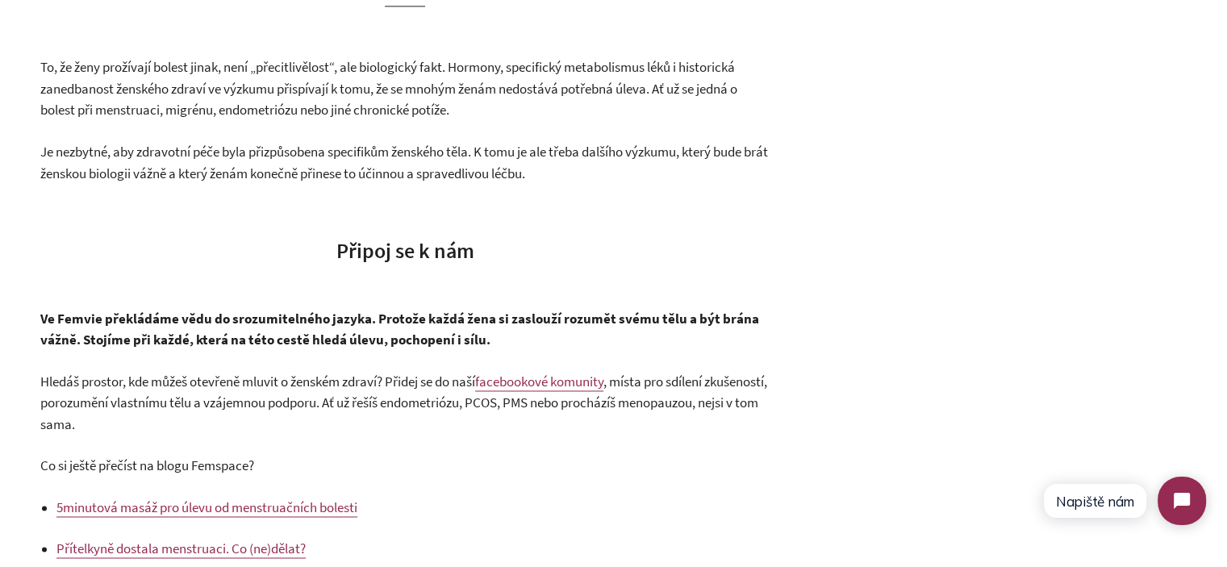
scroll to position [2277, 0]
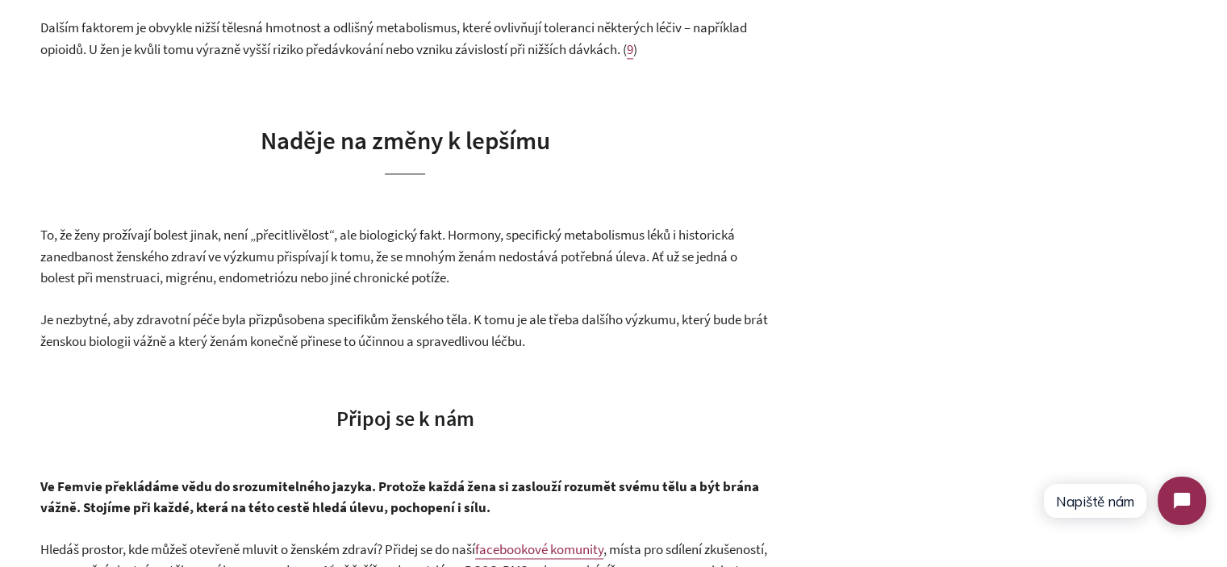
click at [143, 289] on p "To, že ženy prožívají bolest jinak, není „přecitlivělost“, ale biologický fakt.…" at bounding box center [404, 256] width 729 height 65
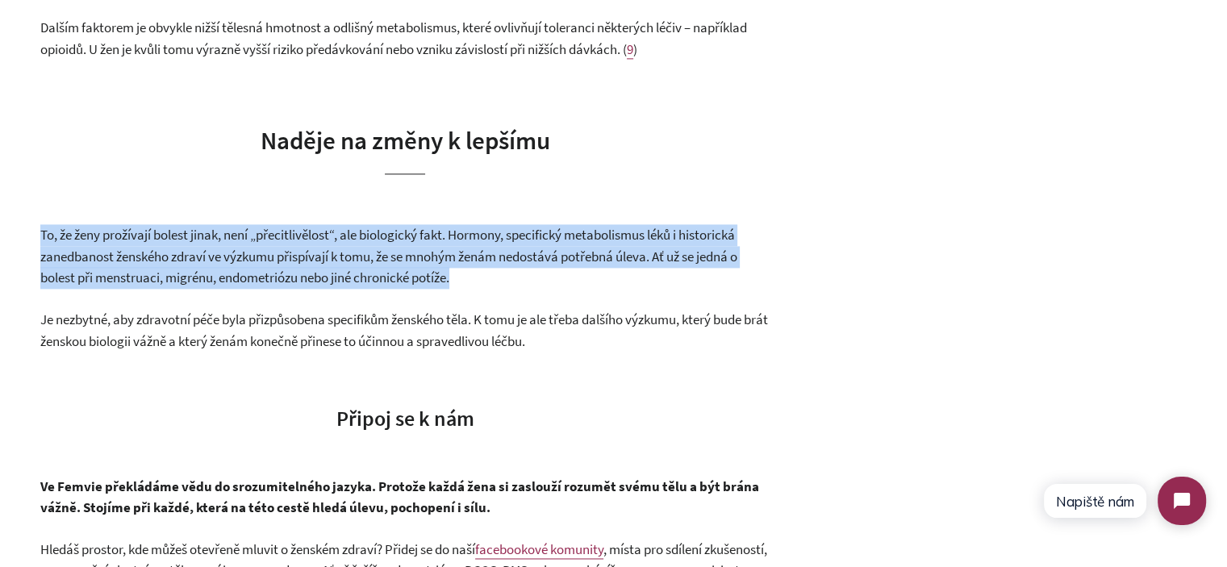
click at [143, 289] on p "To, že ženy prožívají bolest jinak, není „přecitlivělost“, ale biologický fakt.…" at bounding box center [404, 256] width 729 height 65
click at [150, 277] on span "To, že ženy prožívají bolest jinak, není „přecitlivělost“, ale biologický fakt.…" at bounding box center [388, 256] width 697 height 61
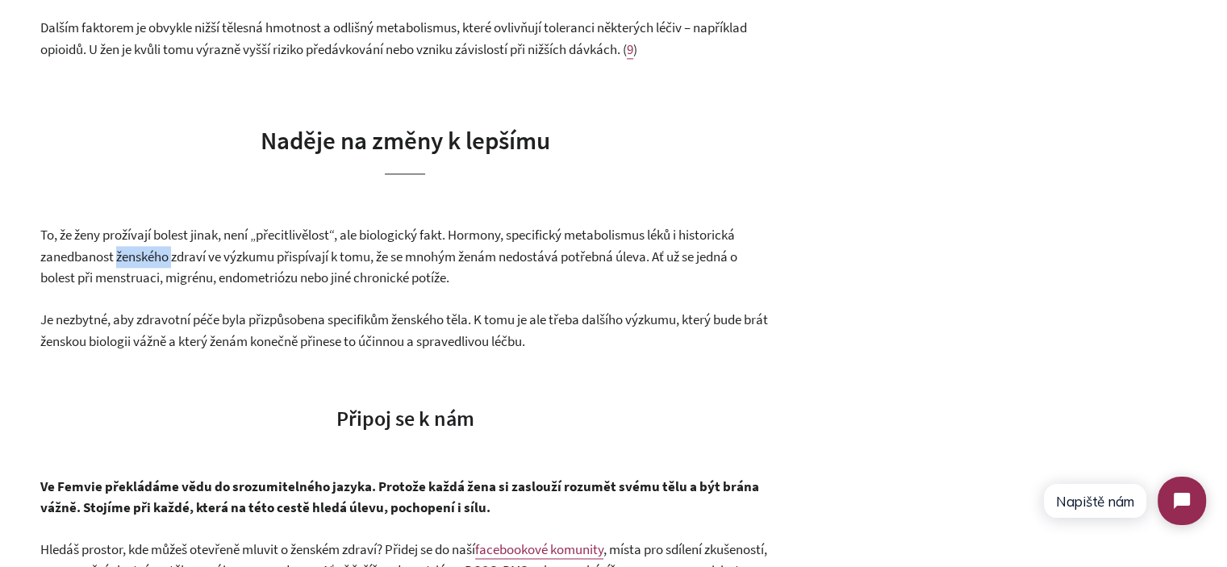
click at [150, 277] on span "To, že ženy prožívají bolest jinak, není „přecitlivělost“, ale biologický fakt.…" at bounding box center [388, 256] width 697 height 61
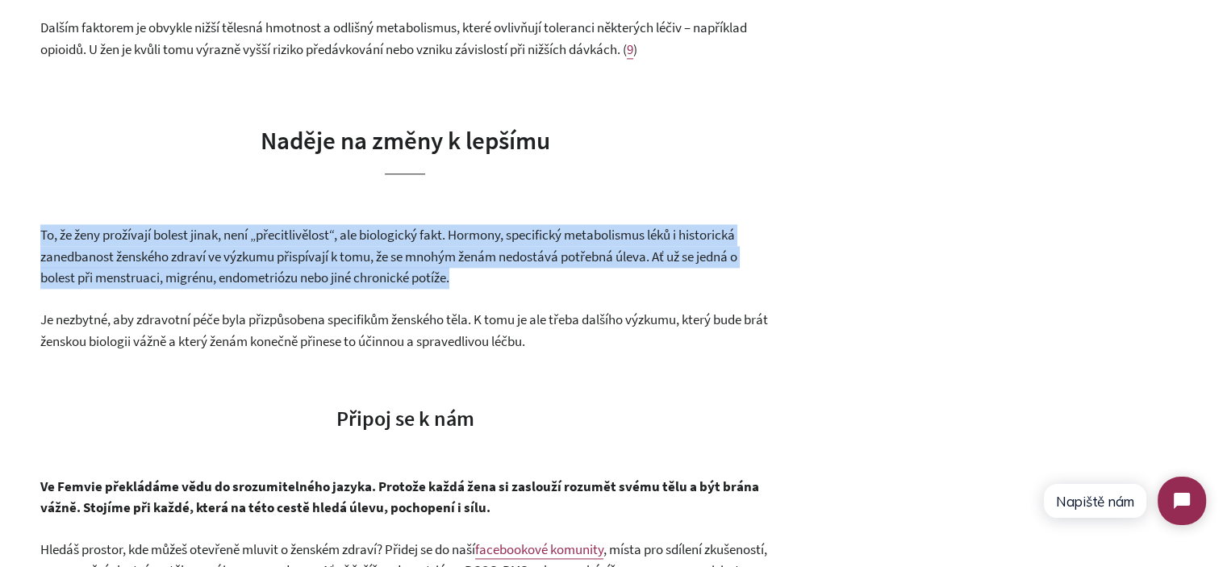
click at [150, 277] on span "To, že ženy prožívají bolest jinak, není „přecitlivělost“, ale biologický fakt.…" at bounding box center [388, 256] width 697 height 61
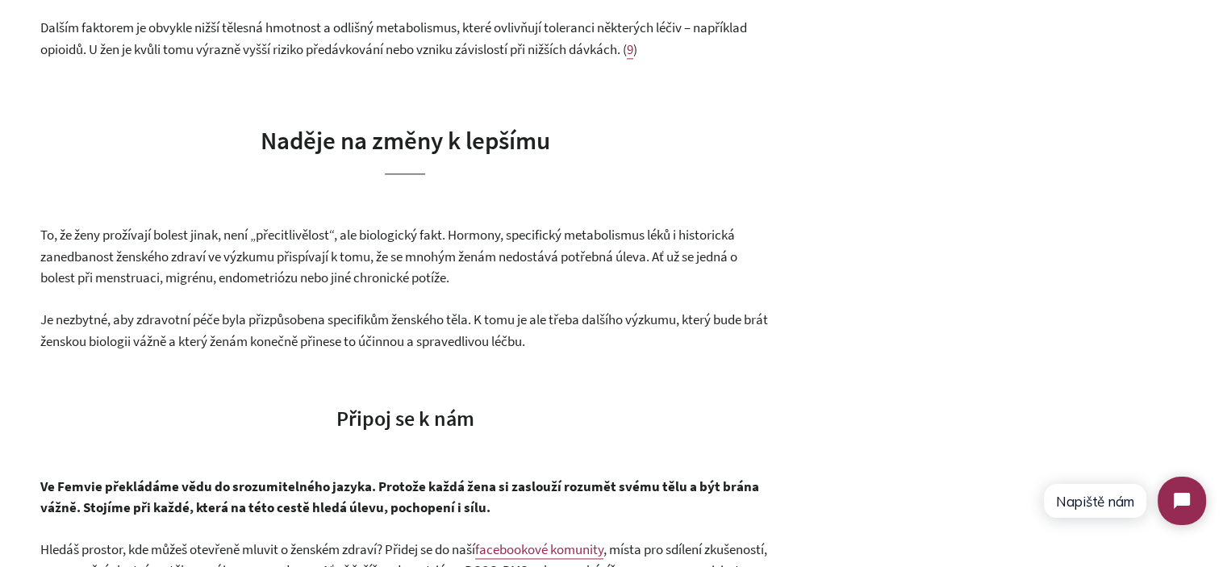
click at [202, 330] on p "Je nezbytné, aby zdravotní péče byla přizpůsobena specifikům ženského těla. K t…" at bounding box center [404, 330] width 729 height 43
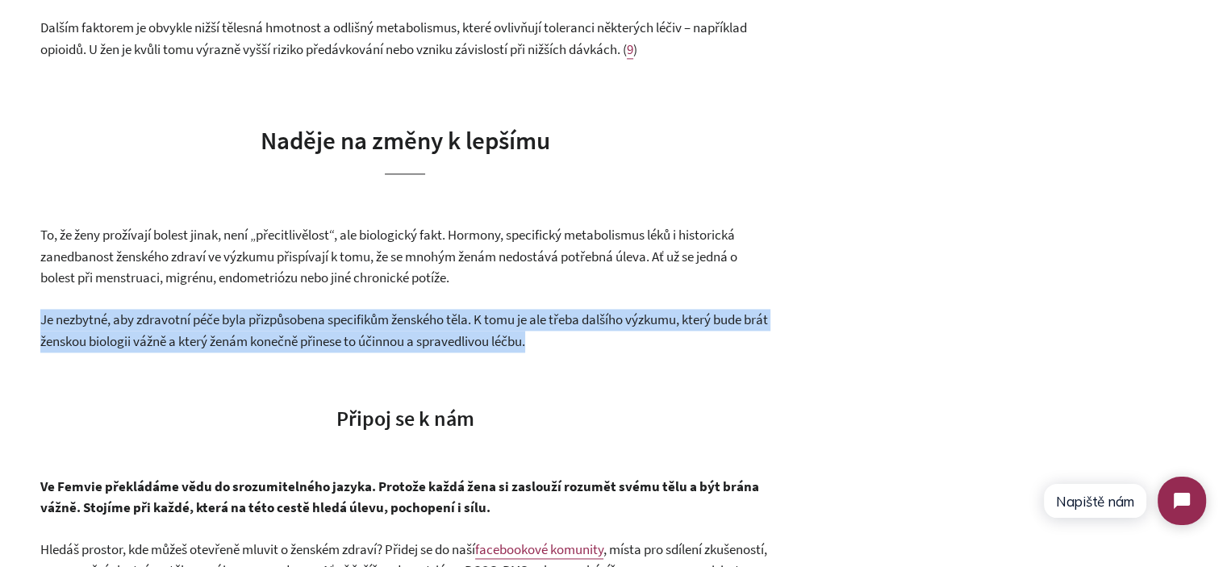
click at [202, 330] on p "Je nezbytné, aby zdravotní péče byla přizpůsobena specifikům ženského těla. K t…" at bounding box center [404, 330] width 729 height 43
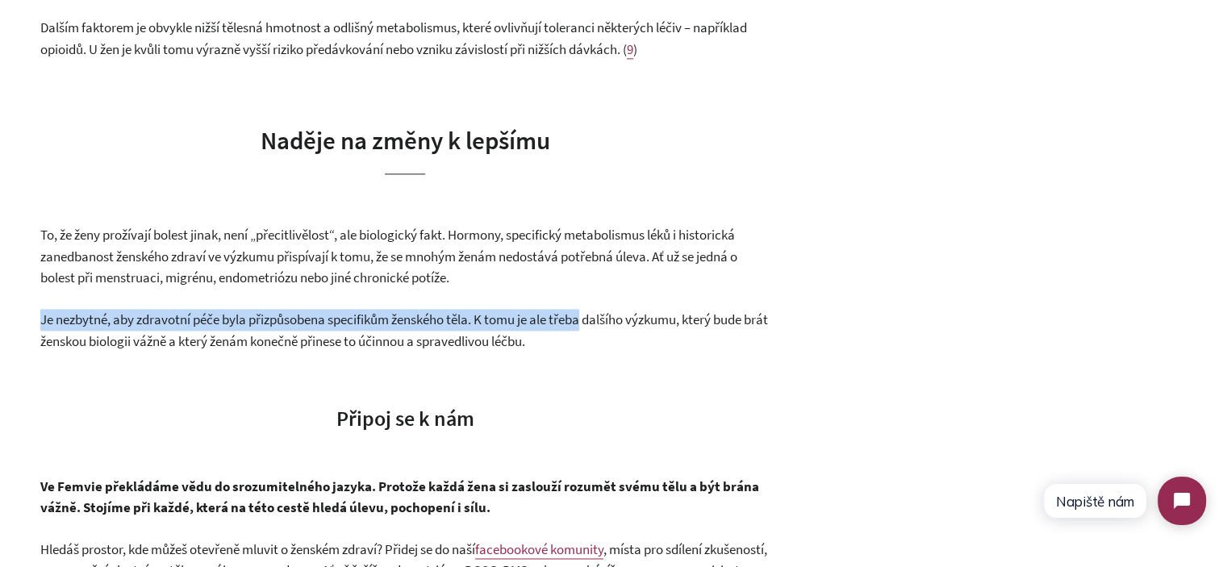
drag, startPoint x: 13, startPoint y: 319, endPoint x: 628, endPoint y: 345, distance: 615.4
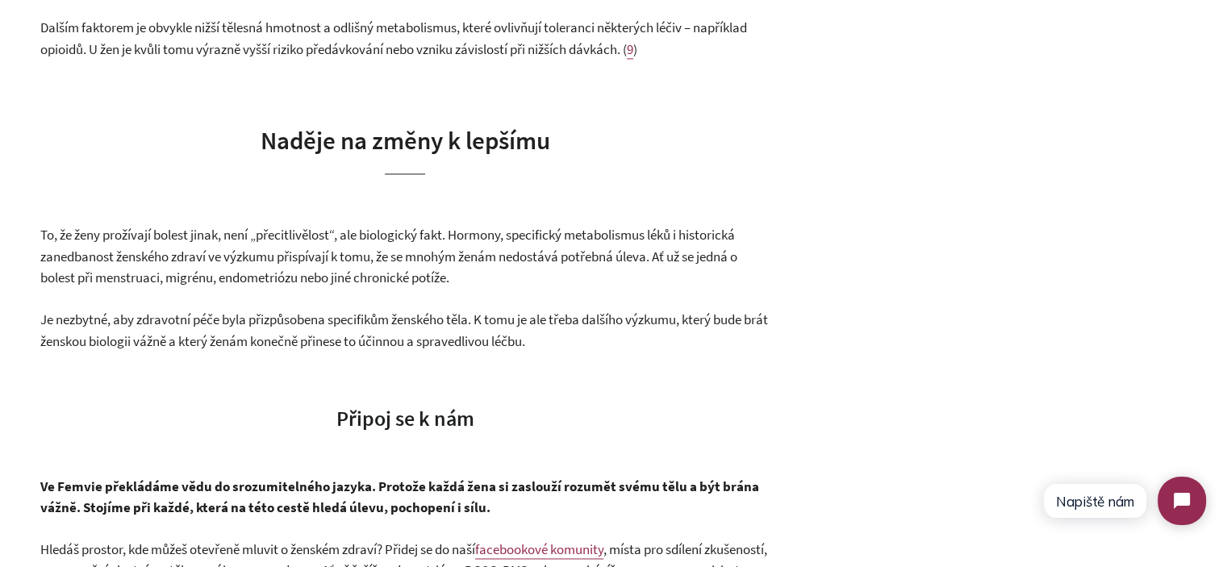
click at [628, 345] on span "Je nezbytné, aby zdravotní péče byla přizpůsobena specifikům ženského těla. K t…" at bounding box center [404, 331] width 728 height 40
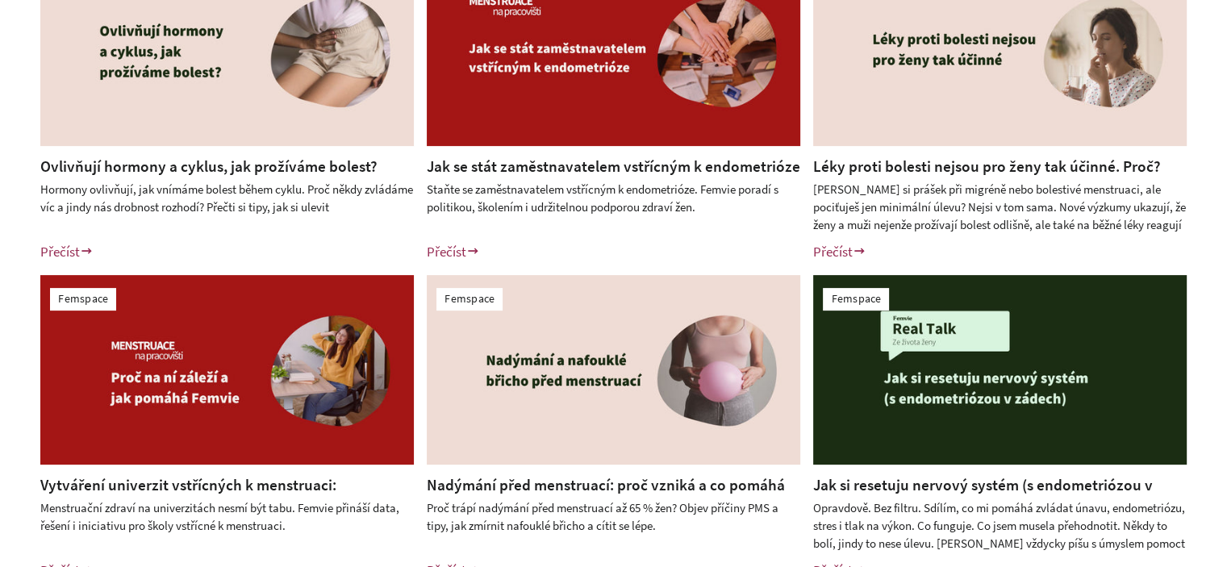
click at [2, 244] on div "Femspace Ovlivňují hormony a cyklus, jak prožíváme bolest? Hormony ovlivňují, j…" at bounding box center [613, 269] width 1227 height 706
click at [336, 162] on link "Ovlivňují hormony a cyklus, jak prožíváme bolest?" at bounding box center [208, 166] width 337 height 19
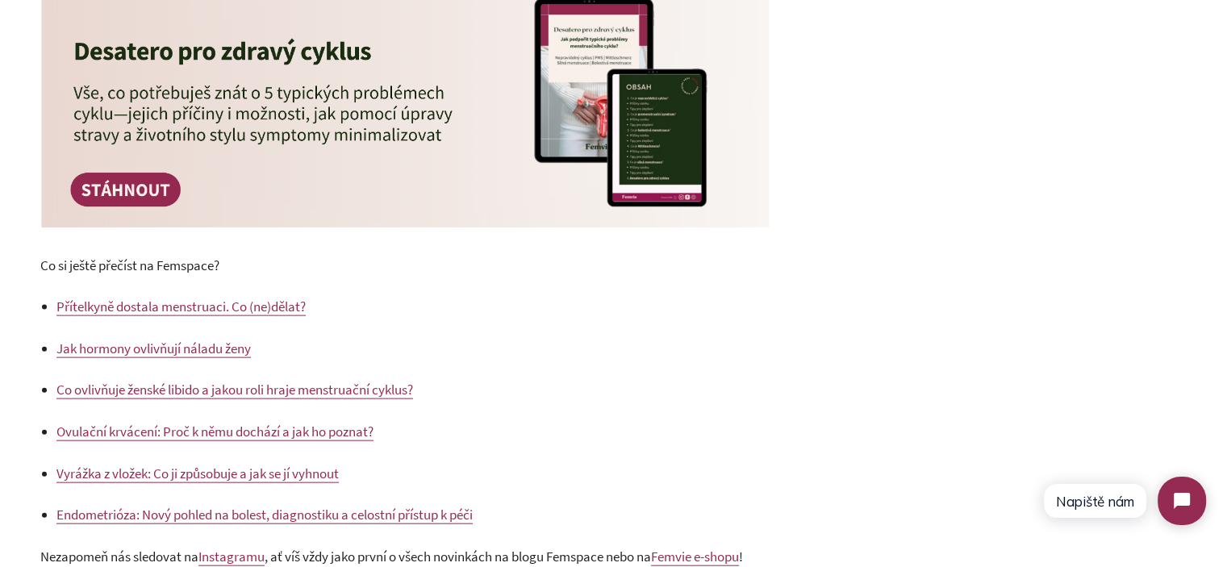
scroll to position [3418, 0]
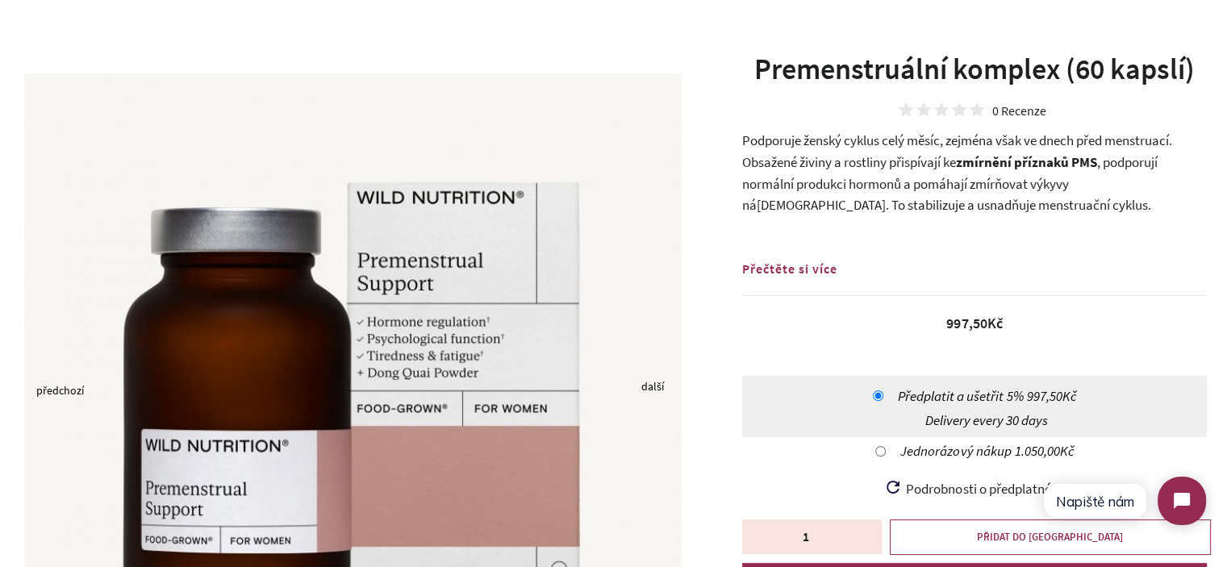
scroll to position [22, 0]
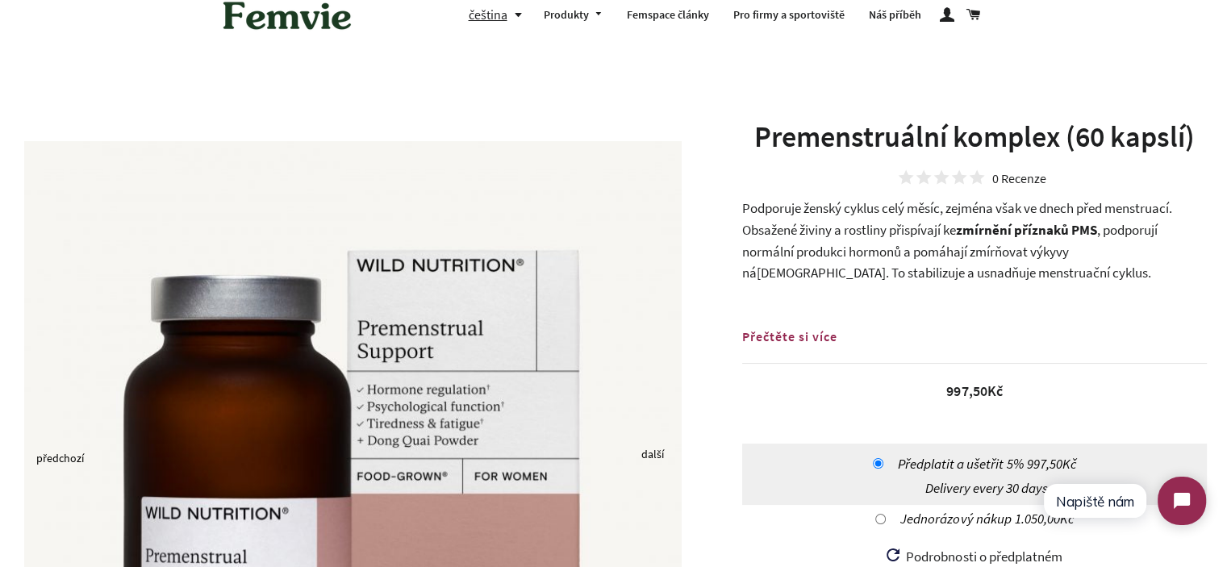
click at [790, 209] on span "Podporuje ženský cyklus celý měsíc, zejména však ve dnech před menstruací. Obsa…" at bounding box center [957, 219] width 430 height 40
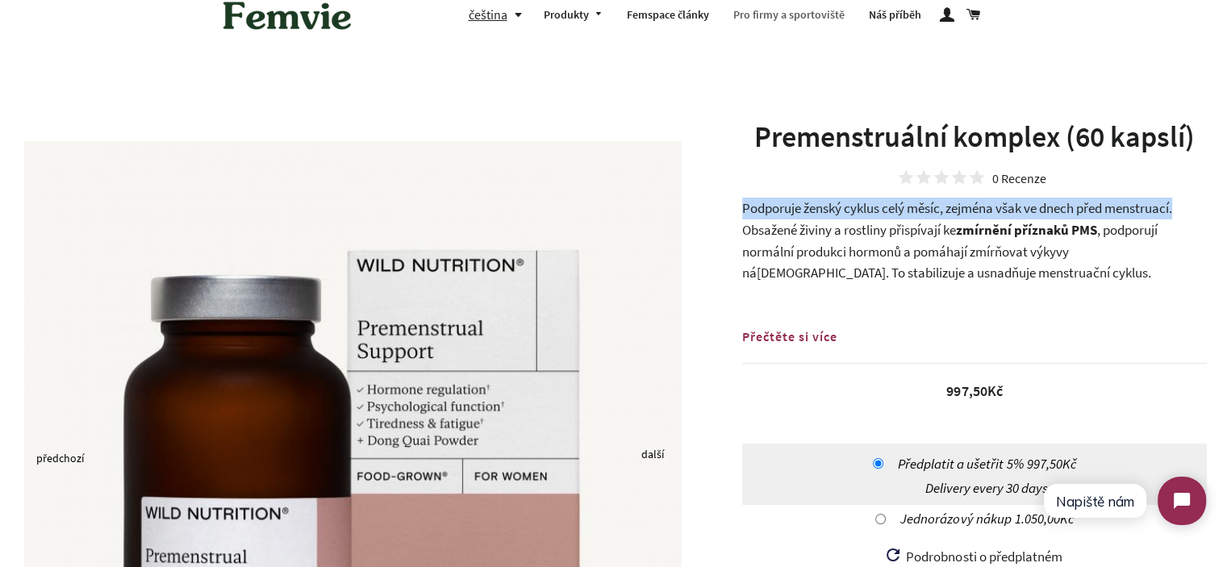
drag, startPoint x: 790, startPoint y: 209, endPoint x: 825, endPoint y: 18, distance: 194.5
click at [1185, 208] on p "Podporuje ženský cyklus celý měsíc, zejména však ve dnech před menstruací. Obsa…" at bounding box center [974, 241] width 465 height 86
copy span "Podporuje ženský cyklus celý měsíc, zejména však ve dnech před menstruací."
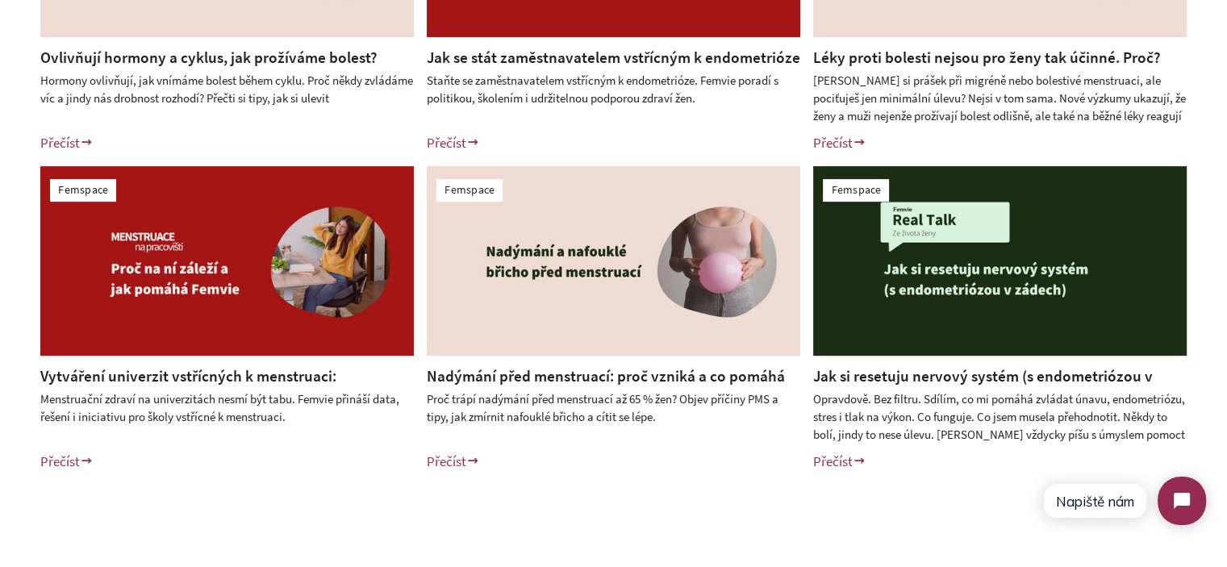
scroll to position [887, 0]
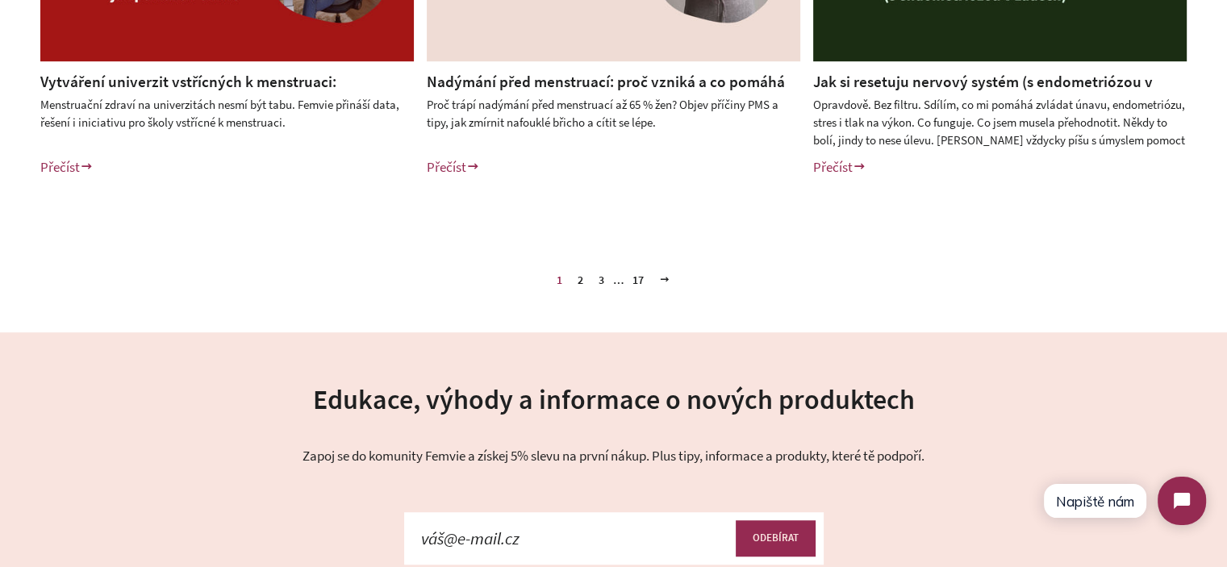
drag, startPoint x: 602, startPoint y: 84, endPoint x: 1054, endPoint y: 83, distance: 451.8
click at [602, 83] on link "Nadýmání před menstruací: proč vzniká a co pomáhá při PMS" at bounding box center [606, 92] width 358 height 41
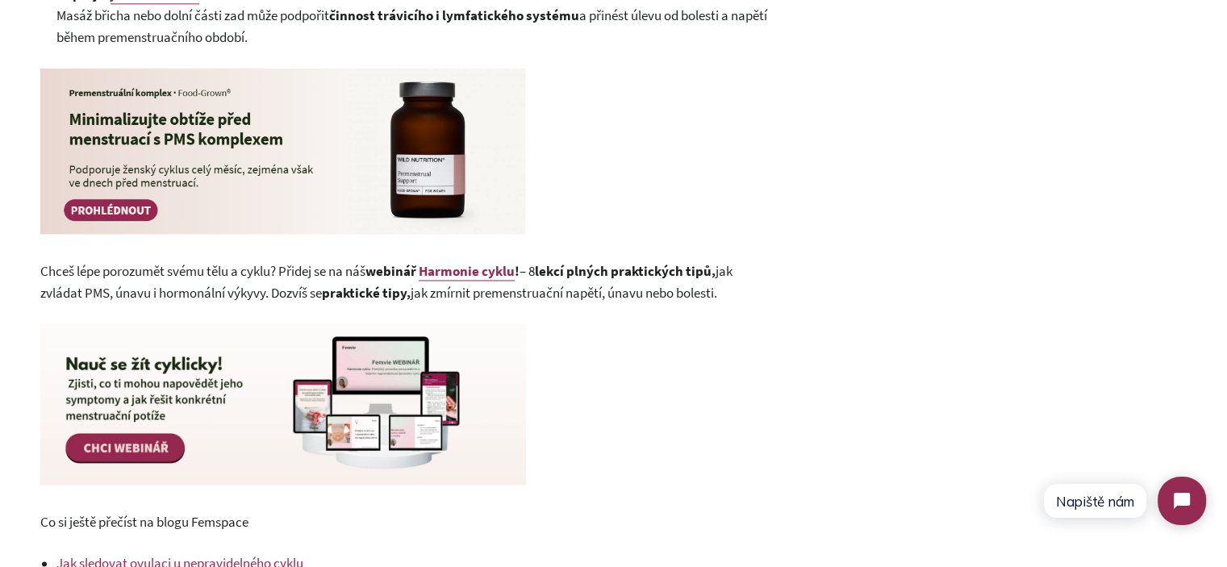
scroll to position [2228, 0]
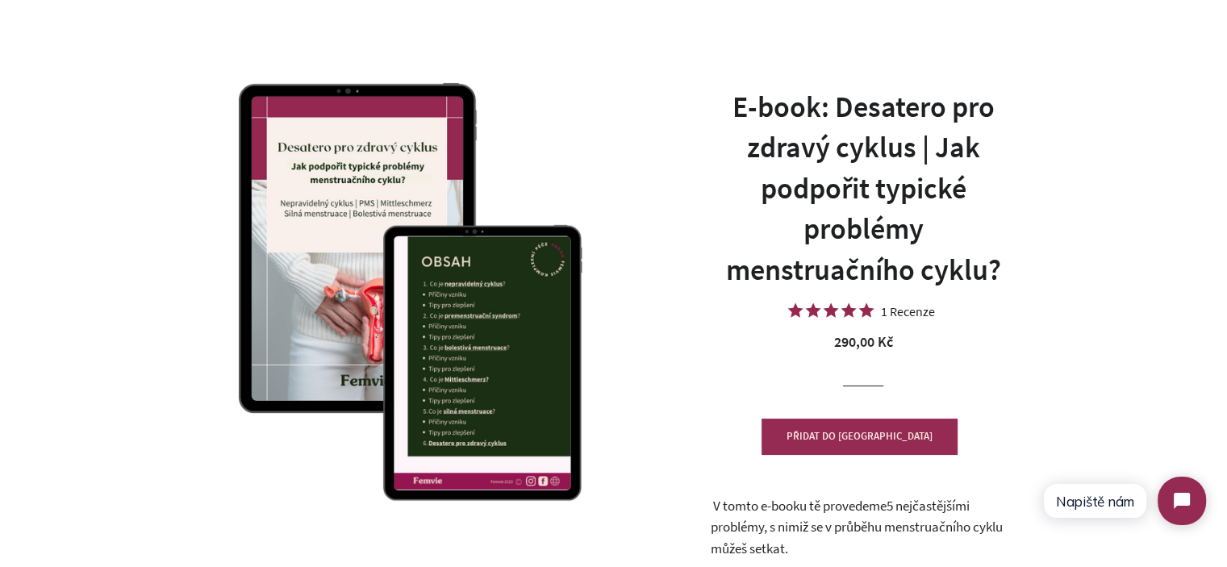
click at [937, 150] on h1 "E-book: Desatero pro zdravý cyklus | Jak podpořit typické problémy menstruačníh…" at bounding box center [863, 188] width 307 height 203
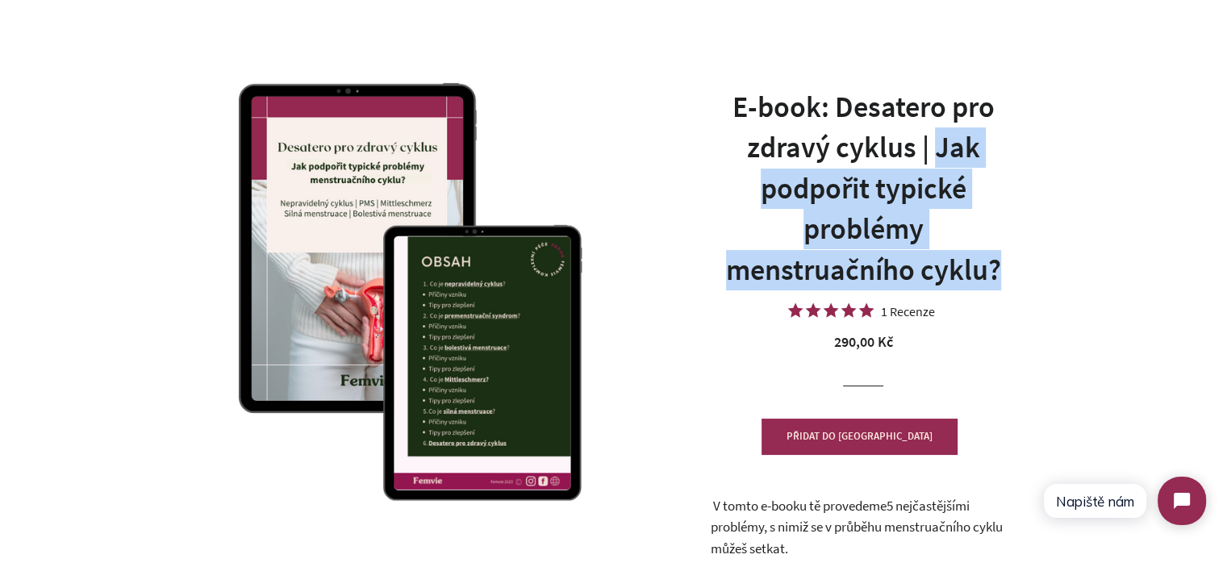
drag, startPoint x: 937, startPoint y: 150, endPoint x: 992, endPoint y: 253, distance: 116.2
click at [992, 253] on h1 "E-book: Desatero pro zdravý cyklus | Jak podpořit typické problémy menstruačníh…" at bounding box center [863, 188] width 307 height 203
click at [997, 259] on h1 "E-book: Desatero pro zdravý cyklus | Jak podpořit typické problémy menstruačníh…" at bounding box center [863, 188] width 307 height 203
drag, startPoint x: 1007, startPoint y: 267, endPoint x: 942, endPoint y: 151, distance: 133.3
click at [942, 151] on h1 "E-book: Desatero pro zdravý cyklus | Jak podpořit typické problémy menstruačníh…" at bounding box center [863, 188] width 307 height 203
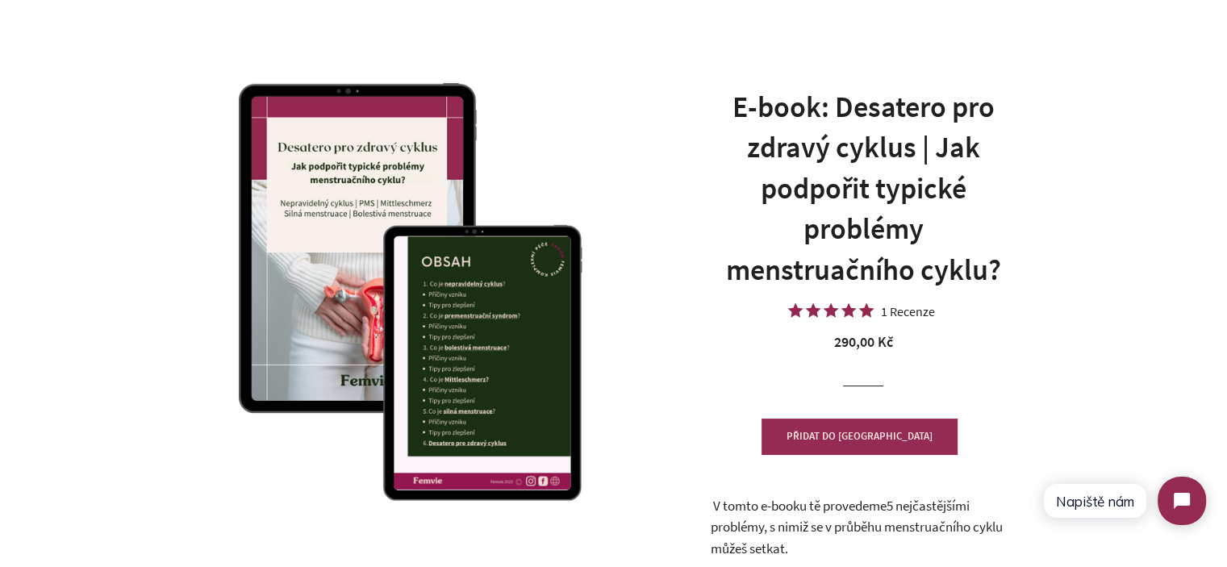
click at [942, 151] on h1 "E-book: Desatero pro zdravý cyklus | Jak podpořit typické problémy menstruačníh…" at bounding box center [863, 188] width 307 height 203
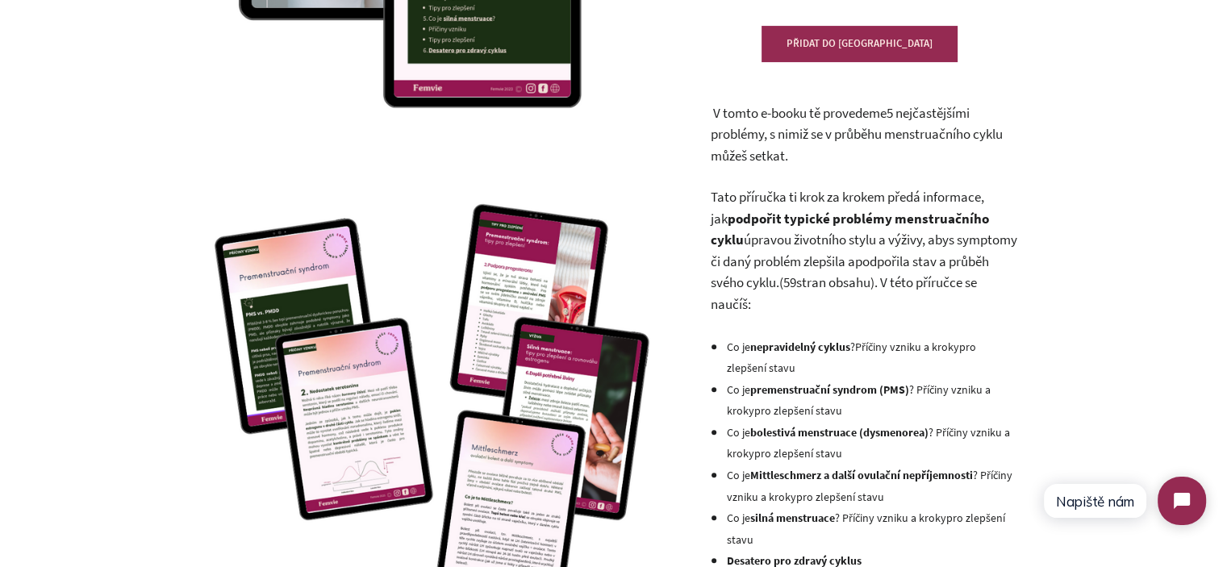
scroll to position [484, 0]
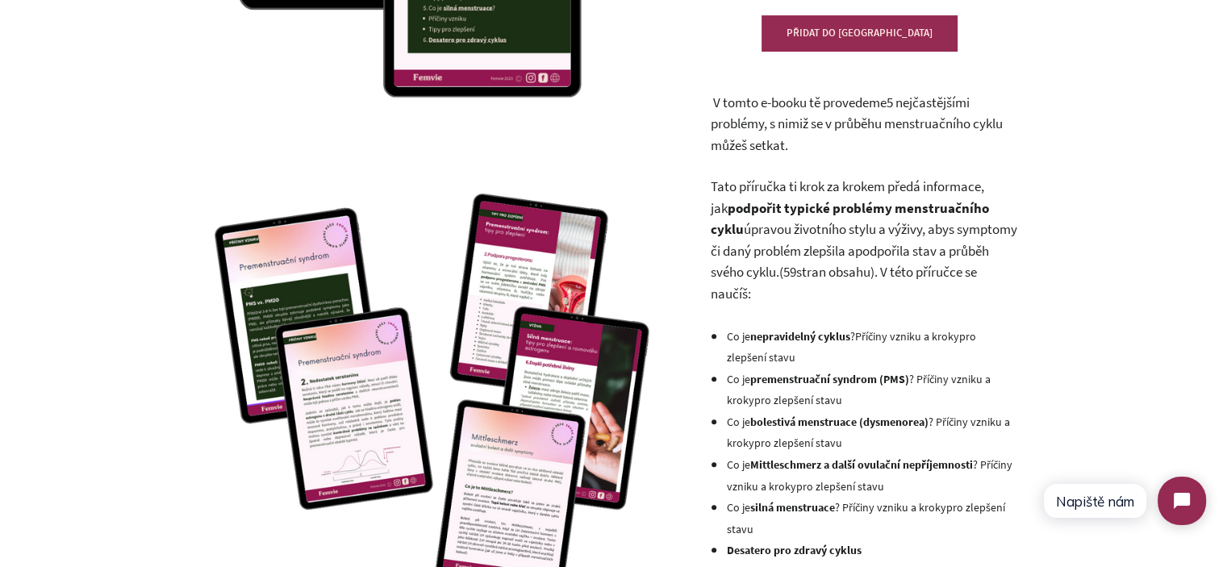
click at [822, 135] on p "V tomto e-booku tě provedeme 5 nejčastějšími problémy , s nimiž se v průběhu me…" at bounding box center [863, 124] width 307 height 65
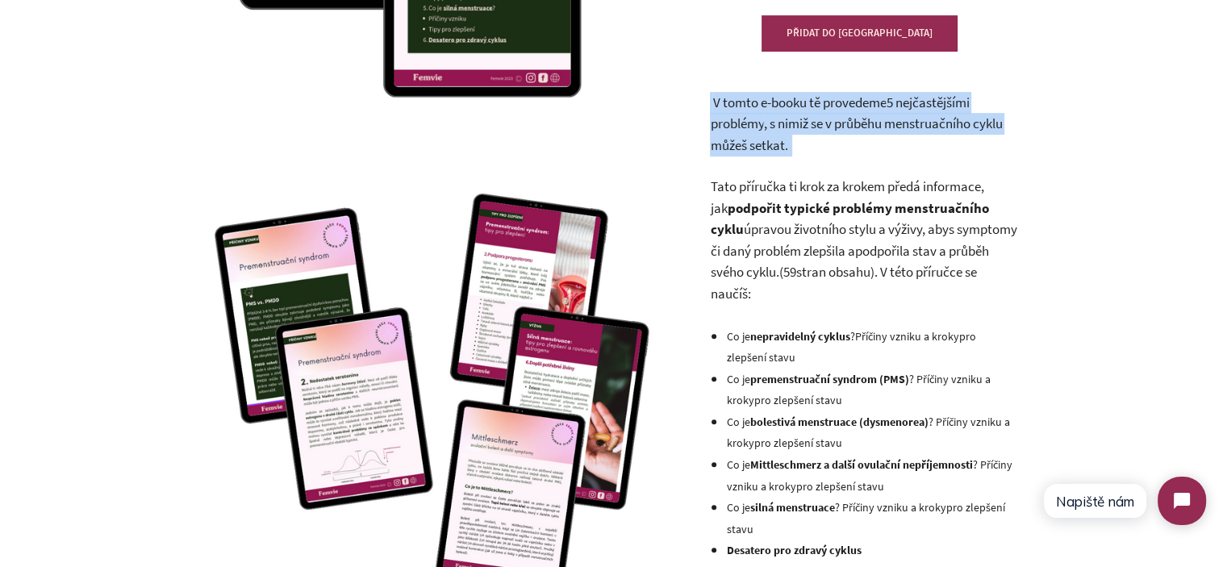
click at [822, 135] on p "V tomto e-booku tě provedeme 5 nejčastějšími problémy , s nimiž se v průběhu me…" at bounding box center [863, 124] width 307 height 65
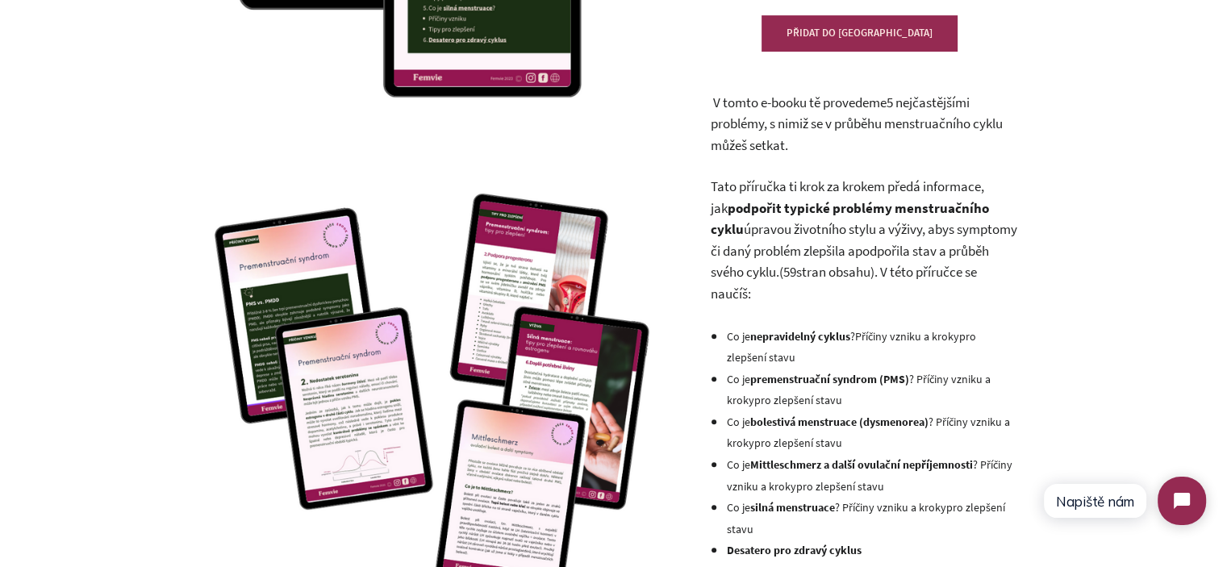
click at [828, 193] on span "Tato příručka ti krok za krokem předá informace, jak" at bounding box center [847, 197] width 274 height 40
click at [721, 188] on span "Tato příručka ti krok za krokem předá informace, jak" at bounding box center [847, 197] width 274 height 40
drag, startPoint x: 721, startPoint y: 188, endPoint x: 729, endPoint y: 228, distance: 41.1
click at [729, 228] on p "Tato příručka ti krok za krokem předá informace, jak podpořit typické problémy …" at bounding box center [863, 240] width 307 height 128
copy p "Tato příručka ti krok za krokem předá informace, jak podpořit typické problémy …"
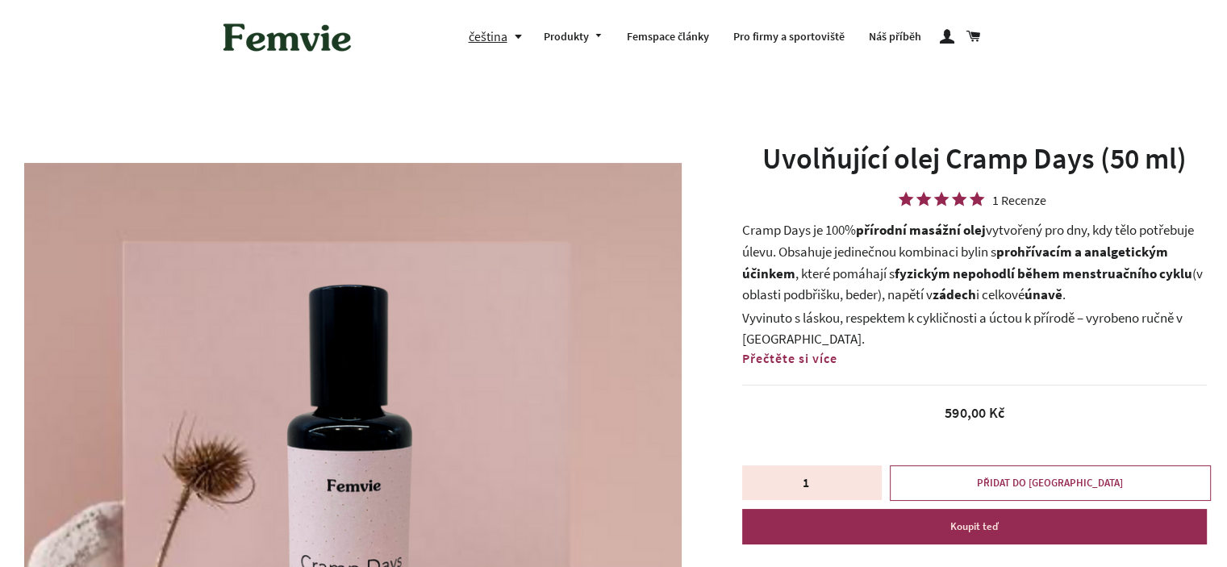
click at [861, 257] on p "Cramp Days je 100% přírodní masážní olej vytvořený pro dny, kdy tělo potřebuje …" at bounding box center [974, 262] width 465 height 86
drag, startPoint x: 861, startPoint y: 257, endPoint x: 998, endPoint y: 298, distance: 143.0
click at [998, 298] on p "Cramp Days je 100% přírodní masážní olej vytvořený pro dny, kdy tělo potřebuje …" at bounding box center [974, 262] width 465 height 86
